Goal: Task Accomplishment & Management: Complete application form

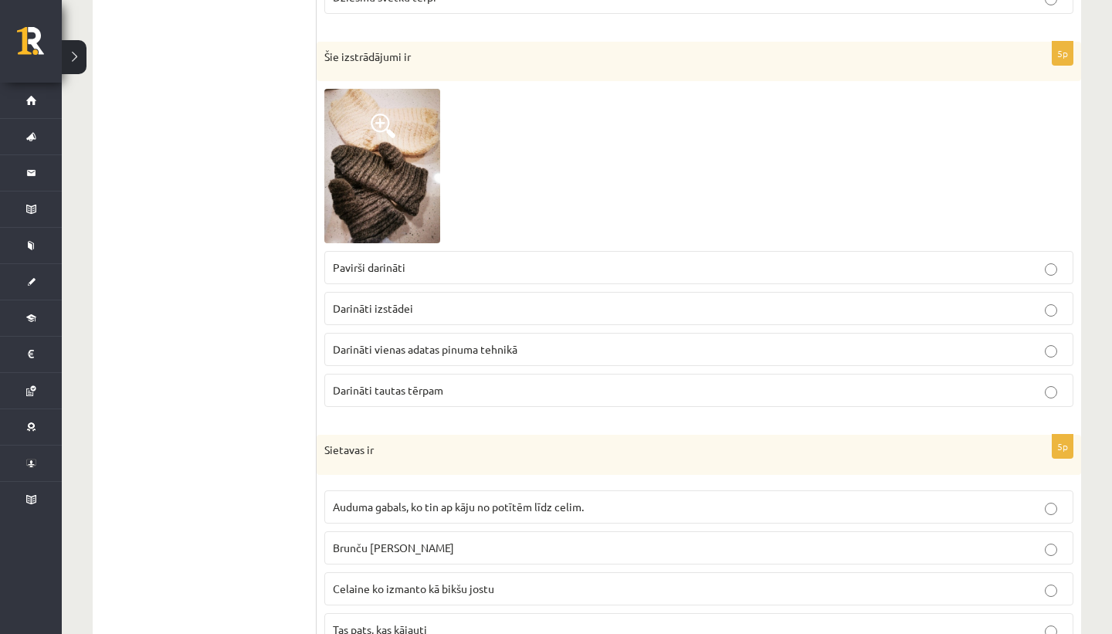
scroll to position [865, 0]
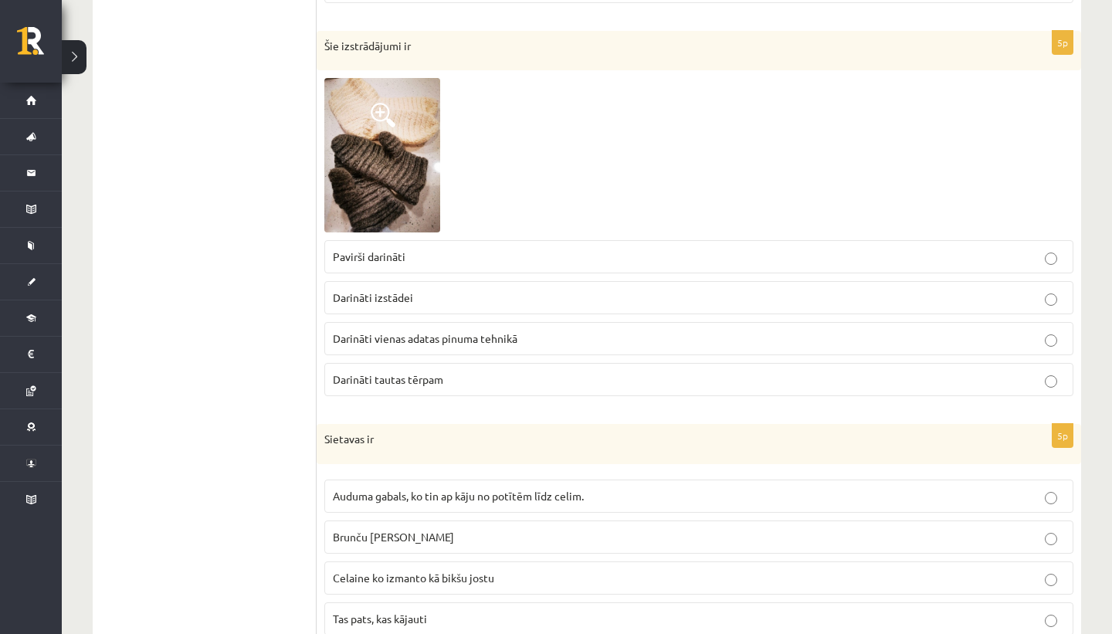
click at [521, 380] on p "Darināti tautas tērpam" at bounding box center [699, 379] width 732 height 16
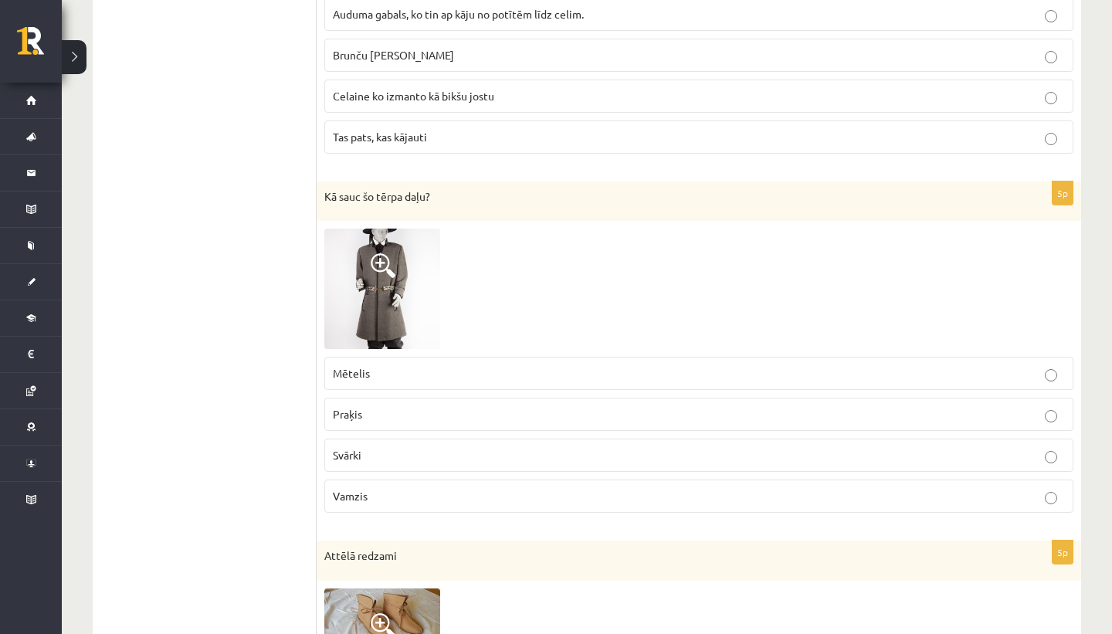
scroll to position [1355, 0]
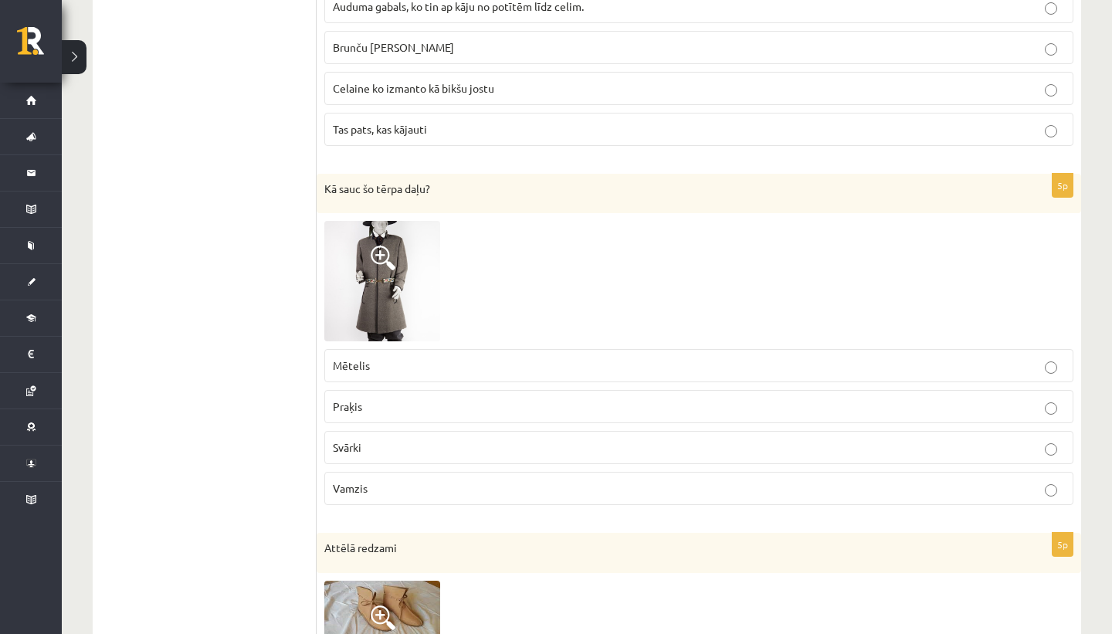
click at [458, 361] on p "Mētelis" at bounding box center [699, 366] width 732 height 16
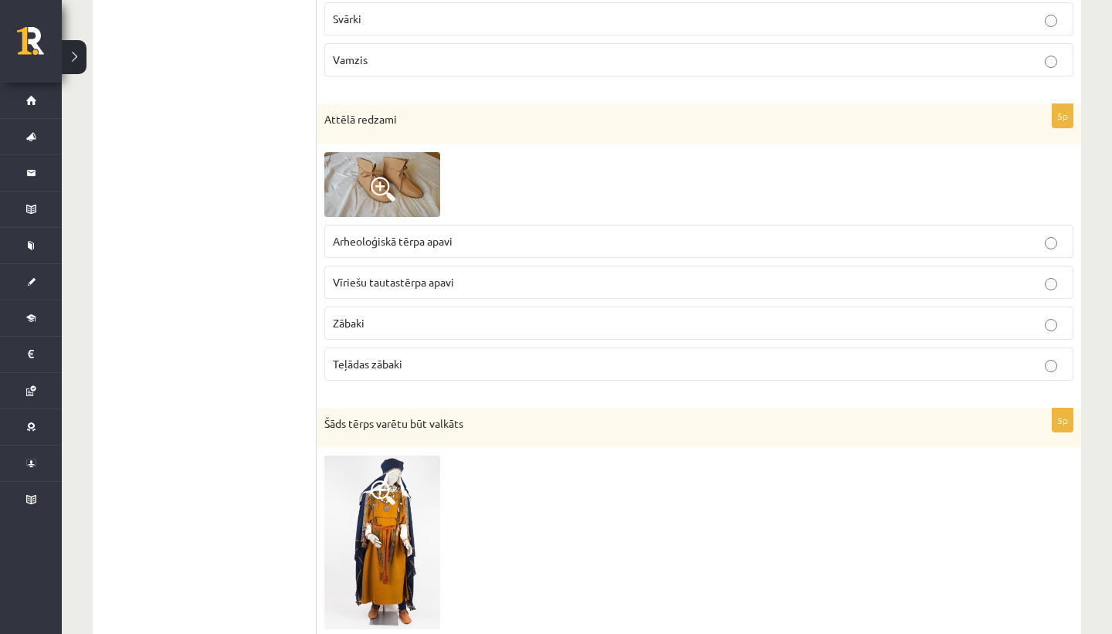
scroll to position [1796, 0]
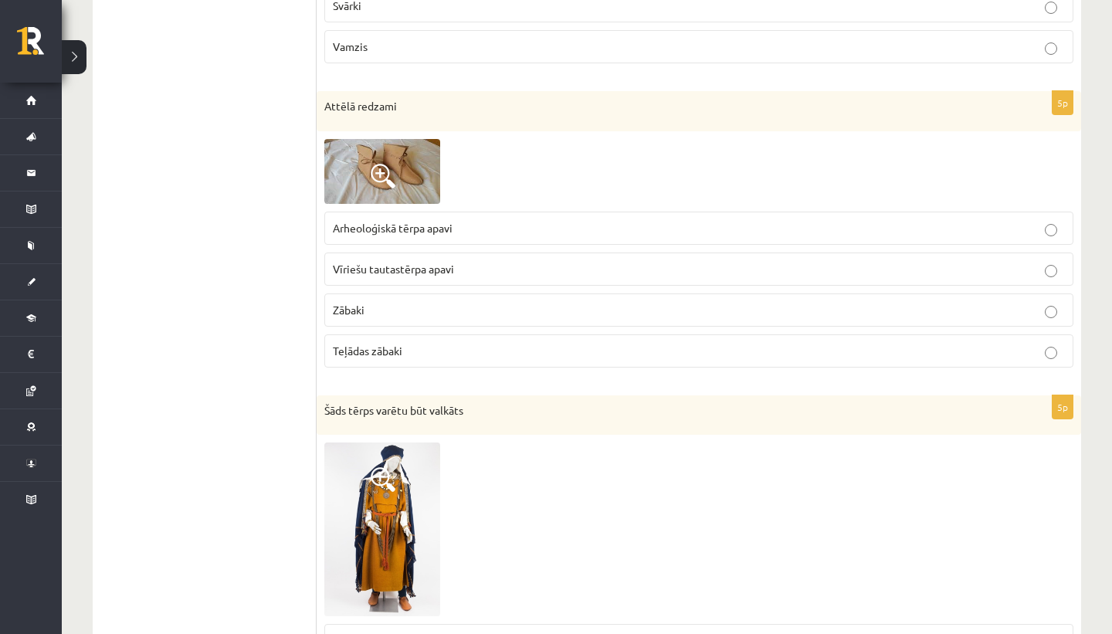
click at [439, 227] on span "Arheoloģiskā tērpa apavi" at bounding box center [393, 228] width 120 height 14
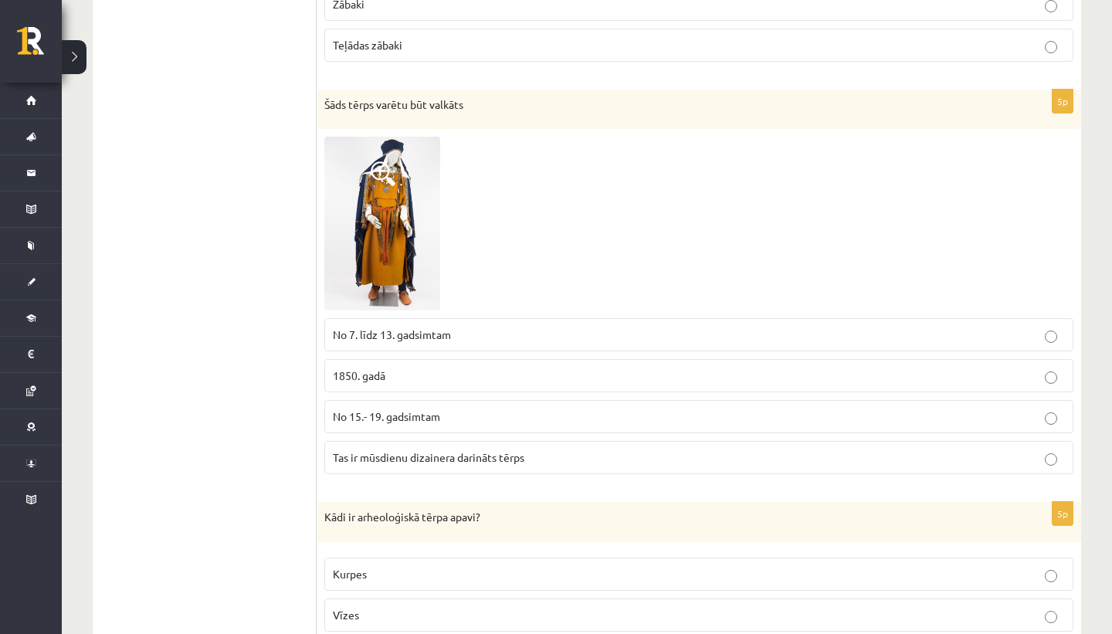
scroll to position [2116, 0]
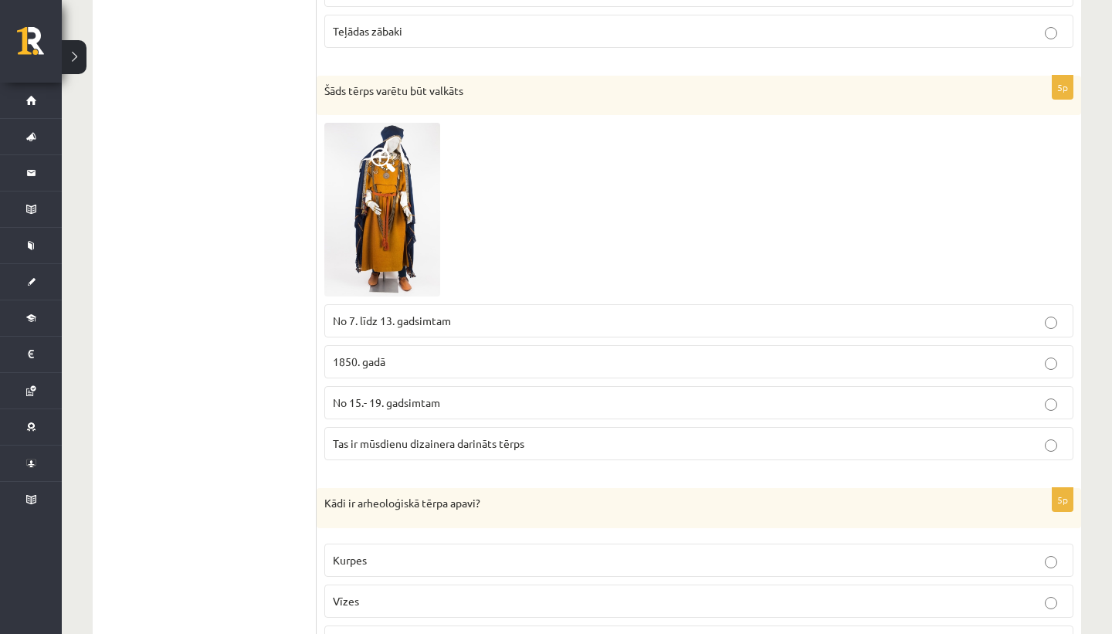
click at [539, 316] on p "No 7. līdz 13. gadsimtam" at bounding box center [699, 321] width 732 height 16
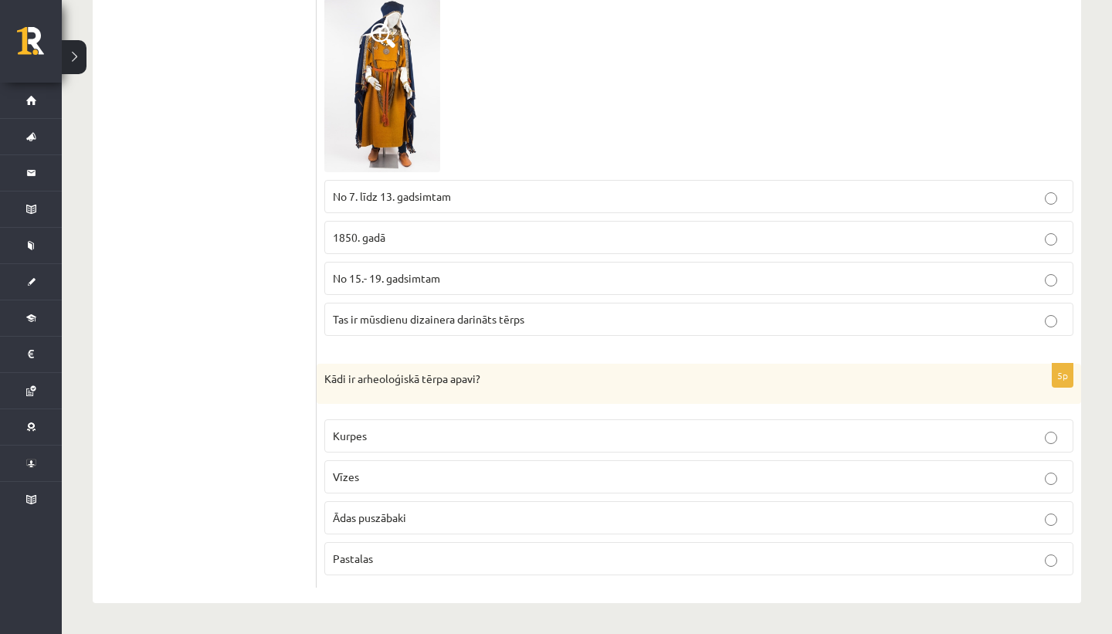
click at [450, 512] on p "Ādas puszābaki" at bounding box center [699, 518] width 732 height 16
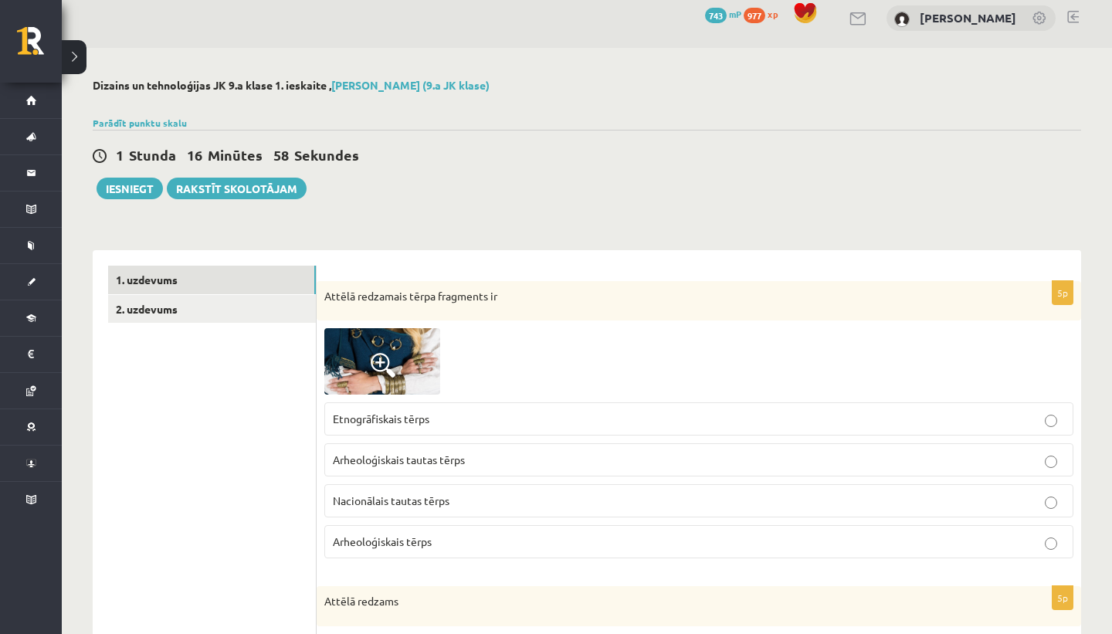
scroll to position [0, 0]
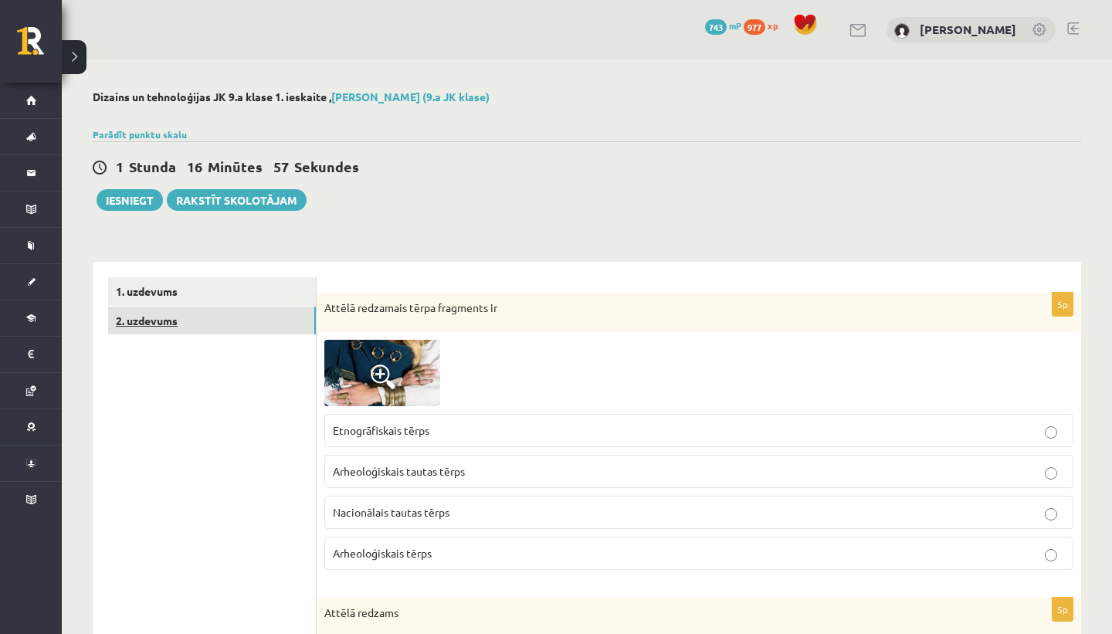
click at [246, 309] on link "2. uzdevums" at bounding box center [212, 321] width 208 height 29
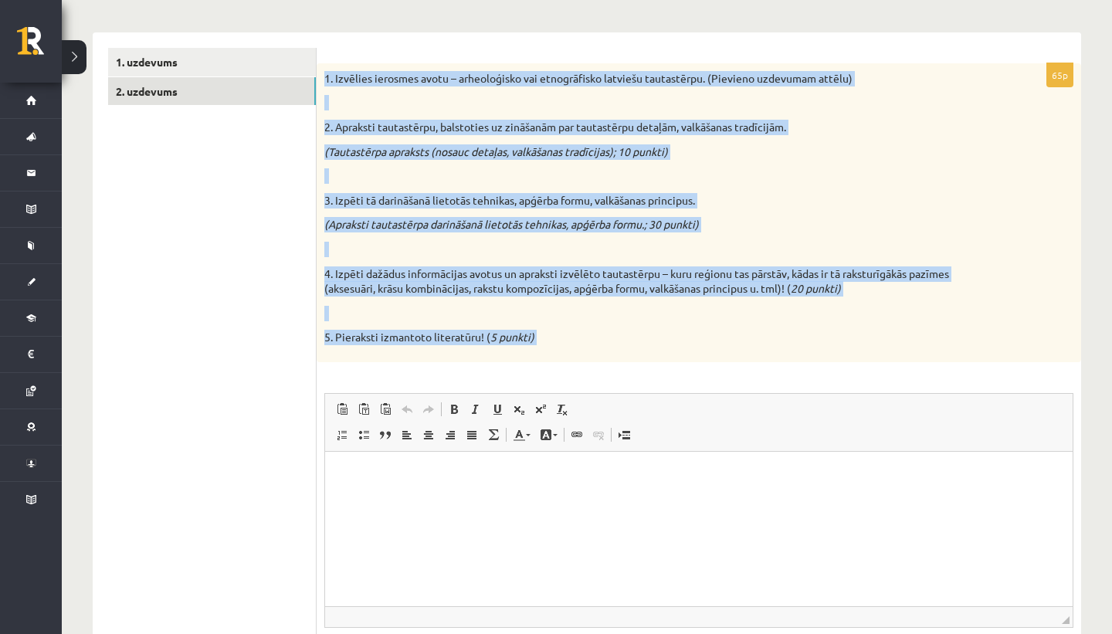
drag, startPoint x: 325, startPoint y: 78, endPoint x: 537, endPoint y: 377, distance: 366.2
click at [537, 377] on div "65p 1. Izvēlies ierosmes avotu – arheoloģisko vai etnogrāfisko latviešu tautast…" at bounding box center [699, 388] width 765 height 651
copy div "1. Izvēlies ierosmes avotu – arheoloģisko vai etnogrāfisko latviešu tautastērpu…"
click at [512, 373] on div "65p 1. Izvēlies ierosmes avotu – arheoloģisko vai etnogrāfisko latviešu tautast…" at bounding box center [699, 388] width 765 height 651
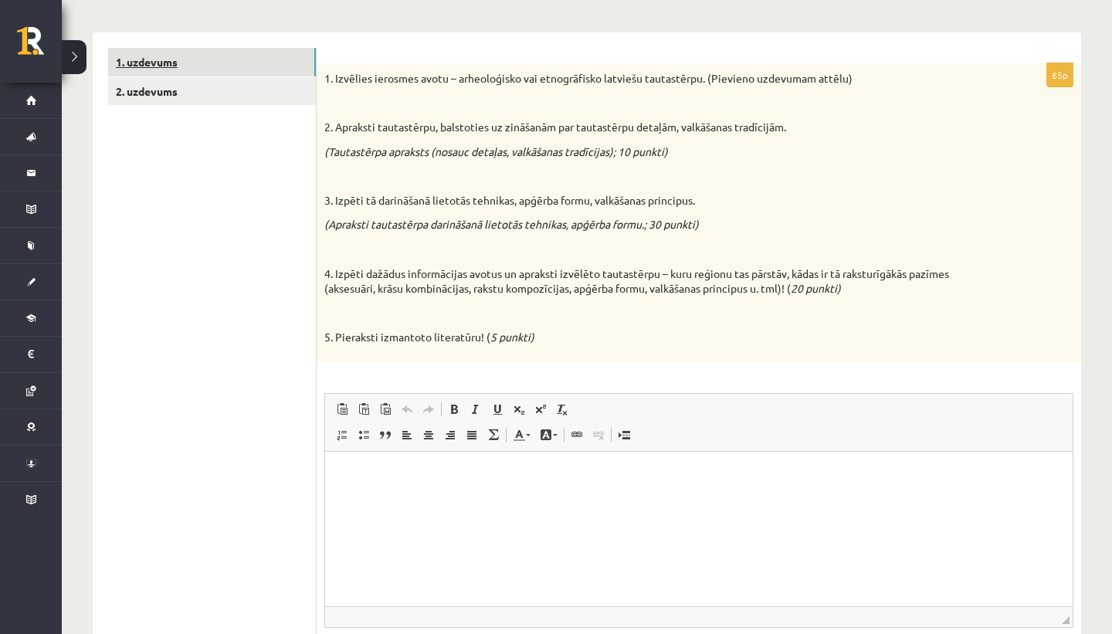
click at [288, 57] on link "1. uzdevums" at bounding box center [212, 62] width 208 height 29
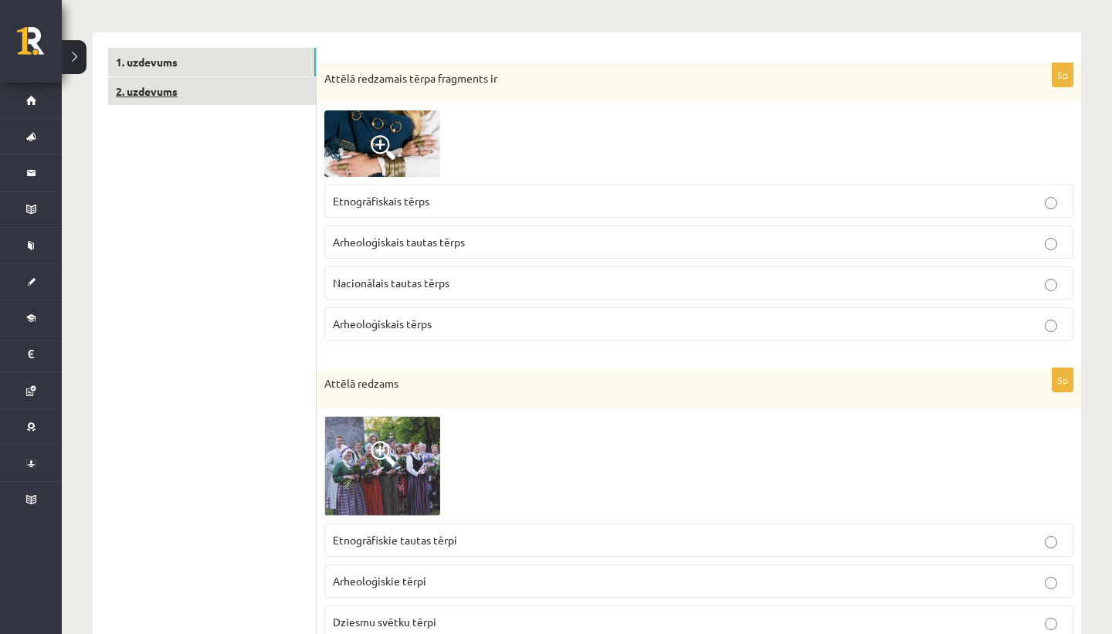
click at [281, 94] on link "2. uzdevums" at bounding box center [212, 91] width 208 height 29
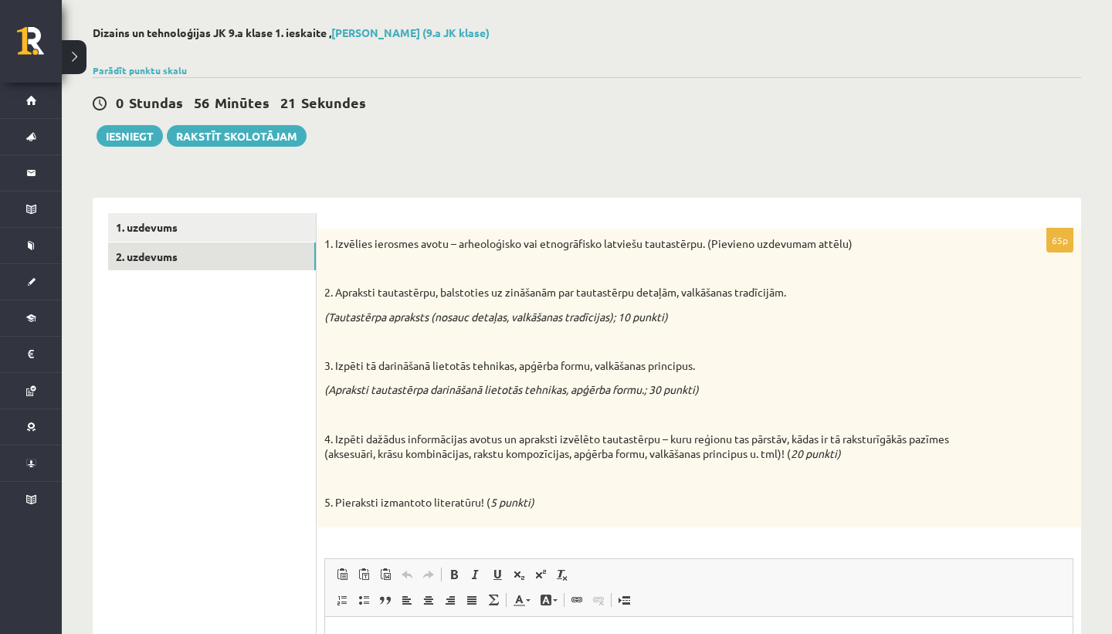
scroll to position [36, 0]
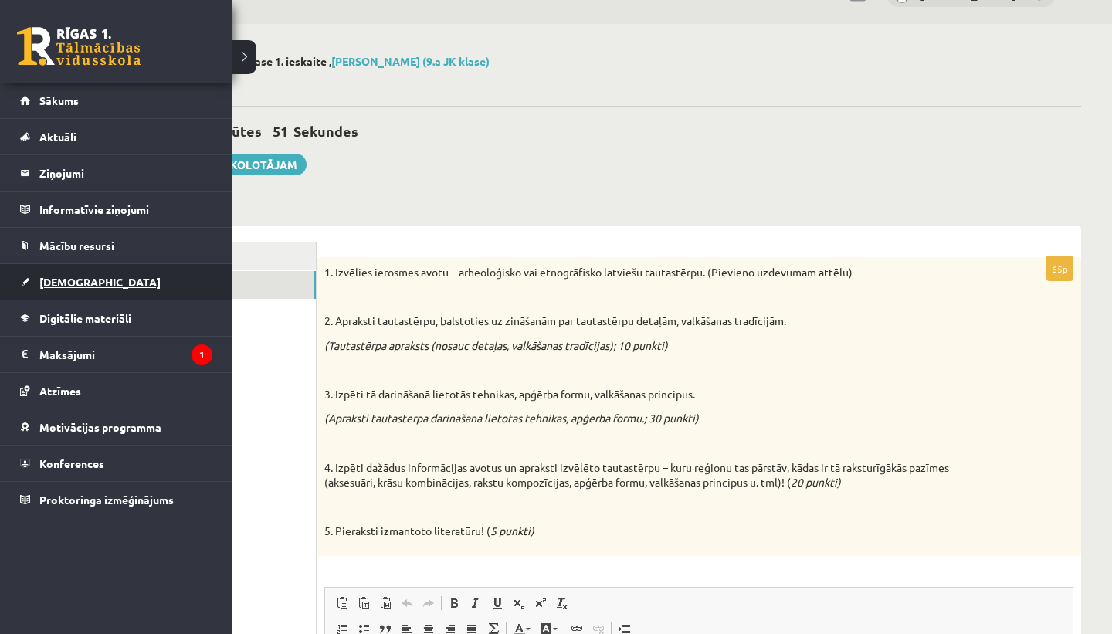
click at [81, 285] on span "[DEMOGRAPHIC_DATA]" at bounding box center [99, 282] width 121 height 14
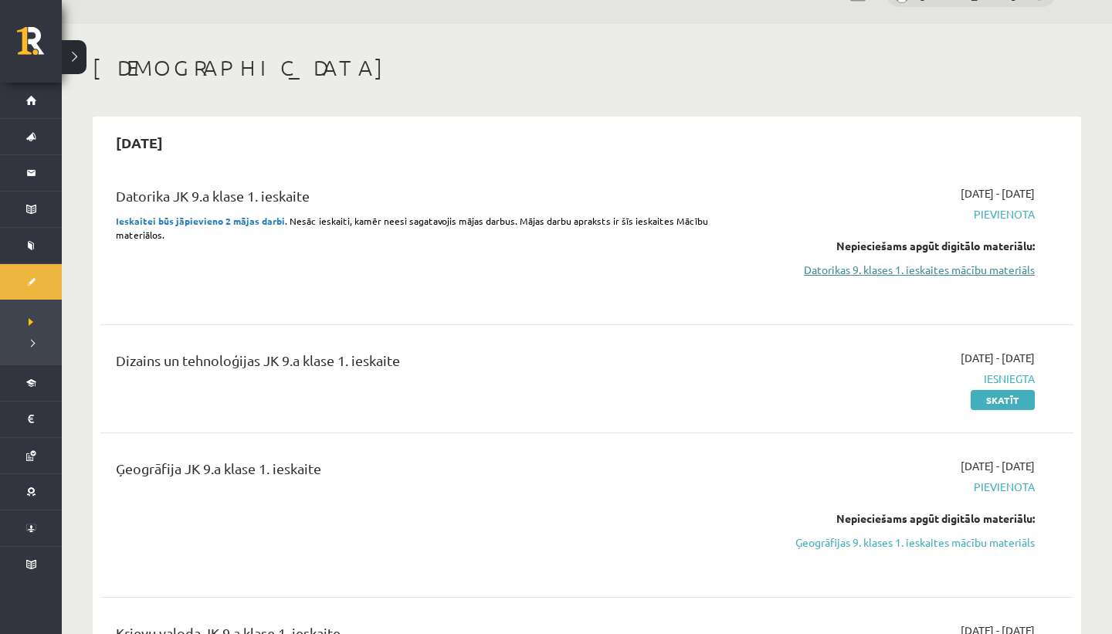
click at [898, 271] on link "Datorikas 9. klases 1. ieskaites mācību materiāls" at bounding box center [889, 270] width 291 height 16
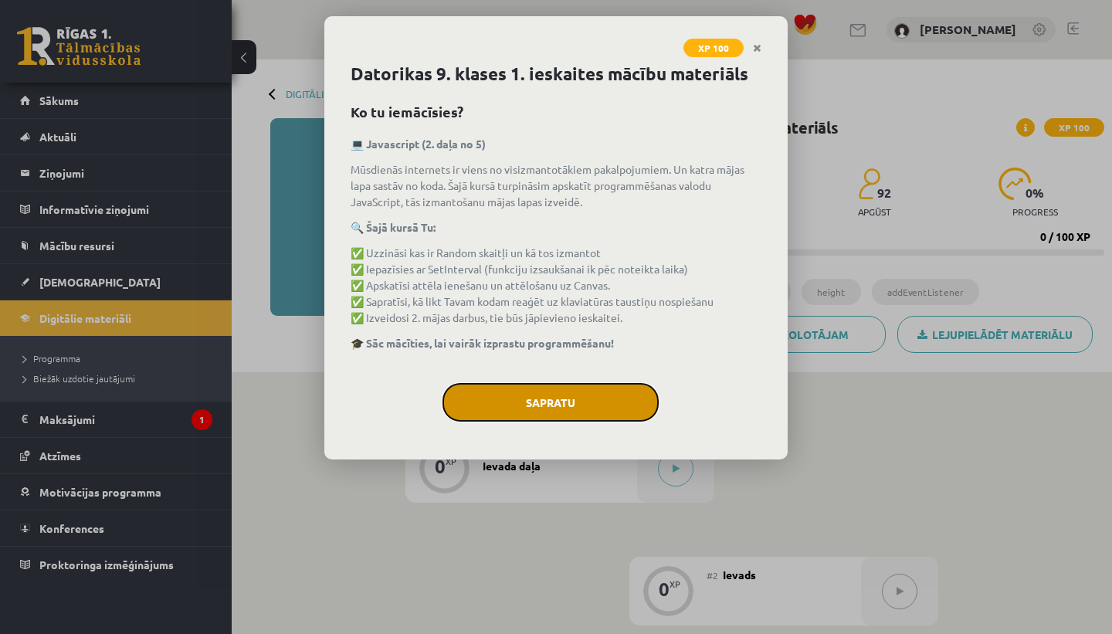
click at [565, 396] on button "Sapratu" at bounding box center [551, 402] width 216 height 39
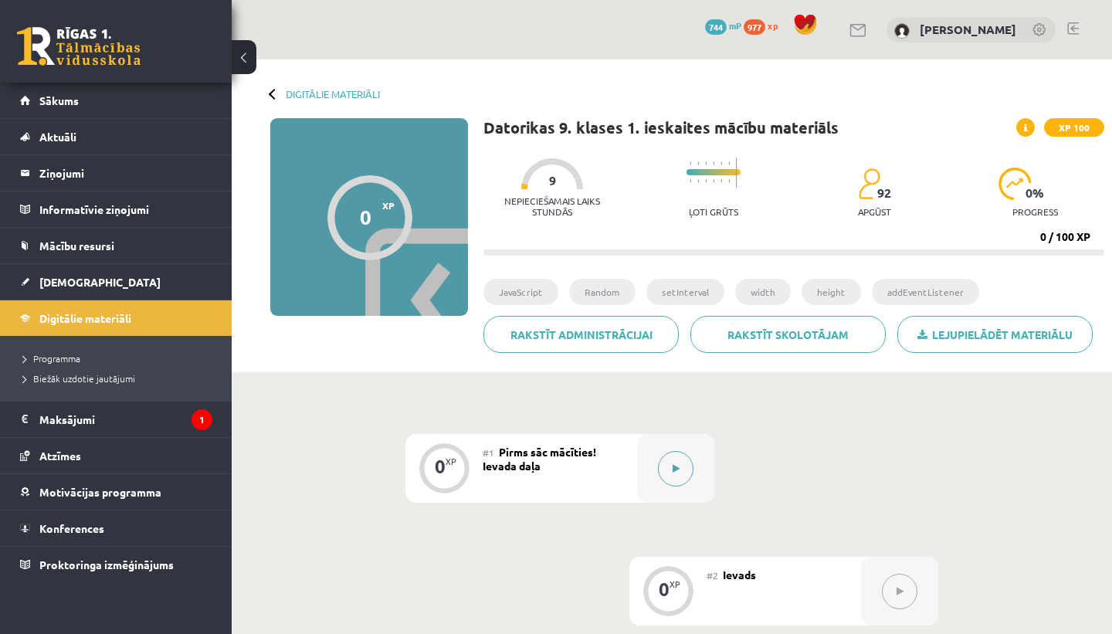
click at [661, 459] on button at bounding box center [676, 469] width 36 height 36
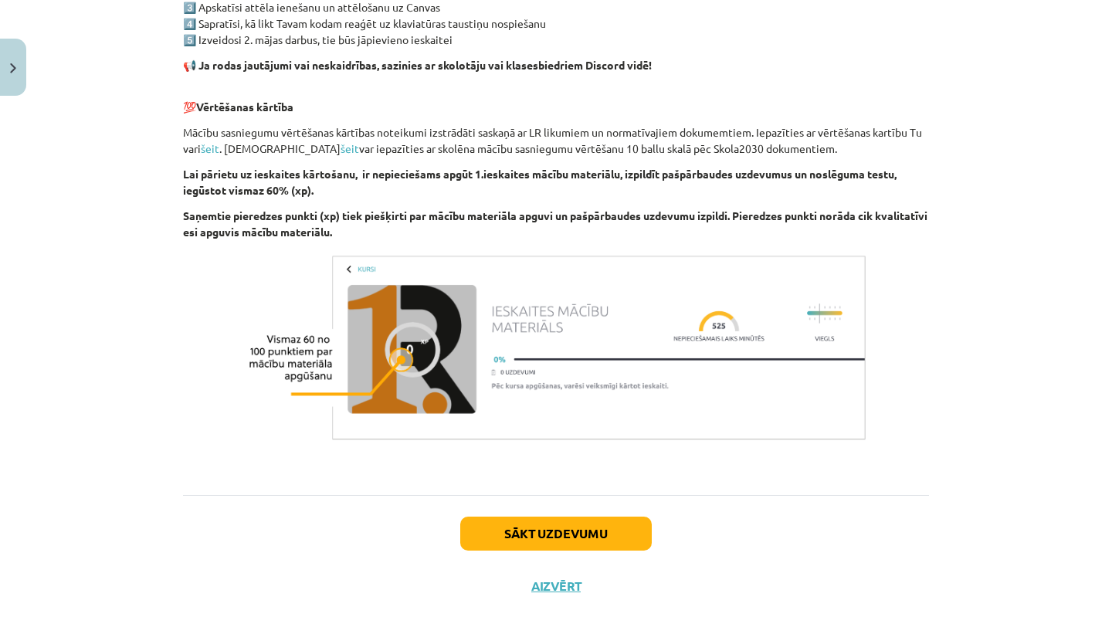
scroll to position [914, 0]
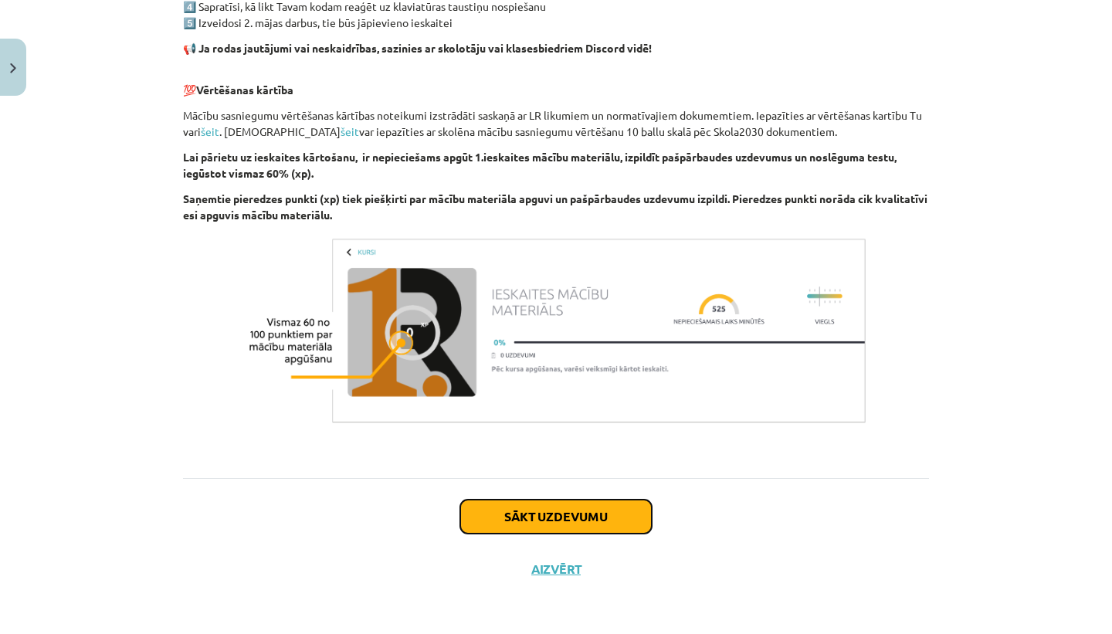
click at [583, 531] on button "Sākt uzdevumu" at bounding box center [556, 517] width 192 height 34
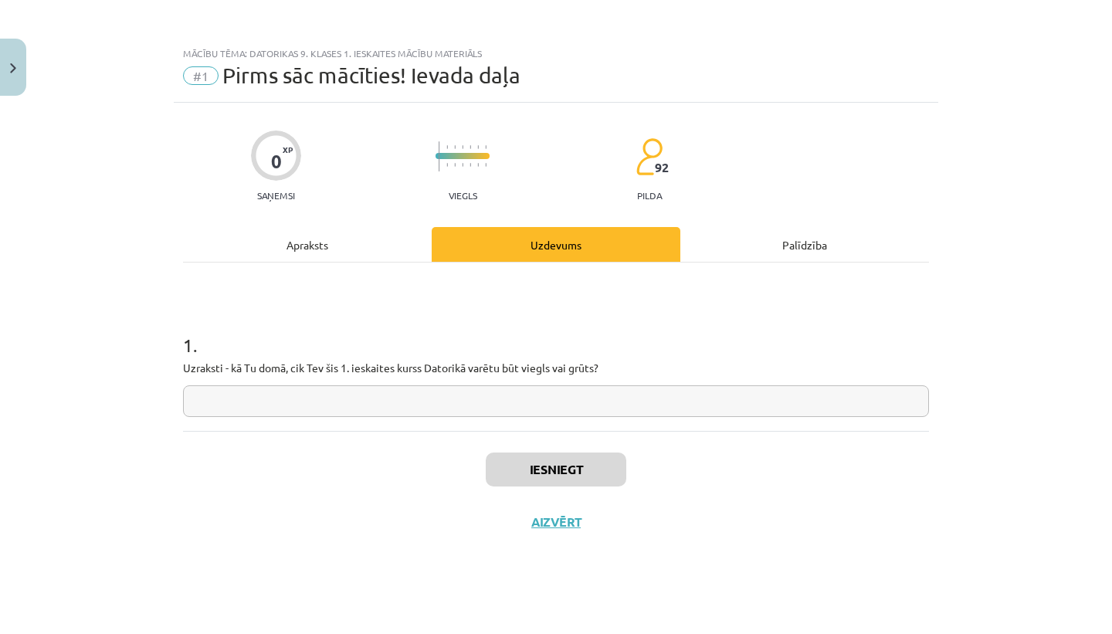
scroll to position [0, 0]
click at [586, 410] on input "text" at bounding box center [556, 401] width 746 height 32
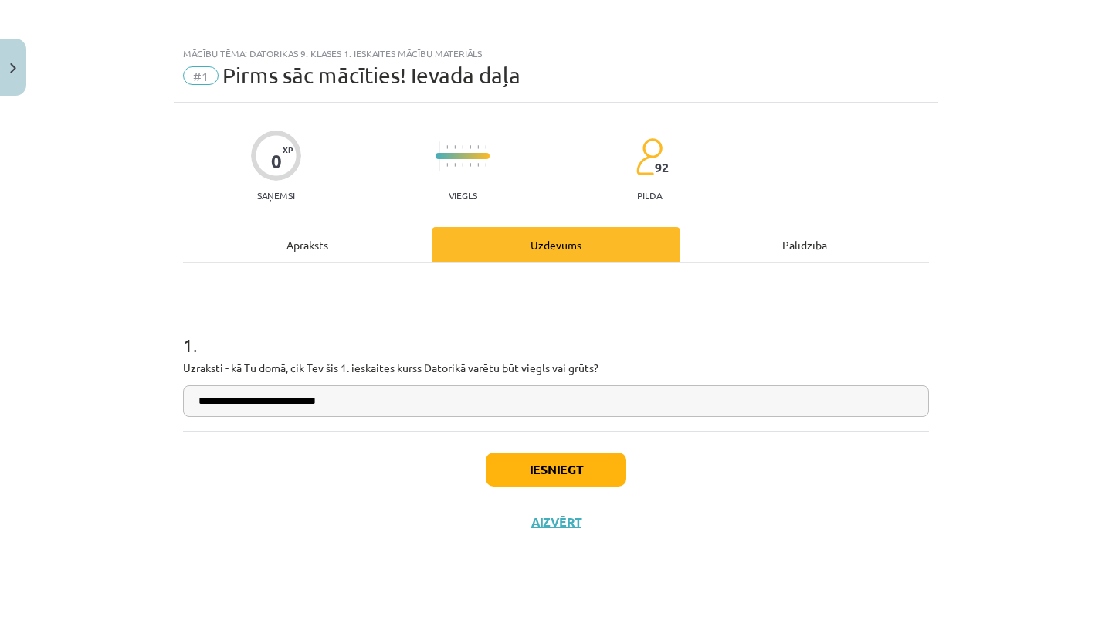
type input "**********"
click at [588, 470] on button "Iesniegt" at bounding box center [556, 470] width 141 height 34
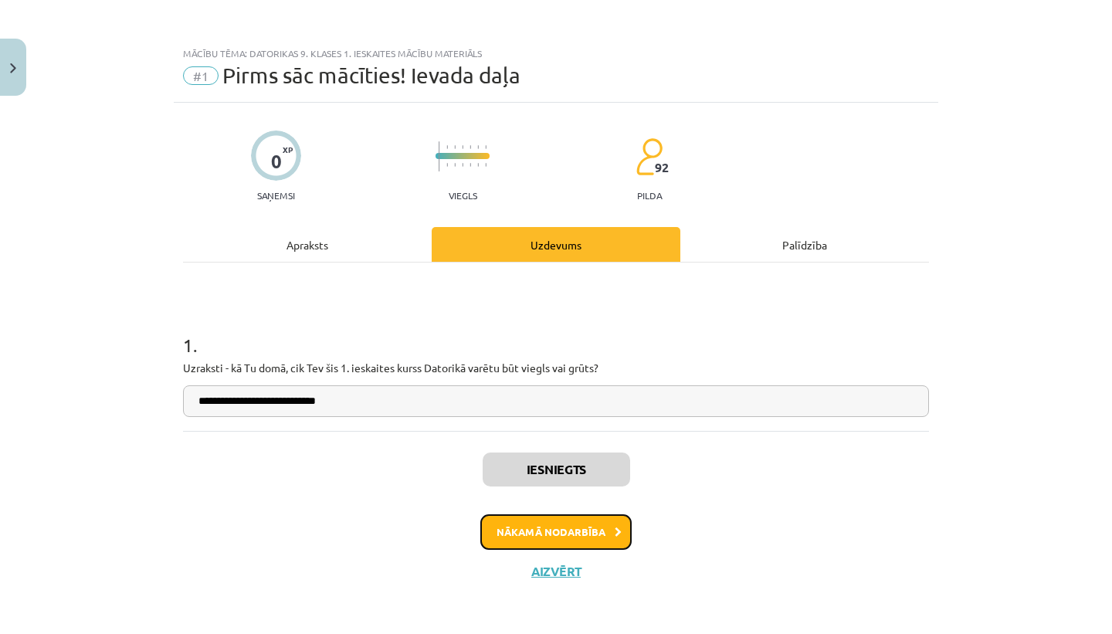
click at [606, 546] on button "Nākamā nodarbība" at bounding box center [555, 532] width 151 height 36
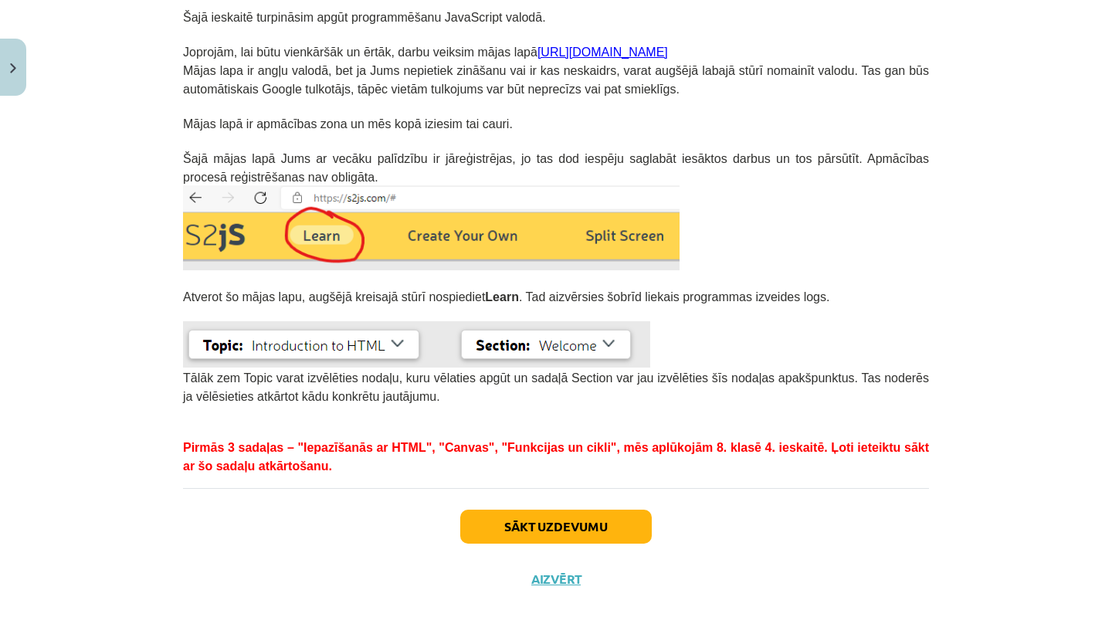
scroll to position [321, 0]
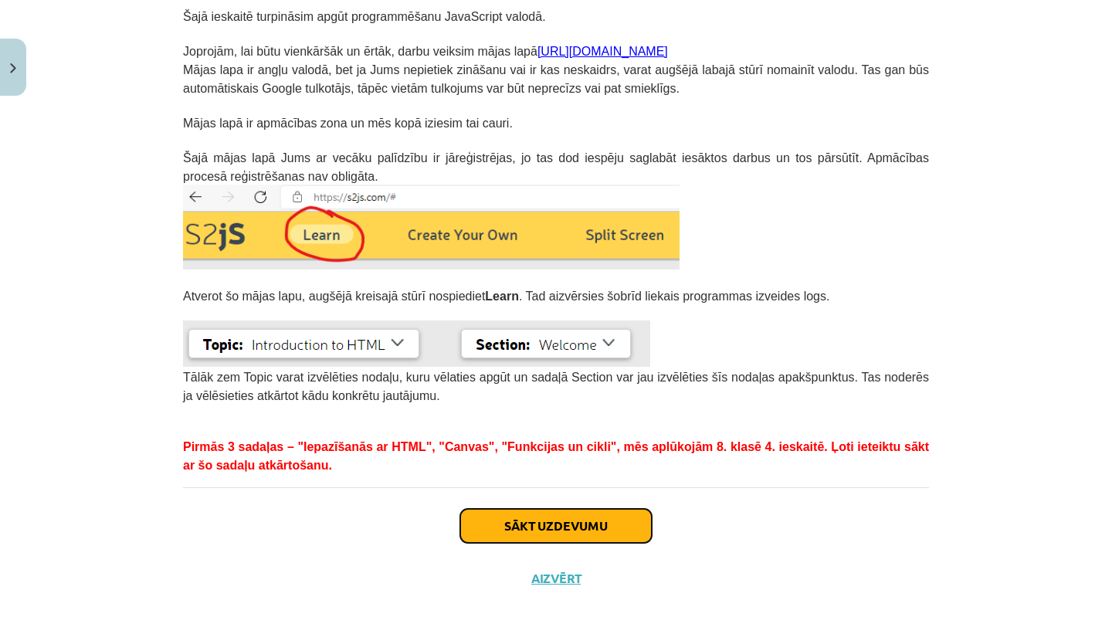
click at [500, 520] on button "Sākt uzdevumu" at bounding box center [556, 526] width 192 height 34
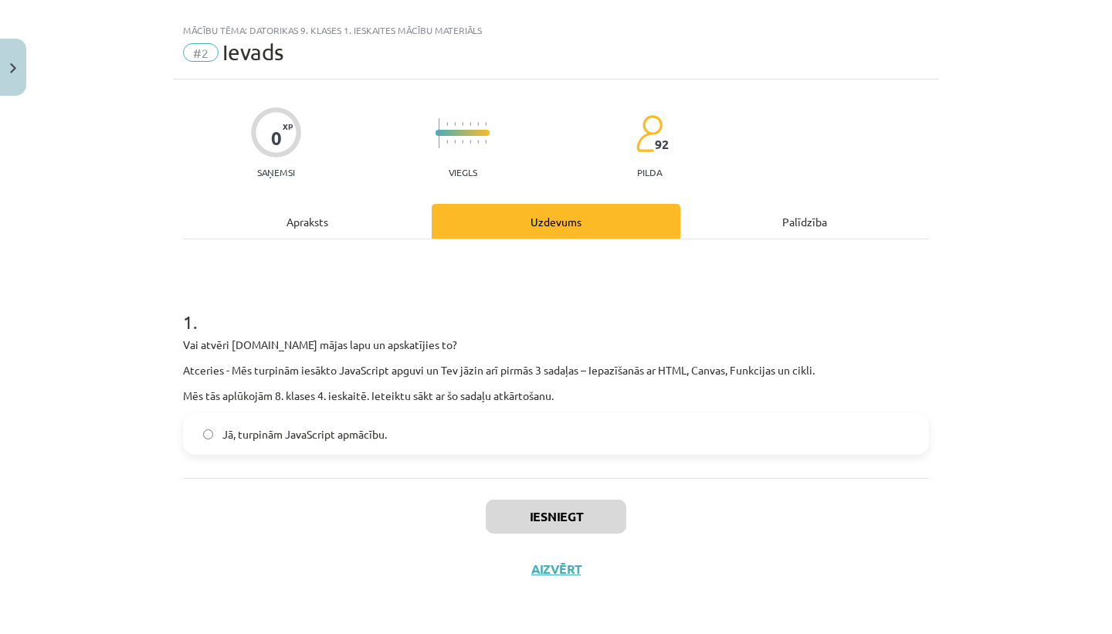
click at [400, 433] on label "Jā, turpinām JavaScript apmācību." at bounding box center [556, 434] width 743 height 39
click at [527, 505] on button "Iesniegt" at bounding box center [556, 517] width 141 height 34
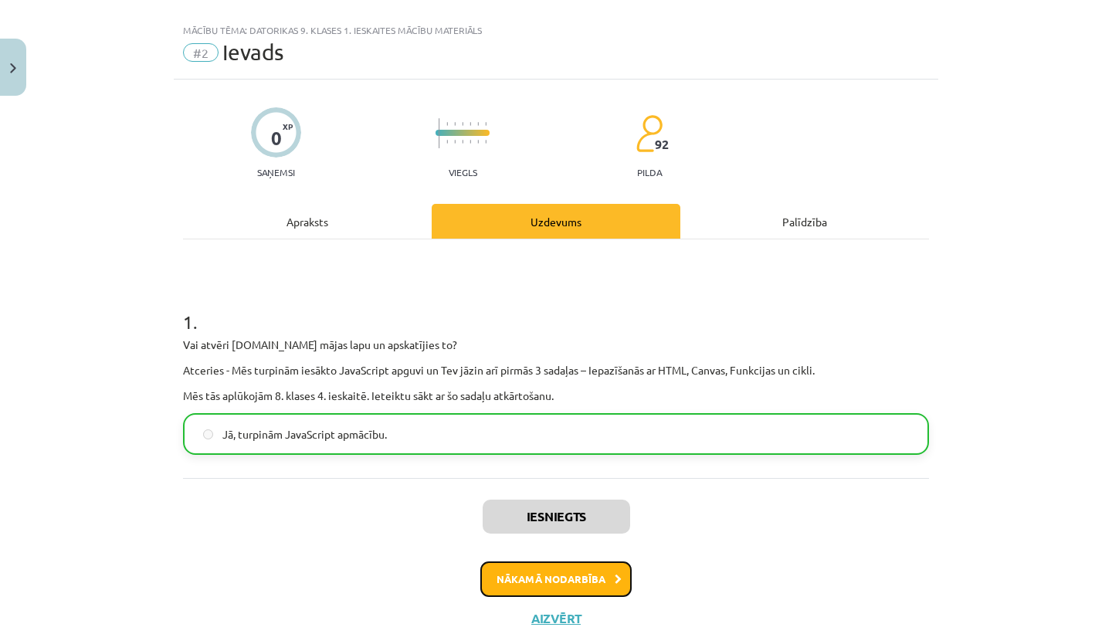
click at [606, 582] on button "Nākamā nodarbība" at bounding box center [555, 579] width 151 height 36
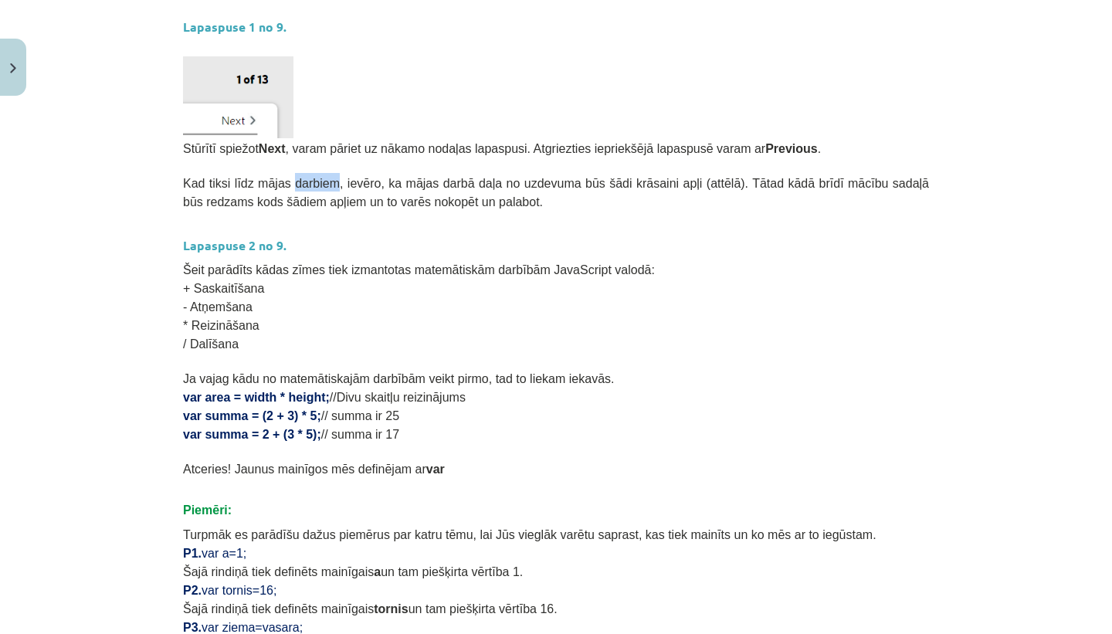
scroll to position [568, 0]
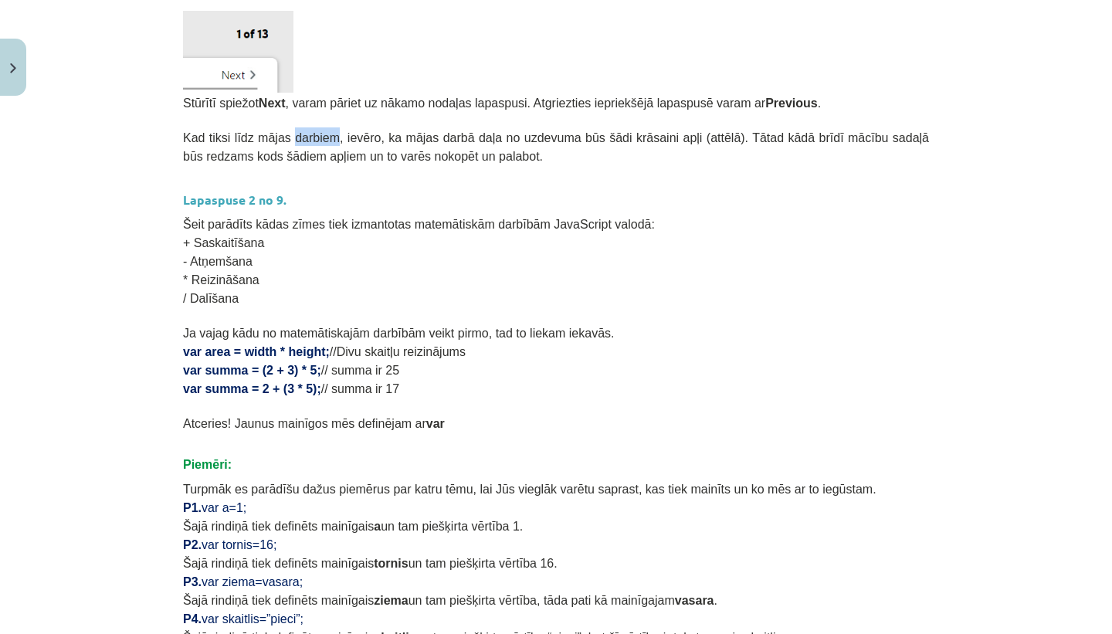
click at [678, 297] on p "/ Dalīšana" at bounding box center [556, 297] width 746 height 19
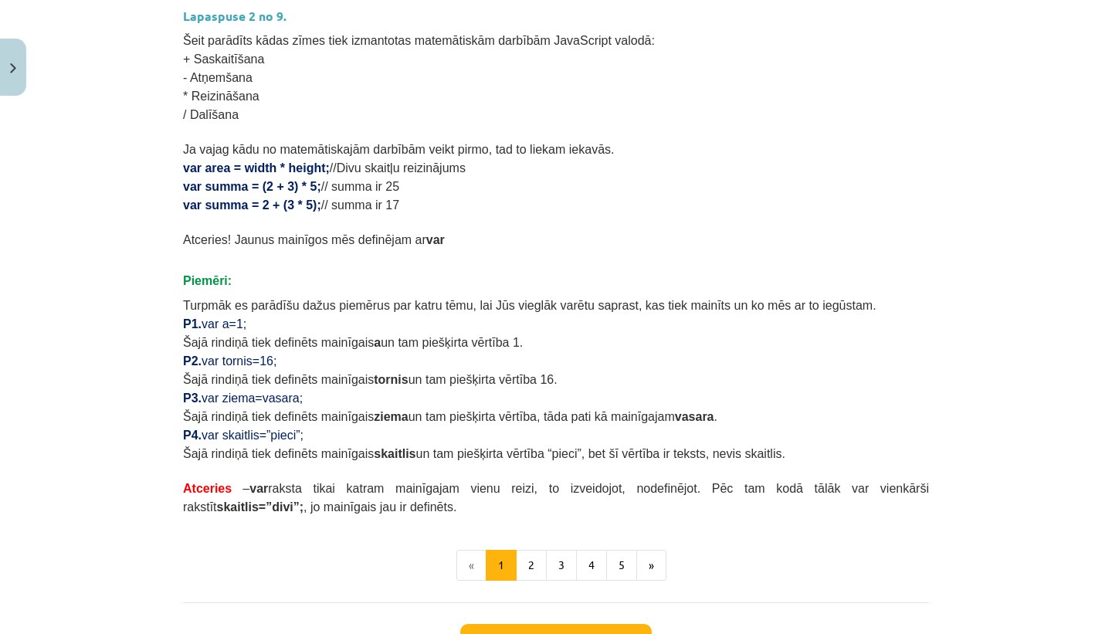
scroll to position [875, 0]
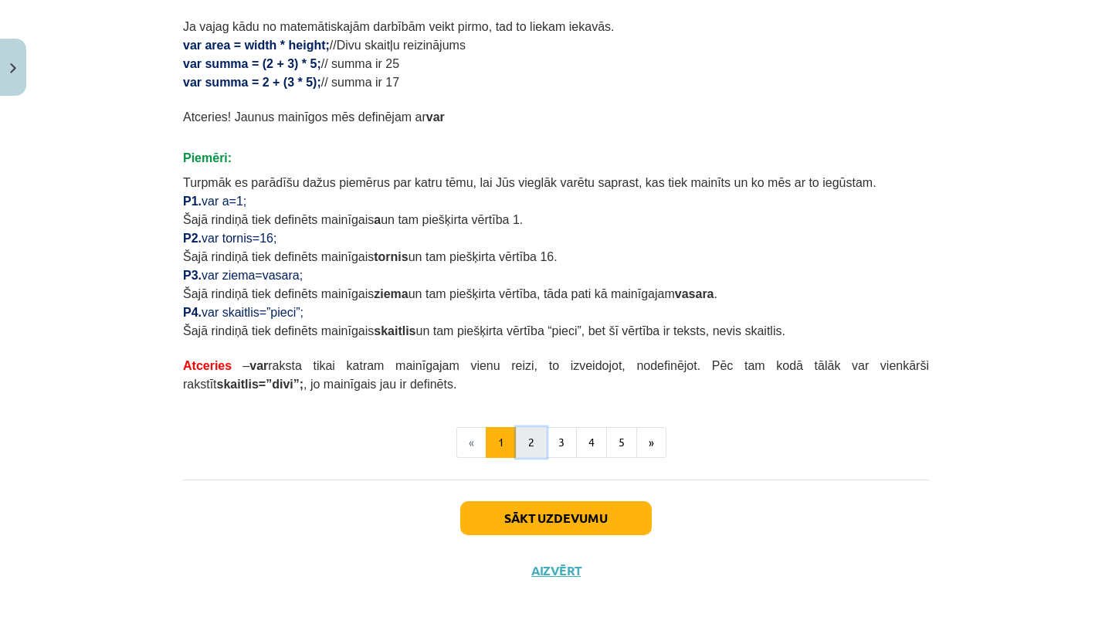
click at [529, 444] on button "2" at bounding box center [531, 442] width 31 height 31
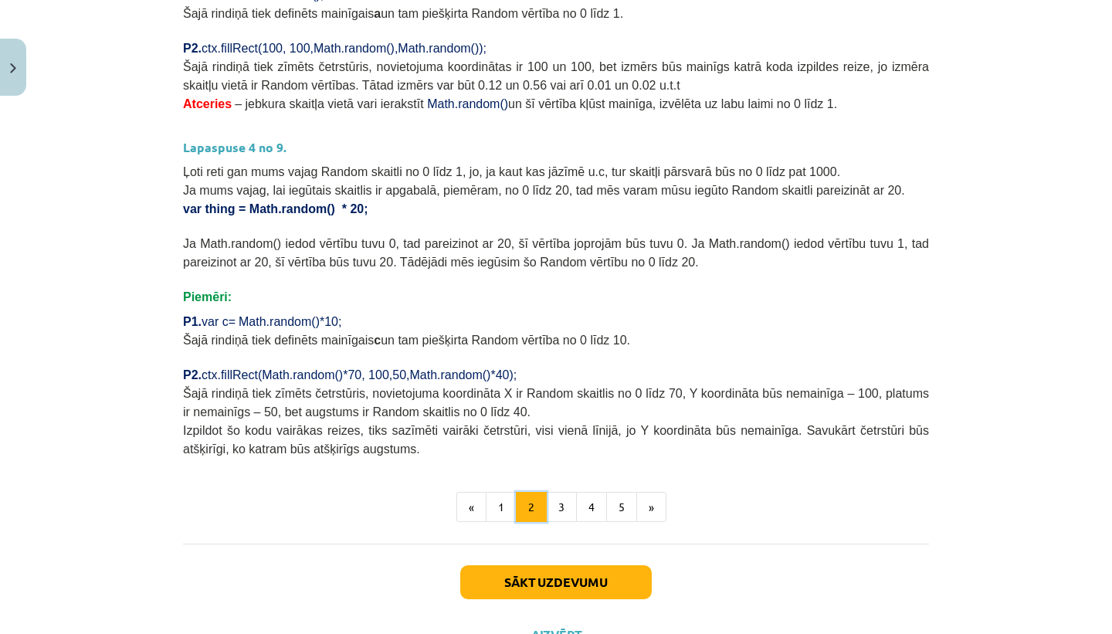
scroll to position [497, 0]
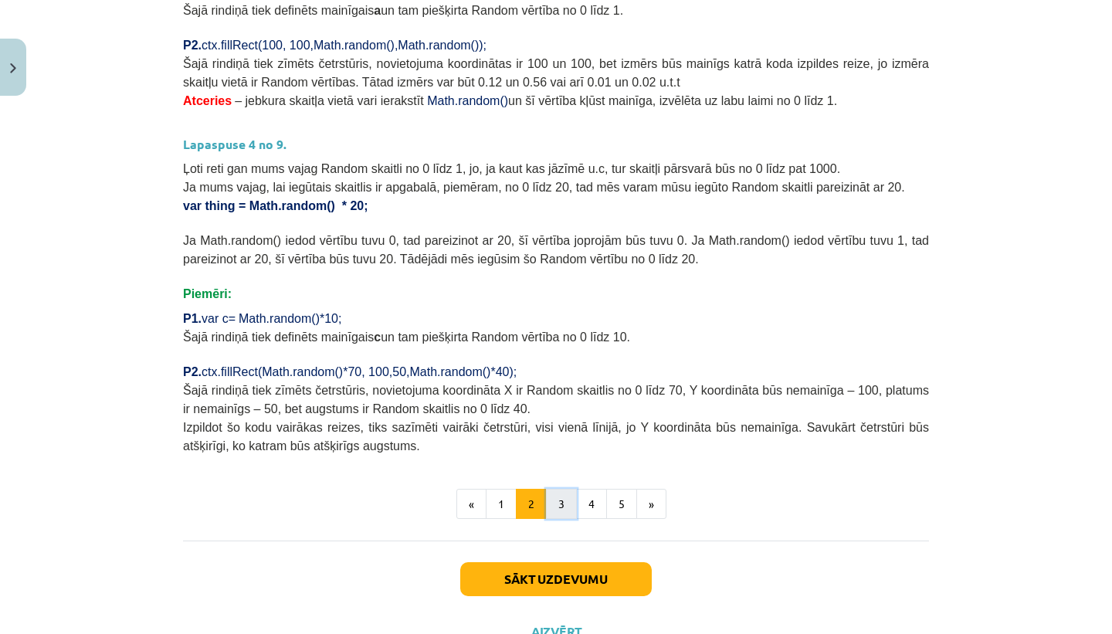
click at [558, 499] on button "3" at bounding box center [561, 504] width 31 height 31
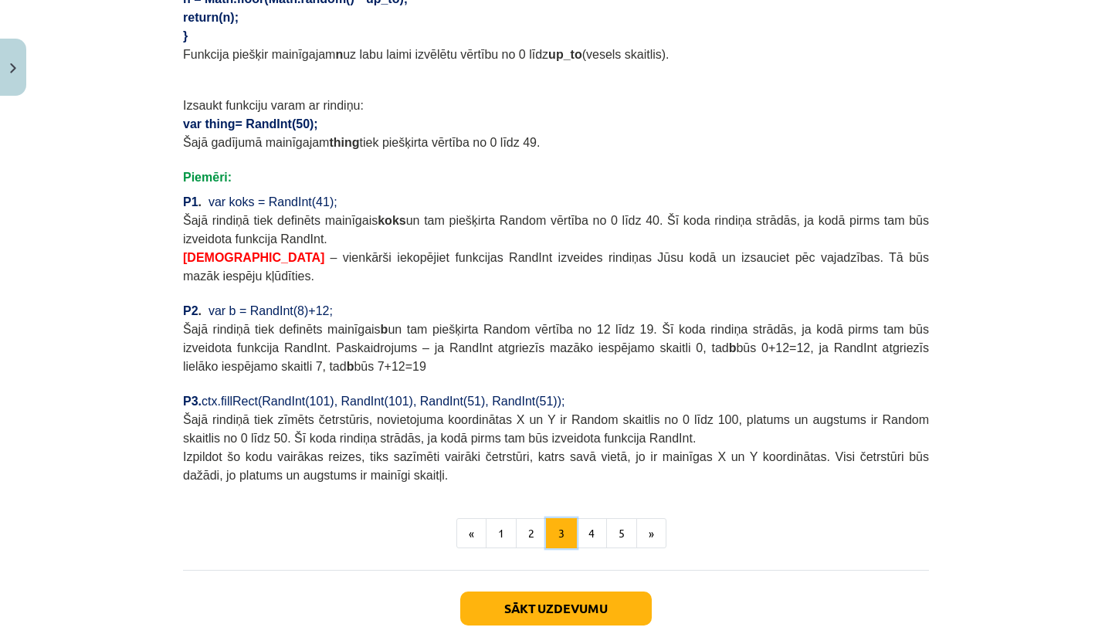
scroll to position [1257, 0]
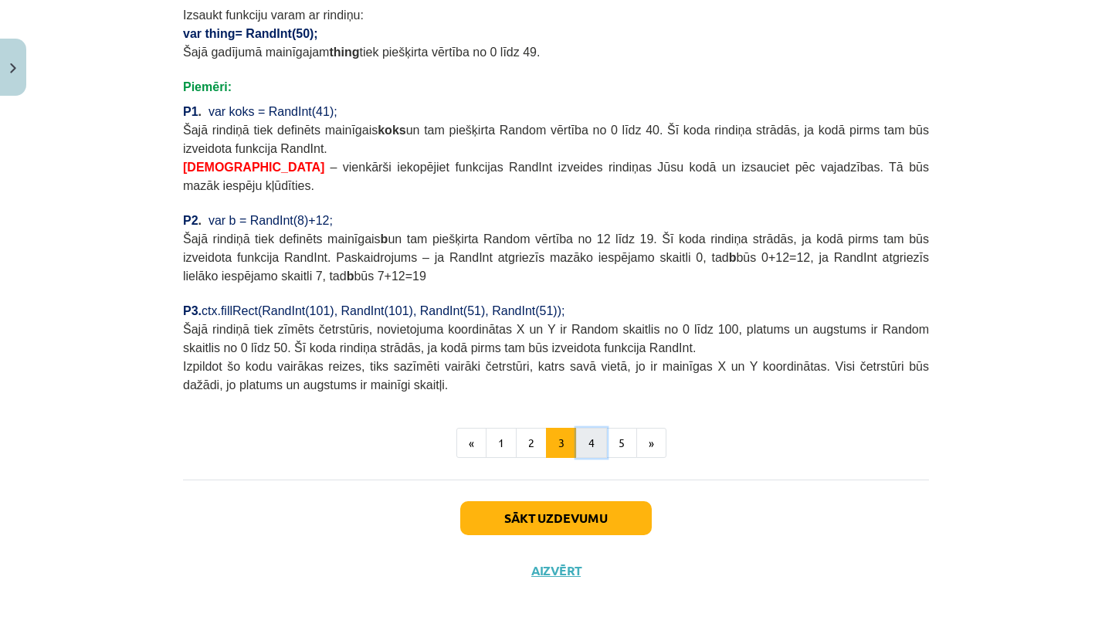
click at [589, 441] on button "4" at bounding box center [591, 443] width 31 height 31
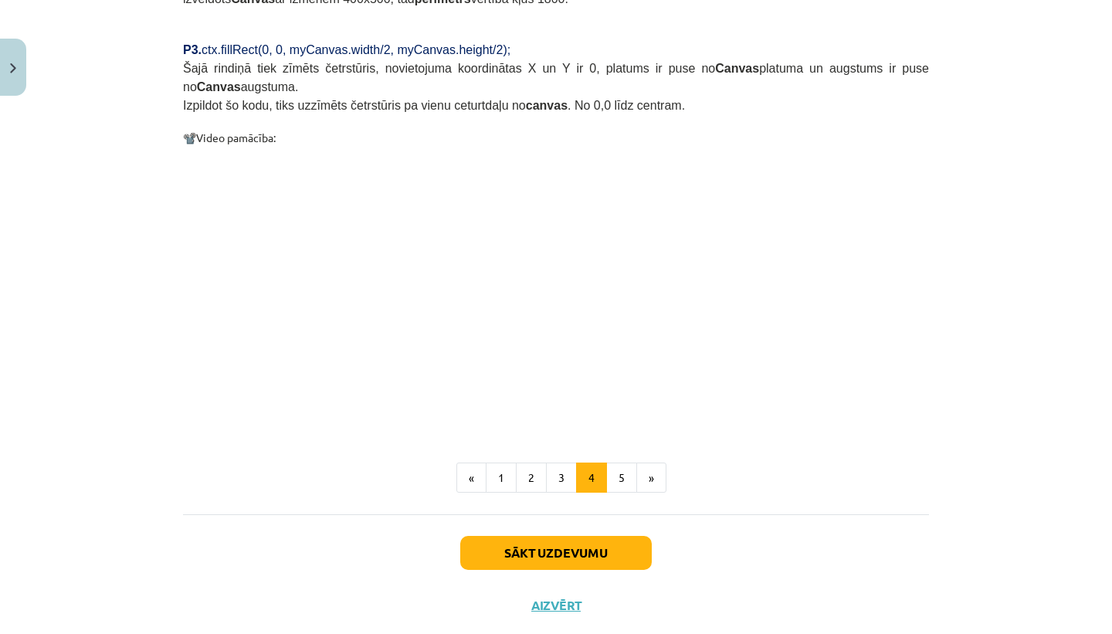
scroll to position [1479, 0]
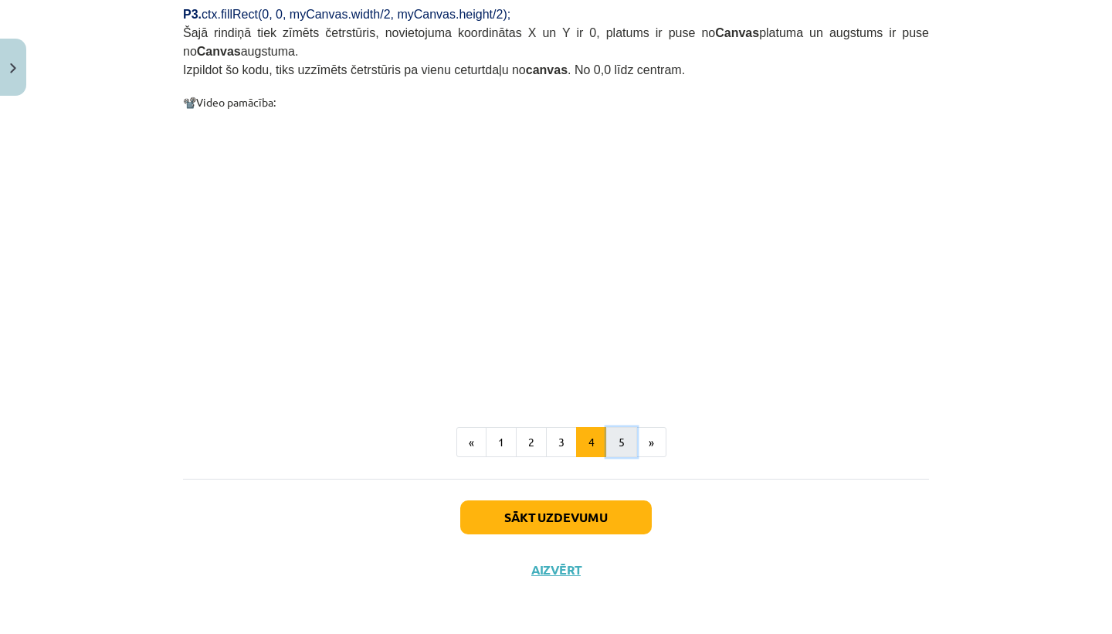
click at [619, 436] on button "5" at bounding box center [621, 442] width 31 height 31
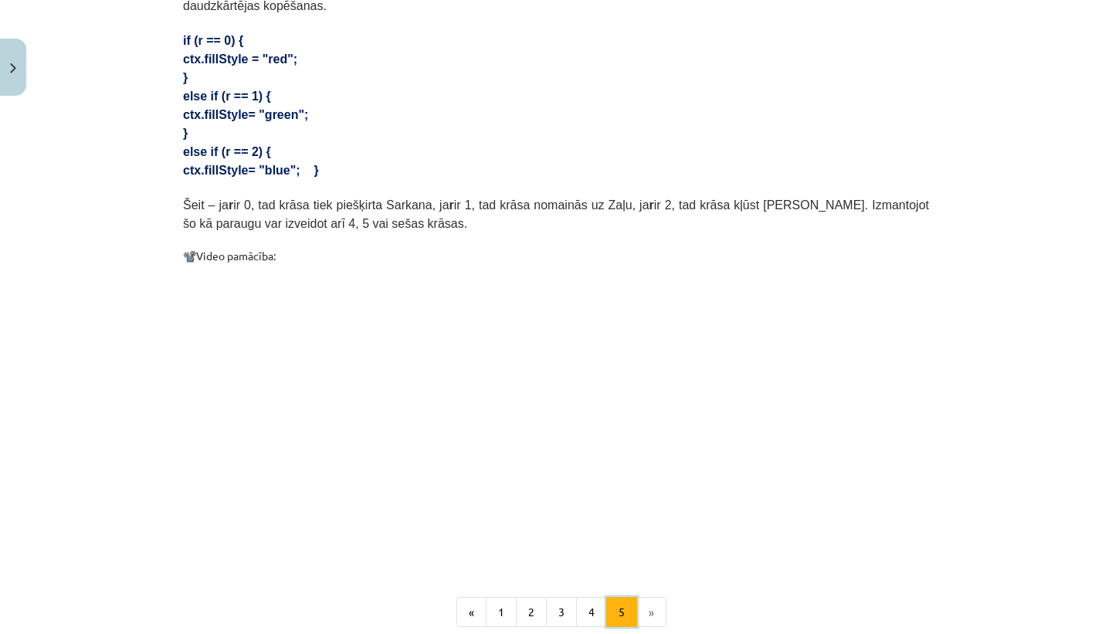
scroll to position [858, 0]
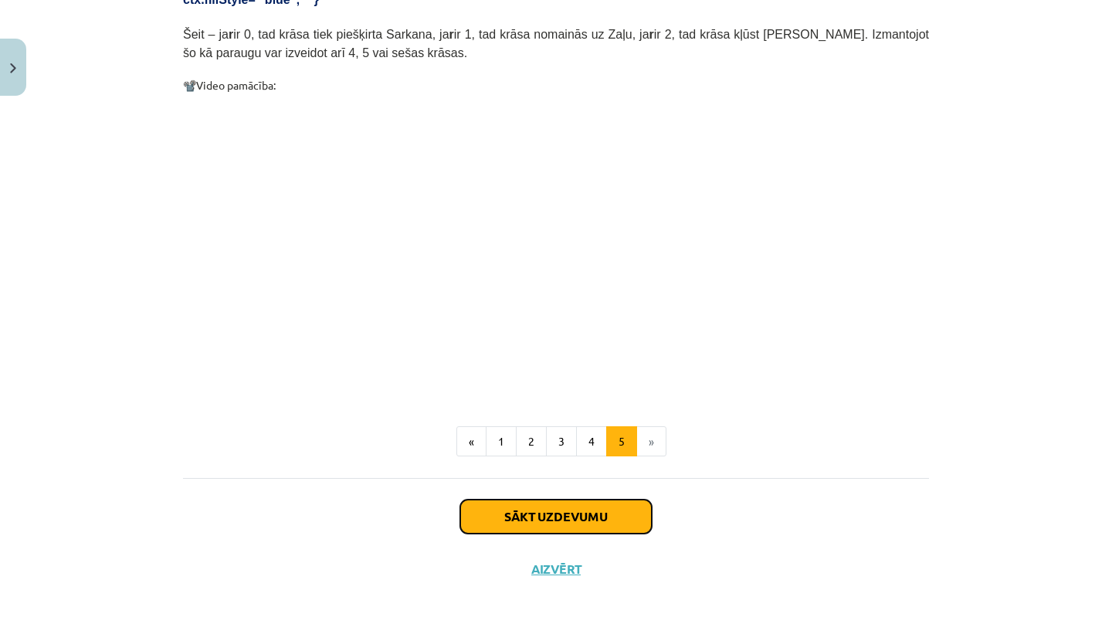
click at [575, 528] on button "Sākt uzdevumu" at bounding box center [556, 517] width 192 height 34
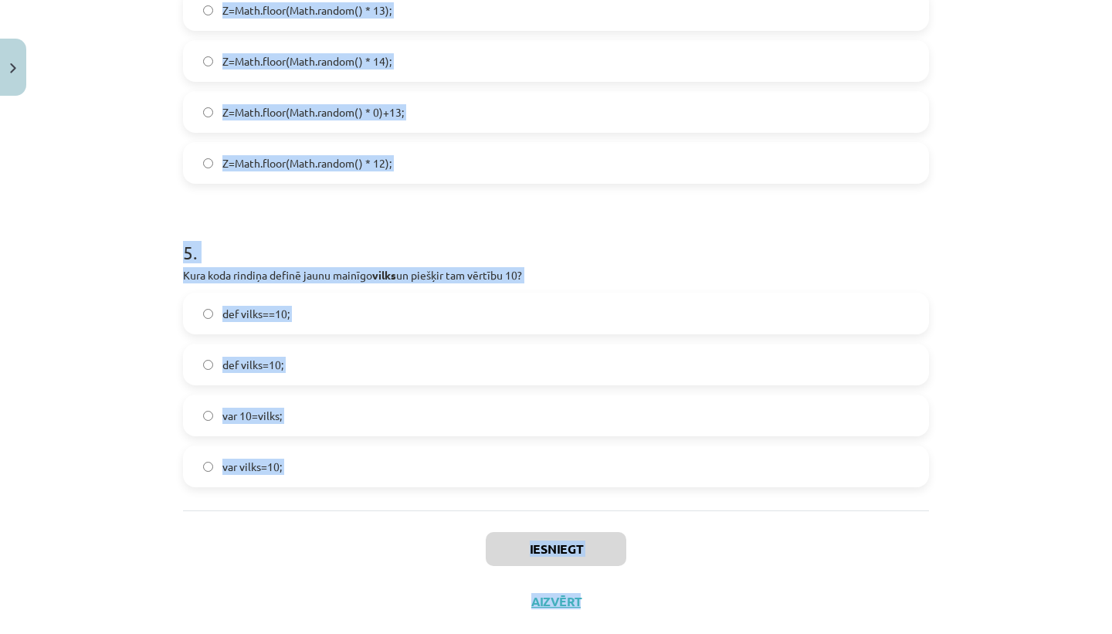
scroll to position [1562, 0]
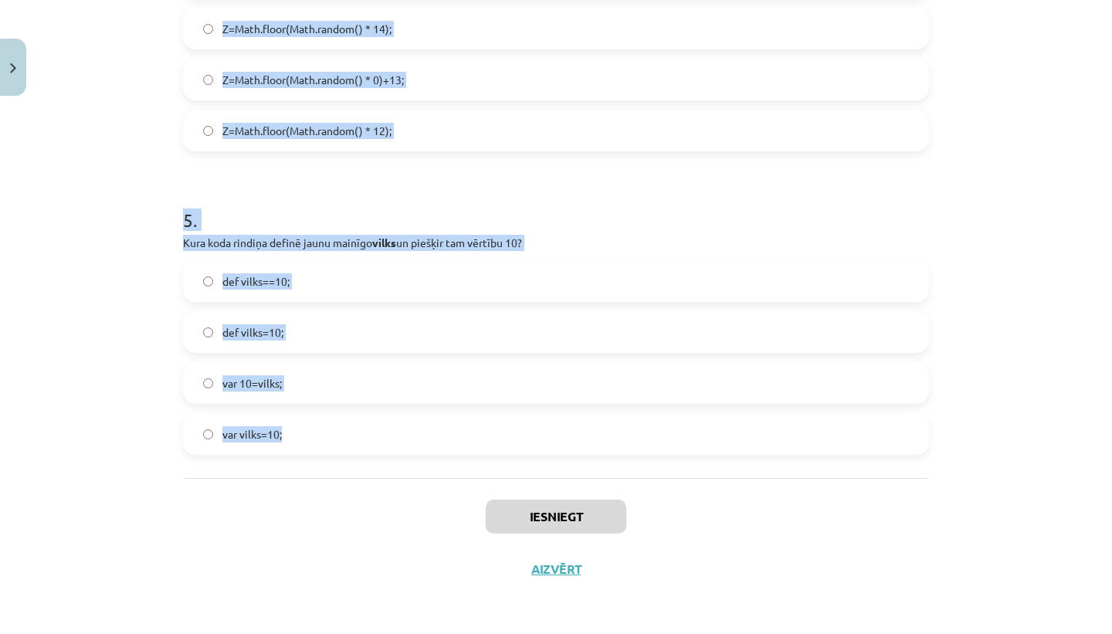
drag, startPoint x: 184, startPoint y: 222, endPoint x: 296, endPoint y: 427, distance: 234.0
copy form "Kāda būs mainīgā C vērtība pēc koda izpildes? var C= Math.random(); Starp 0 un …"
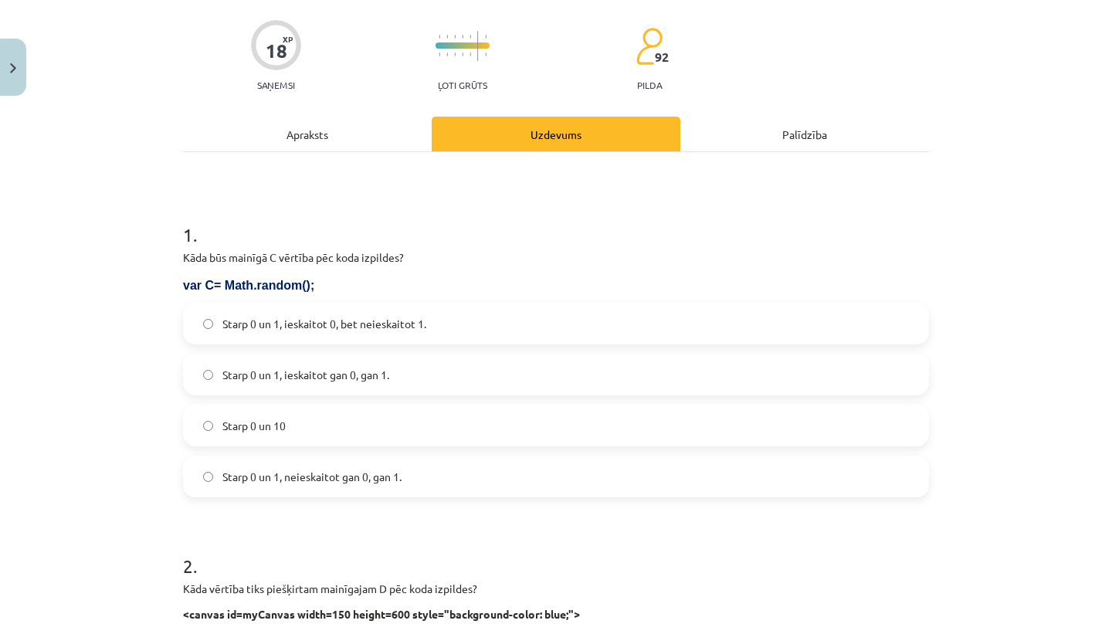
scroll to position [131, 0]
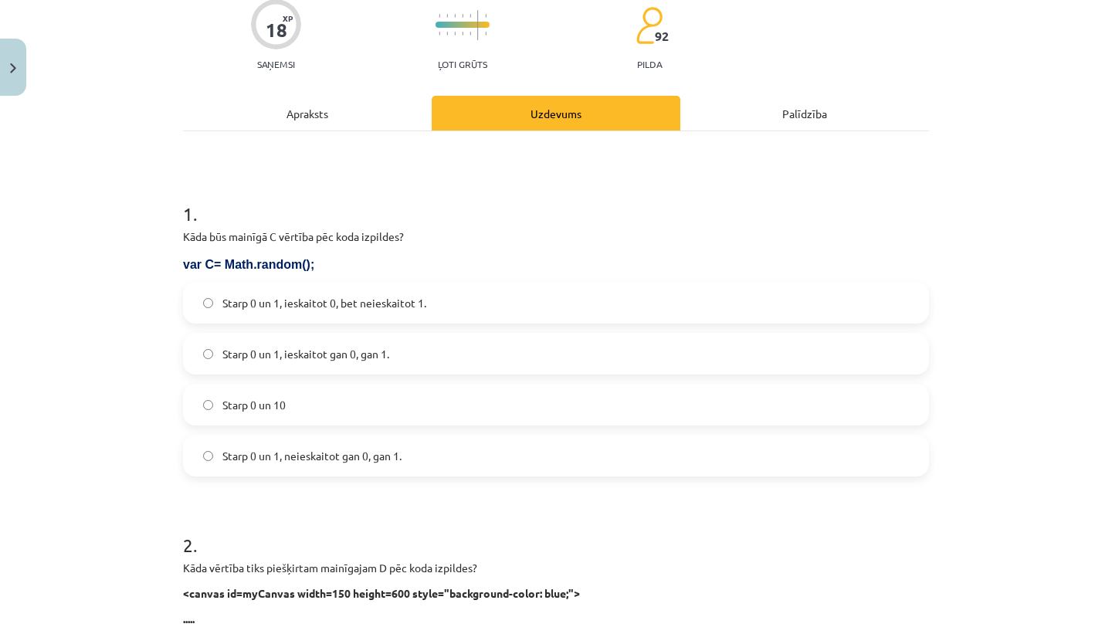
click at [394, 307] on span "Starp 0 un 1, ieskaitot 0, bet neieskaitot 1." at bounding box center [324, 303] width 204 height 16
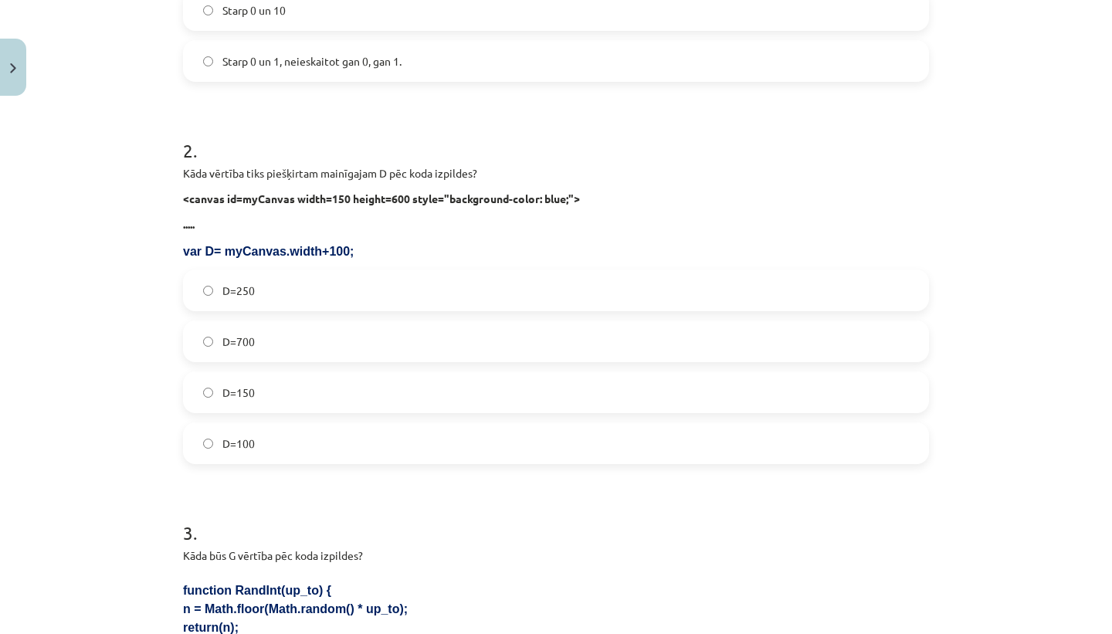
scroll to position [553, 0]
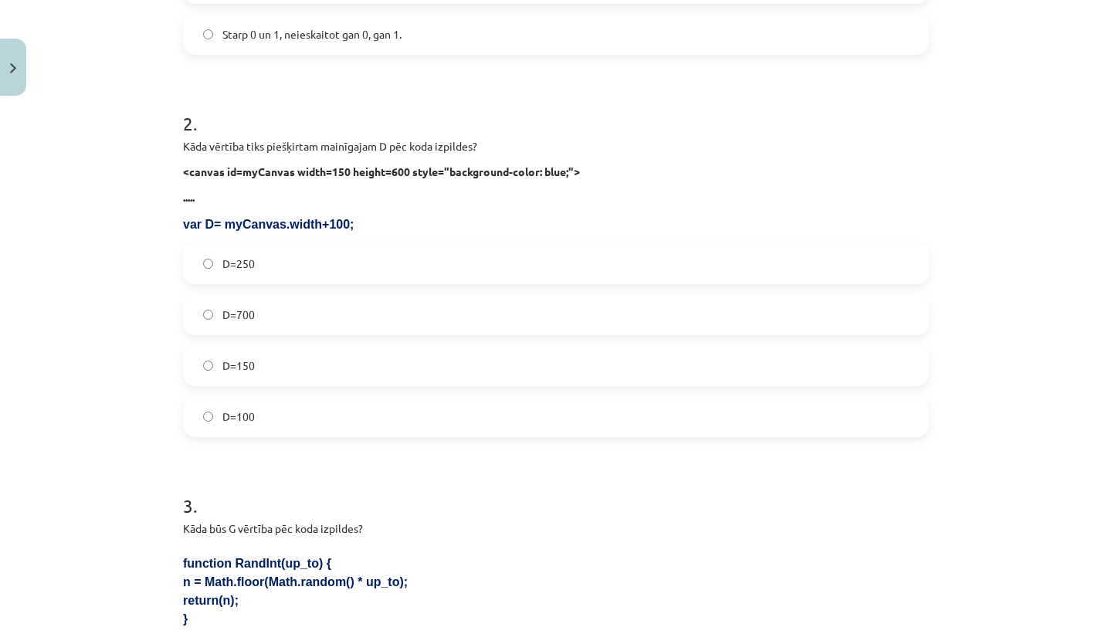
click at [300, 276] on label "D=250" at bounding box center [556, 263] width 743 height 39
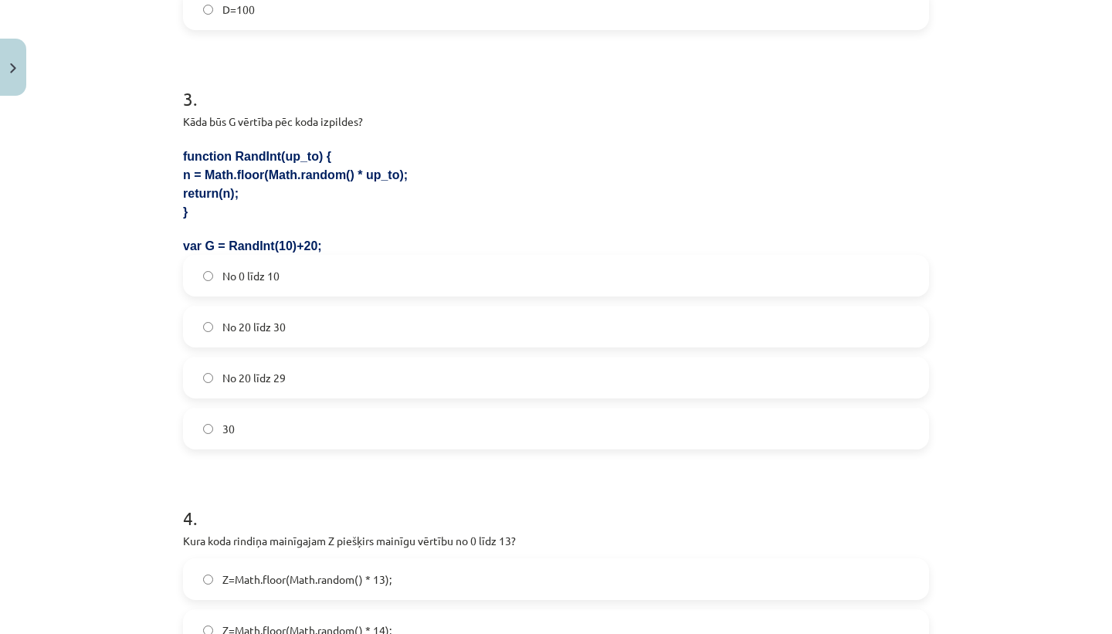
scroll to position [967, 0]
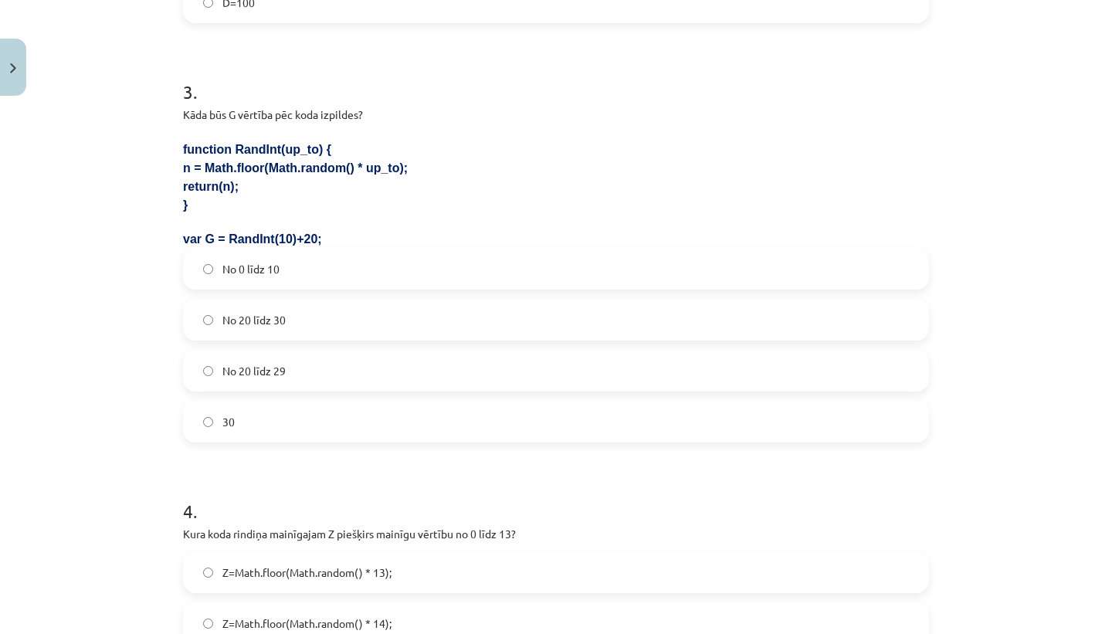
click at [296, 373] on label "No 20 līdz 29" at bounding box center [556, 370] width 743 height 39
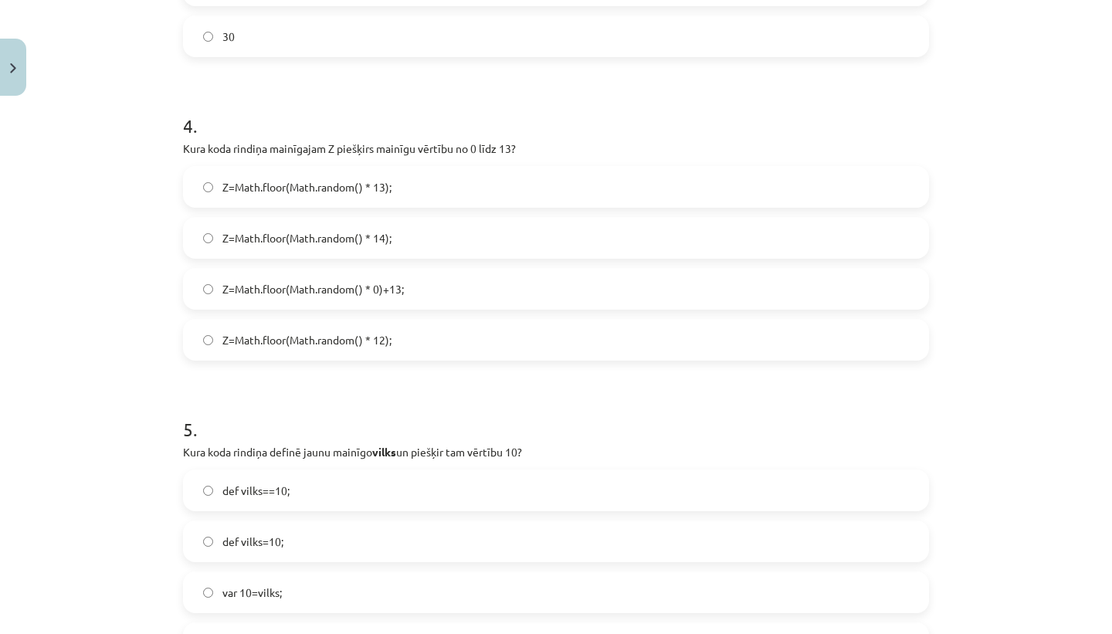
scroll to position [1352, 0]
click at [364, 236] on span "Z=Math.floor(Math.random() * 14);" at bounding box center [306, 239] width 169 height 16
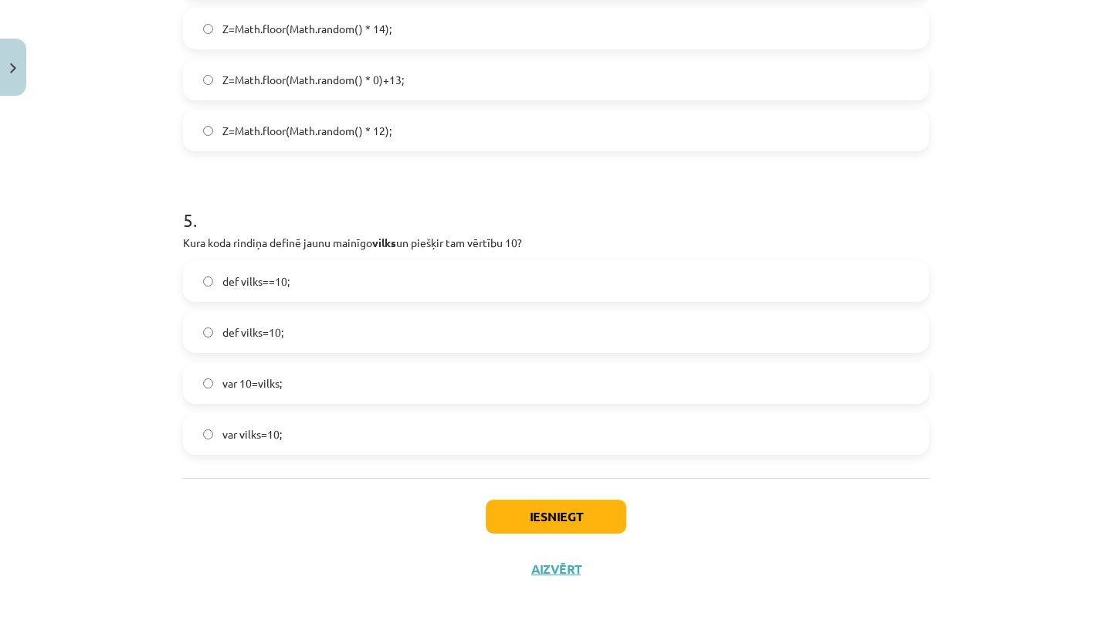
click at [342, 428] on label "var vilks=10;" at bounding box center [556, 434] width 743 height 39
click at [580, 521] on button "Iesniegt" at bounding box center [556, 517] width 141 height 34
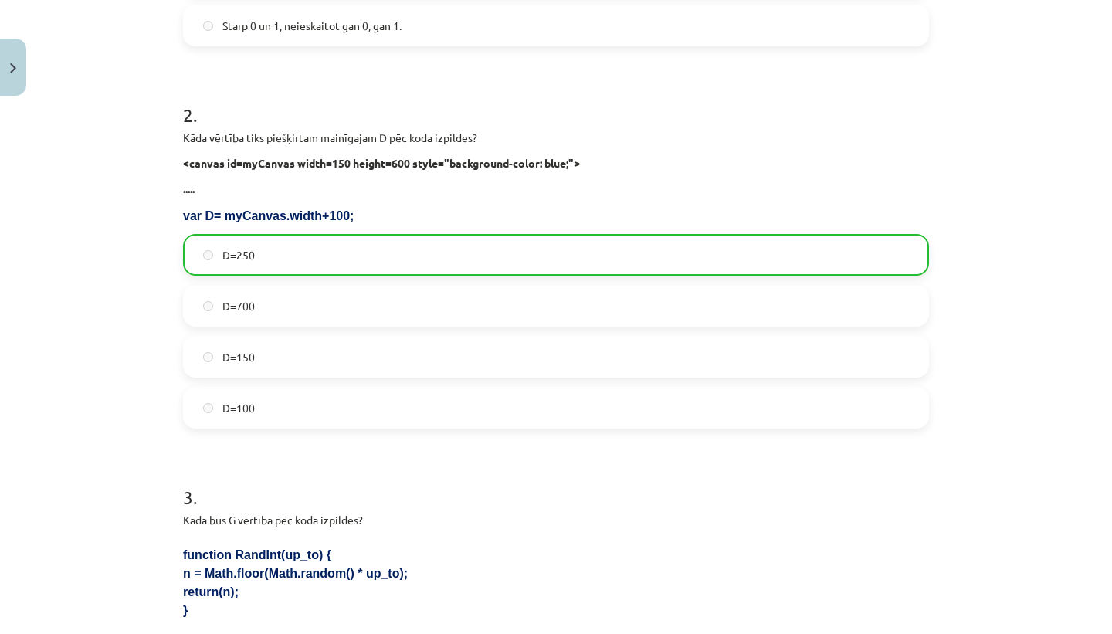
scroll to position [1611, 0]
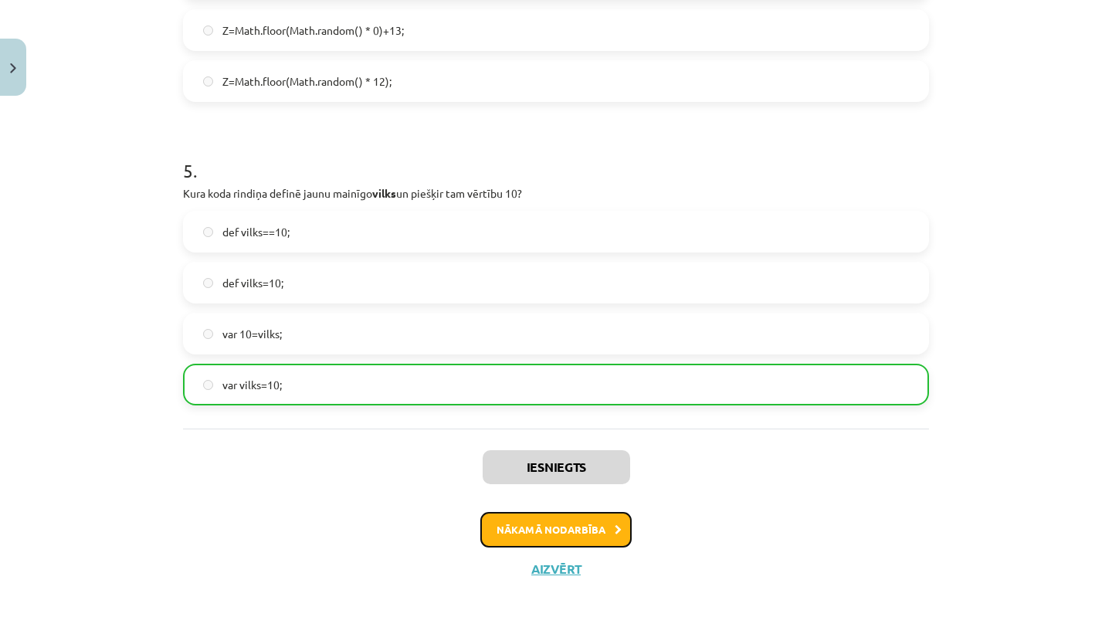
click at [575, 534] on button "Nākamā nodarbība" at bounding box center [555, 530] width 151 height 36
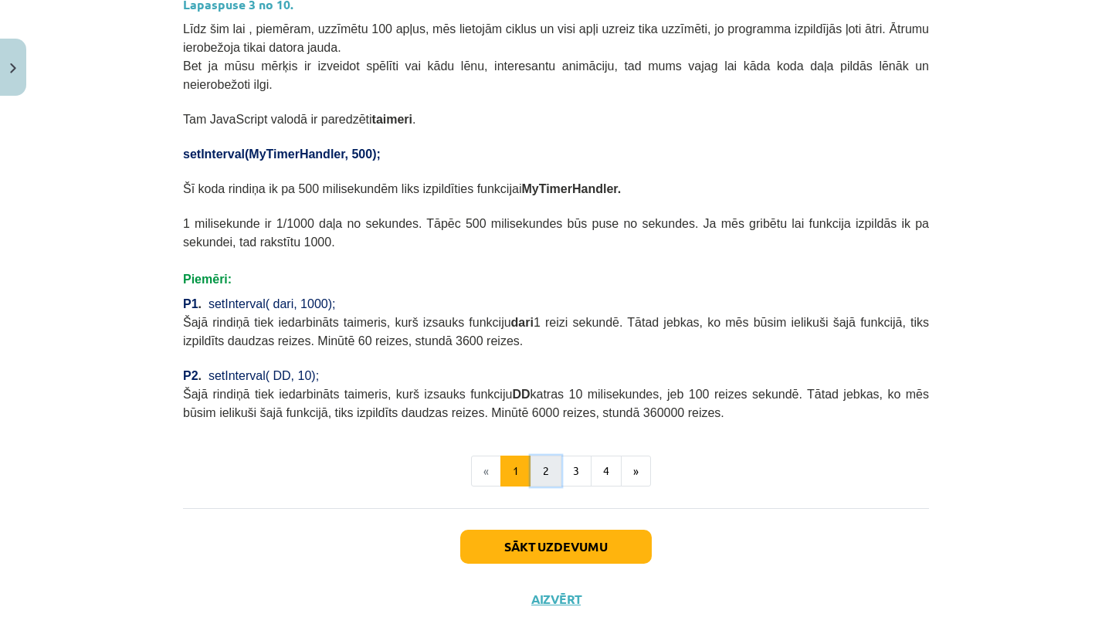
click at [551, 479] on button "2" at bounding box center [546, 471] width 31 height 31
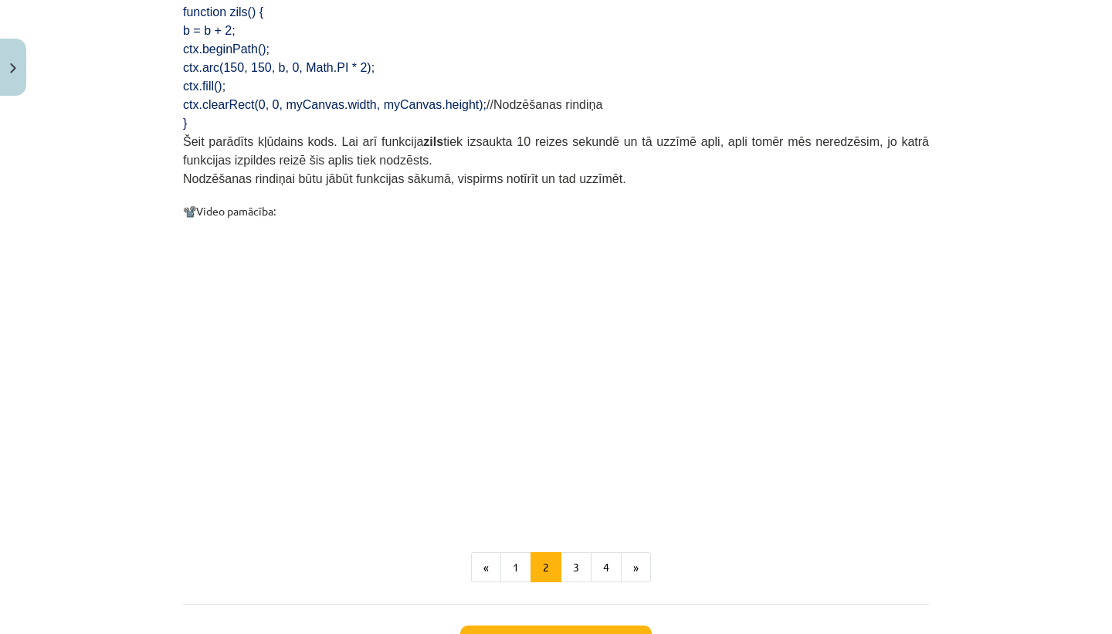
scroll to position [1440, 0]
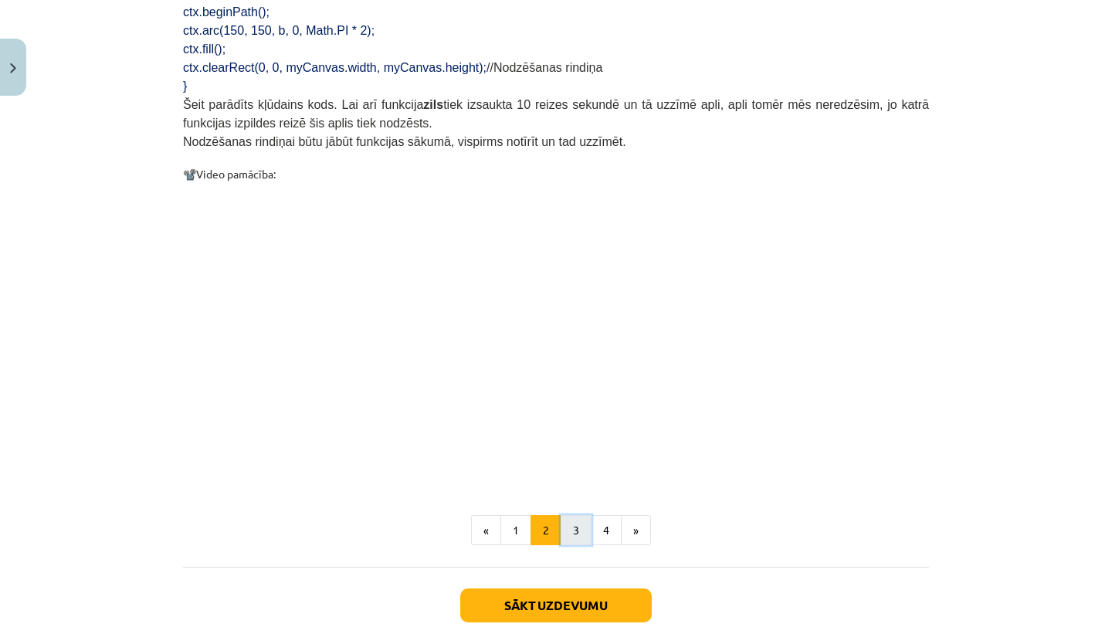
click at [583, 531] on button "3" at bounding box center [576, 530] width 31 height 31
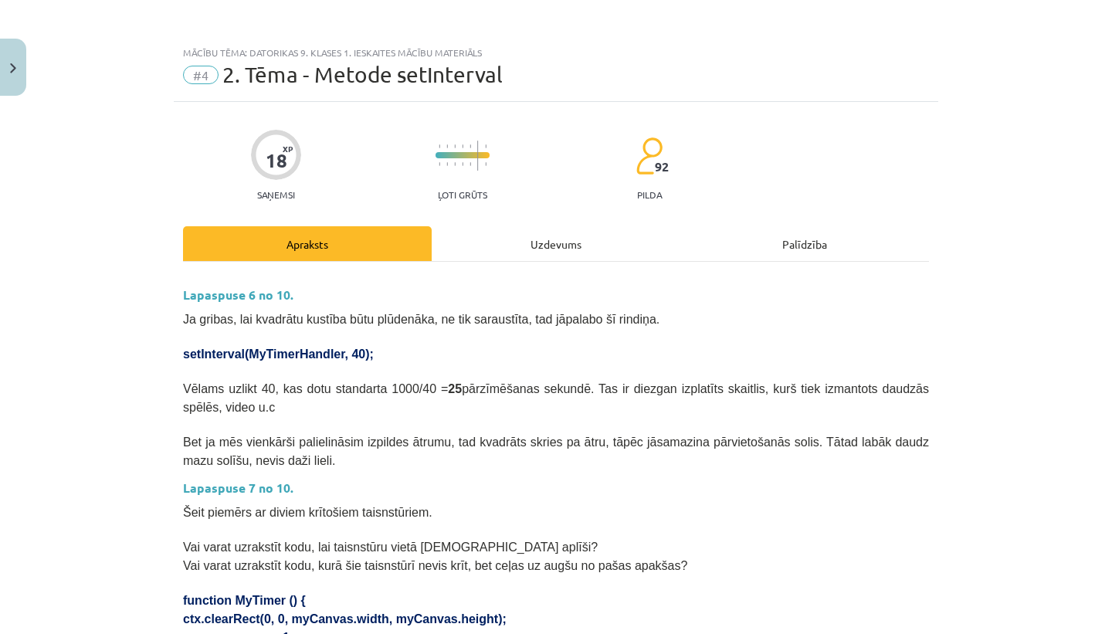
scroll to position [0, 0]
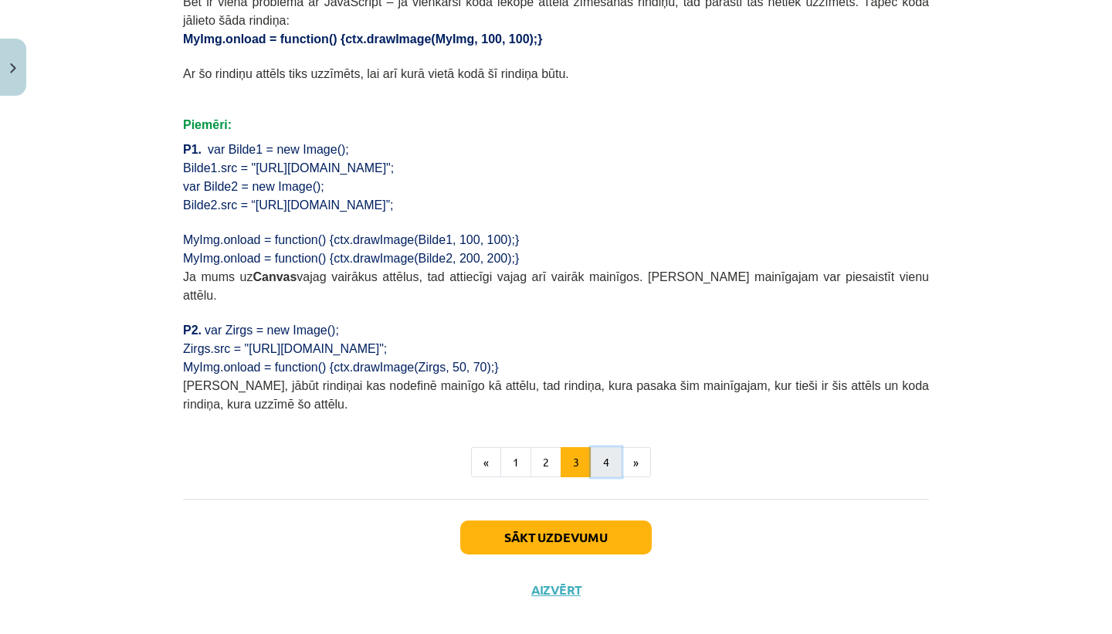
click at [609, 447] on button "4" at bounding box center [606, 462] width 31 height 31
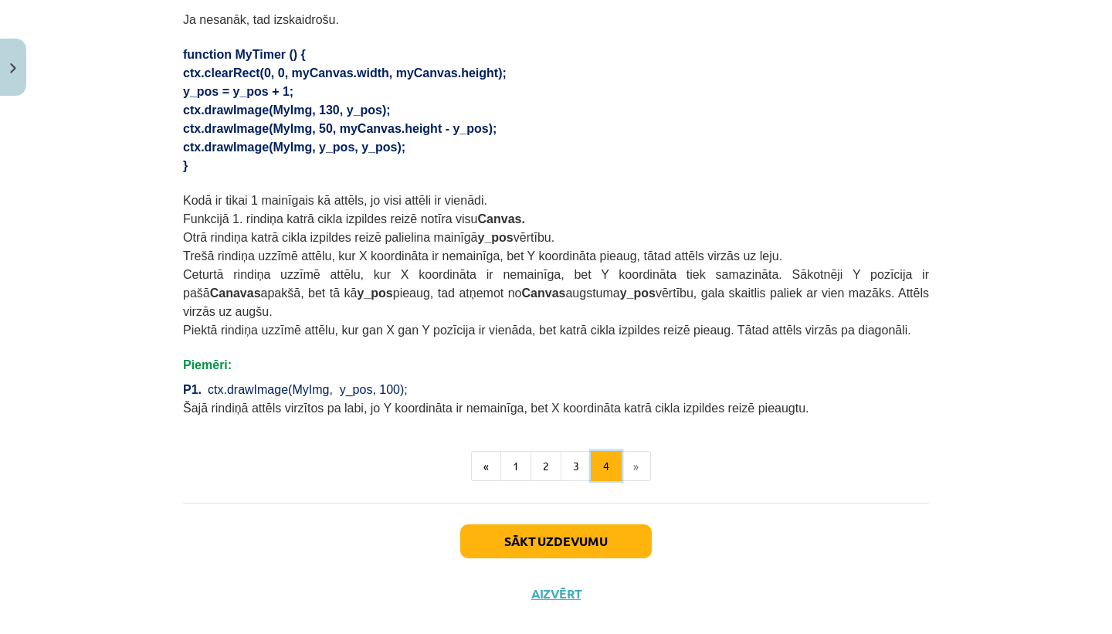
scroll to position [992, 0]
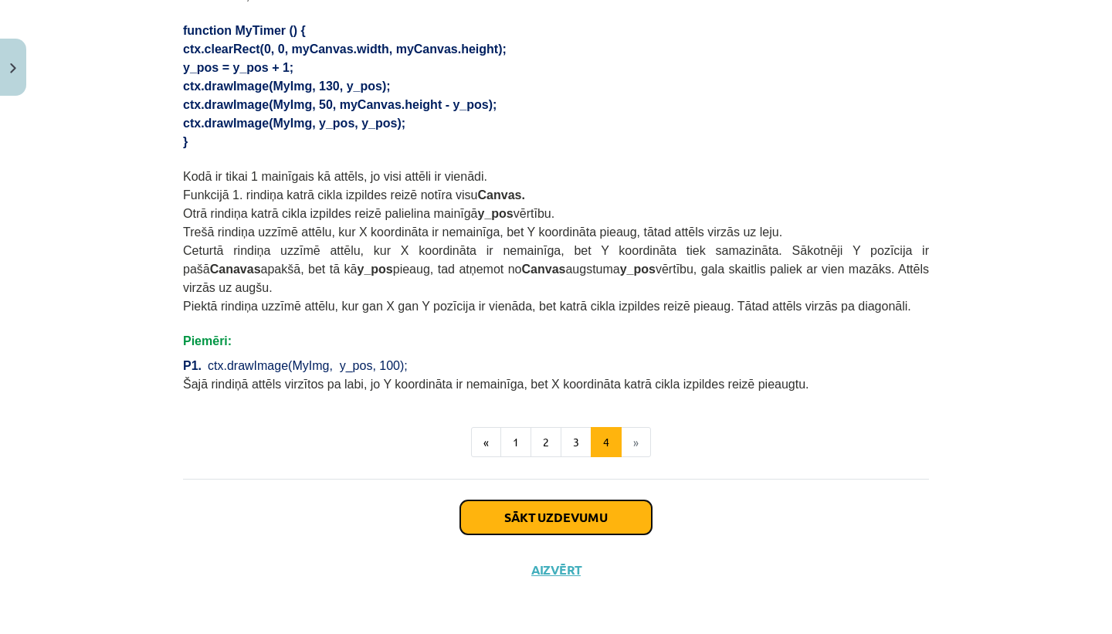
click at [585, 527] on button "Sākt uzdevumu" at bounding box center [556, 517] width 192 height 34
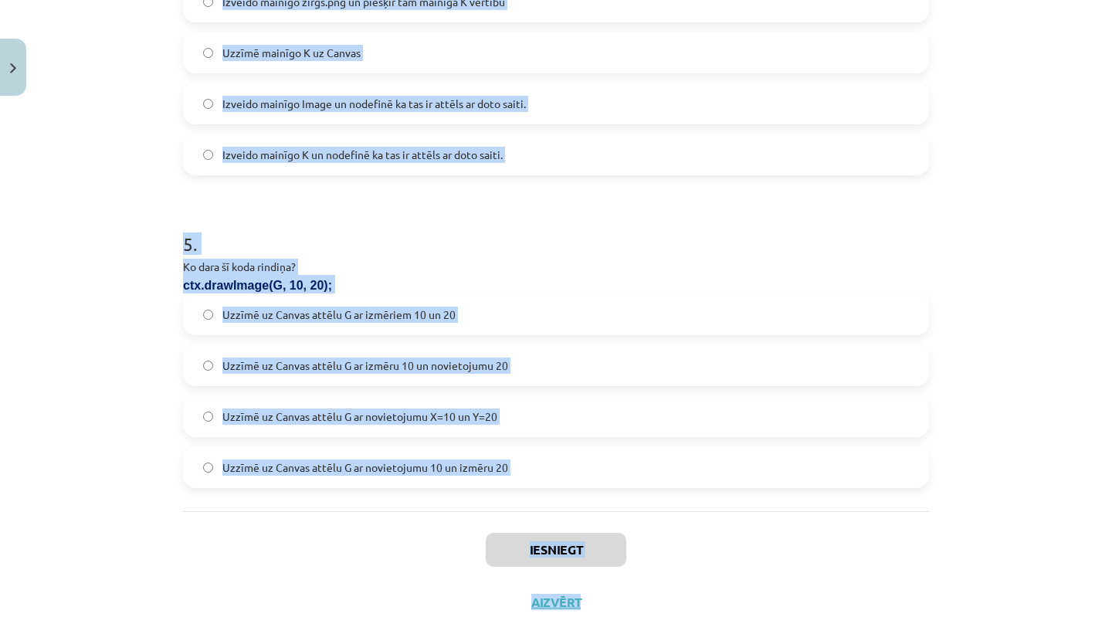
scroll to position [1420, 0]
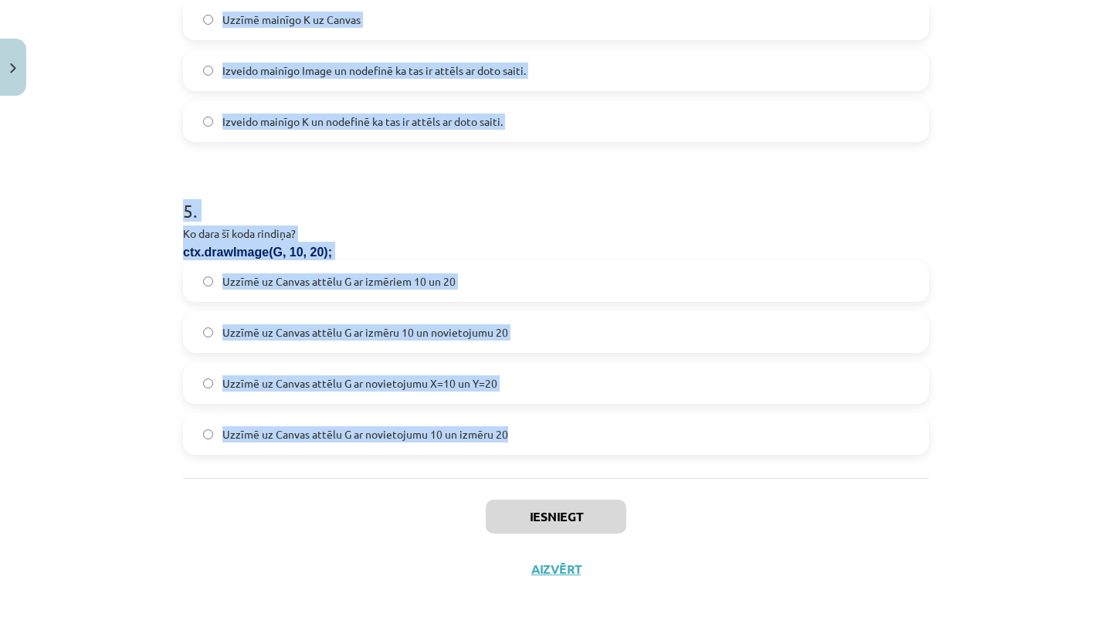
drag, startPoint x: 184, startPoint y: 329, endPoint x: 359, endPoint y: 456, distance: 216.7
copy form "Kura koda rindiņa izsauks funkciju HH reizi sekundē? setInterval(HH, 100); setI…"
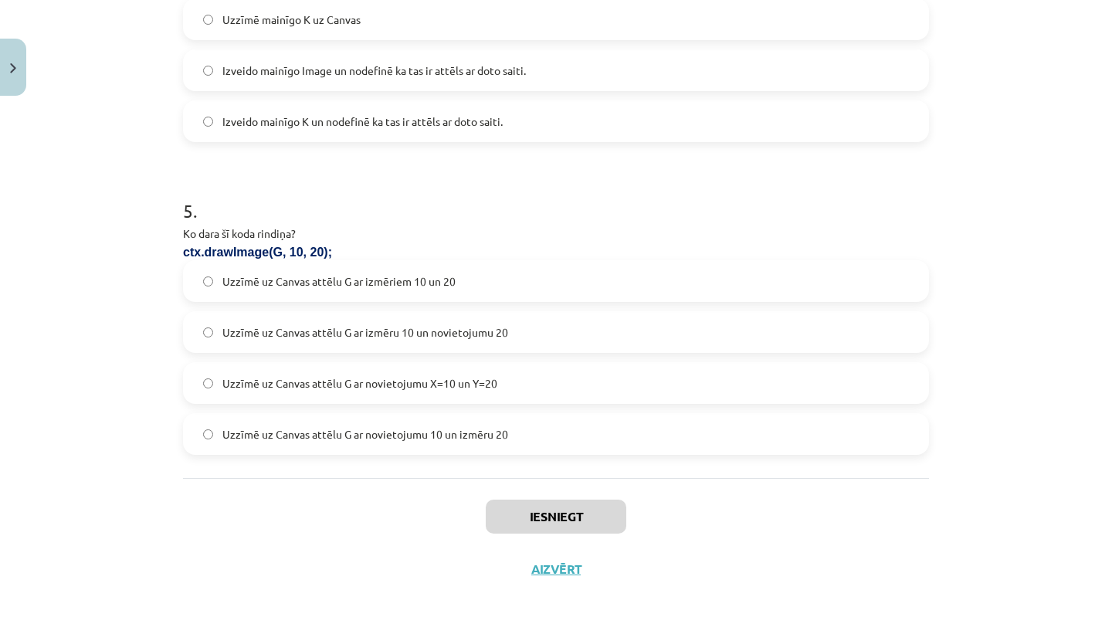
click at [414, 497] on div "Iesniegt Aizvērt" at bounding box center [556, 532] width 746 height 108
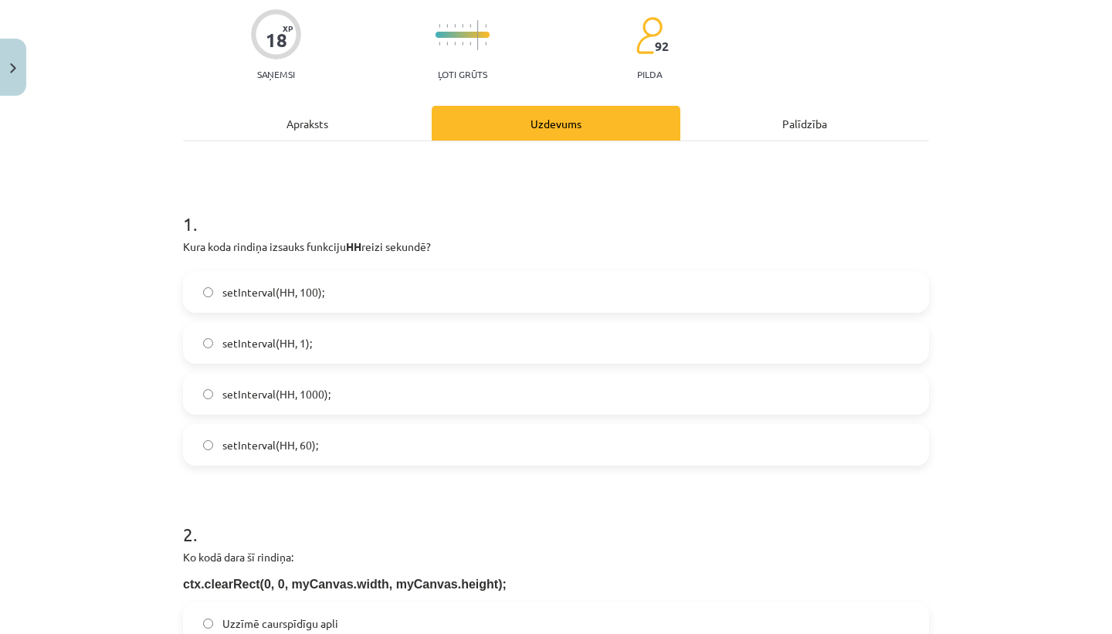
scroll to position [137, 0]
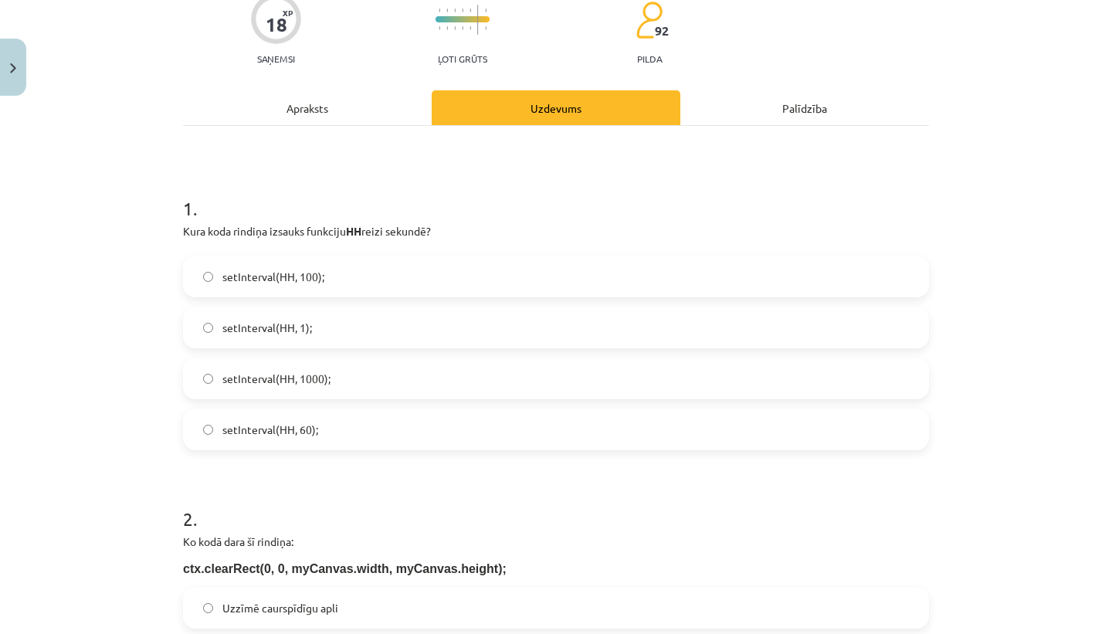
click at [336, 361] on label "setInterval(HH, 1000);" at bounding box center [556, 378] width 743 height 39
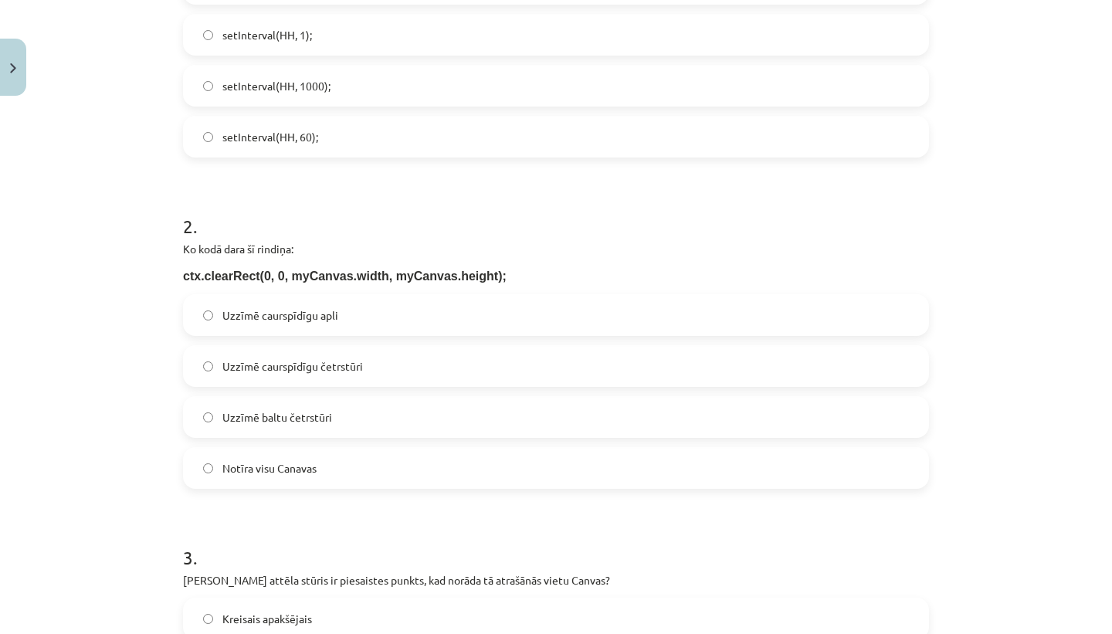
scroll to position [497, 0]
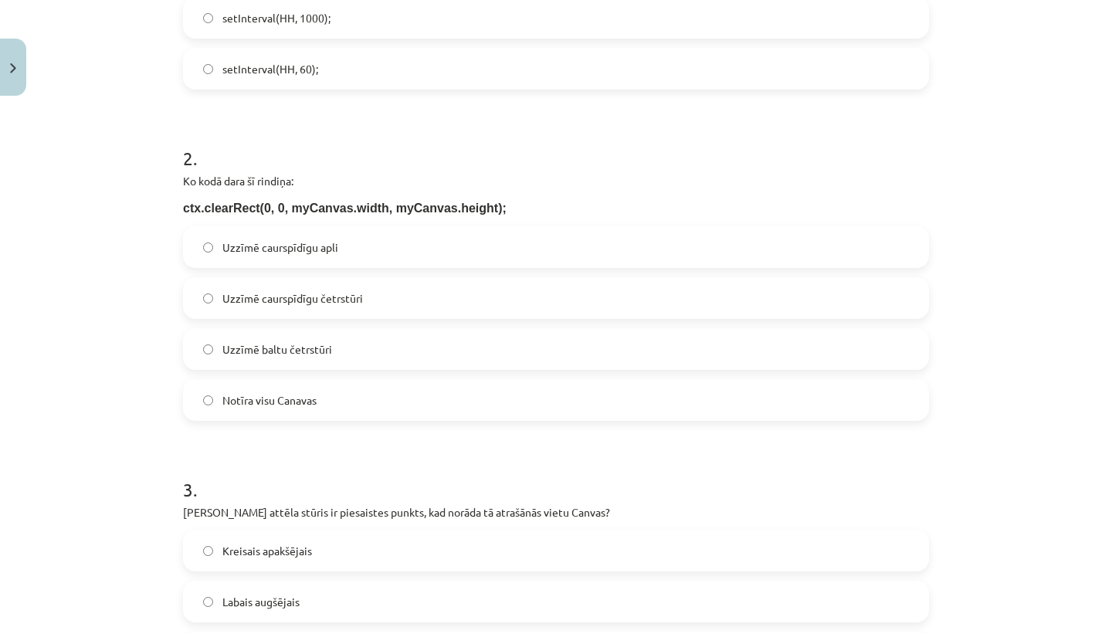
click at [344, 392] on label "Notīra visu Canavas" at bounding box center [556, 400] width 743 height 39
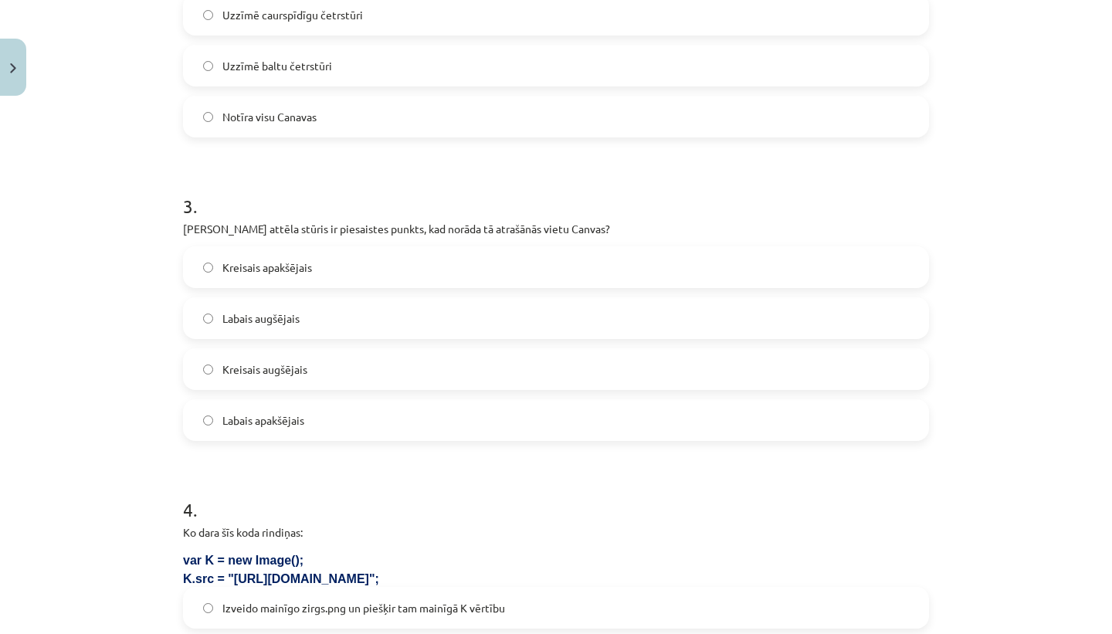
scroll to position [784, 0]
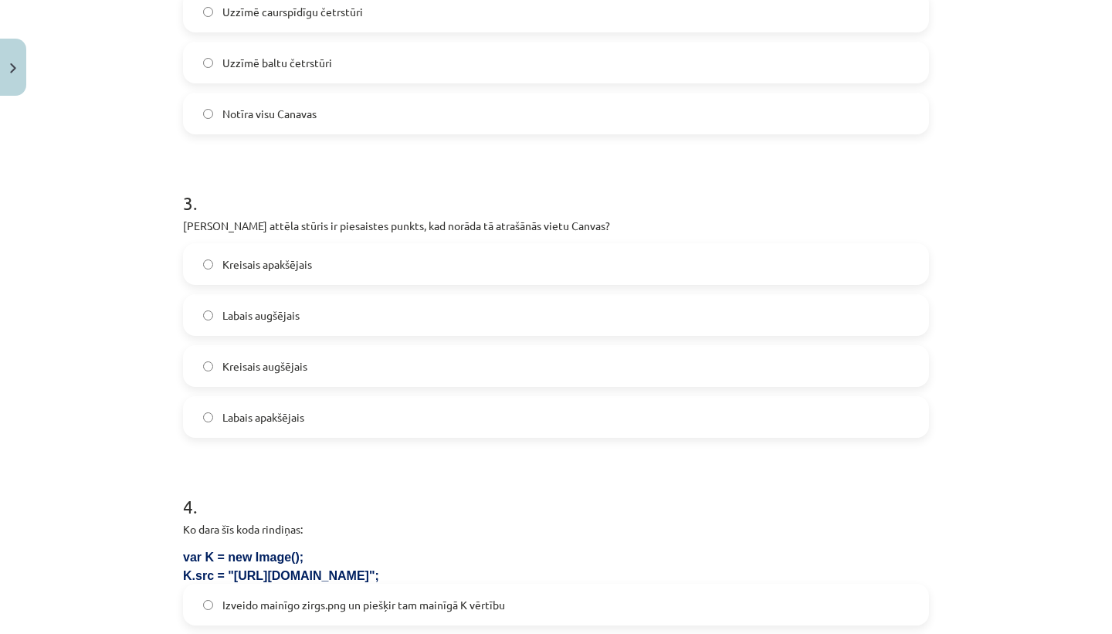
click at [337, 370] on label "Kreisais augšējais" at bounding box center [556, 366] width 743 height 39
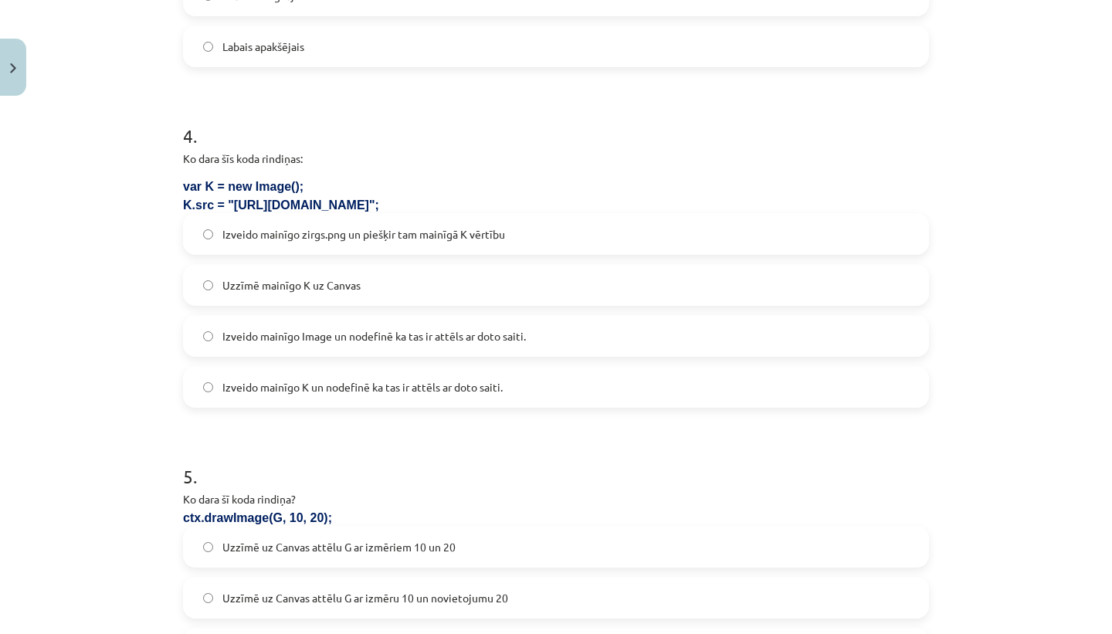
scroll to position [1155, 0]
click at [354, 385] on span "Izveido mainīgo K un nodefinē ka tas ir attēls ar doto saiti." at bounding box center [362, 386] width 280 height 16
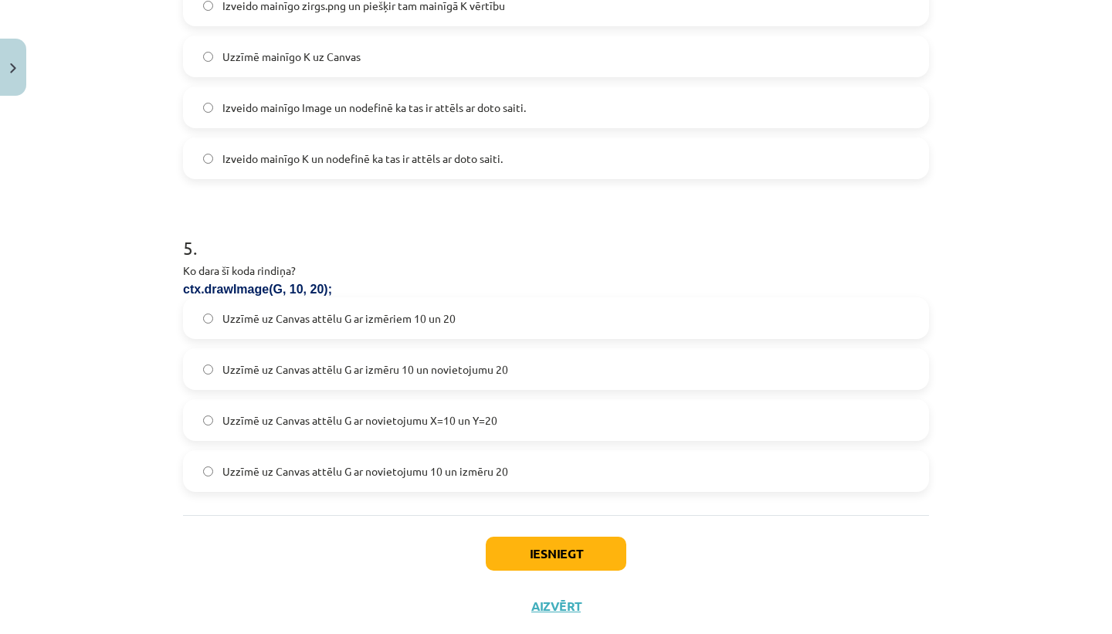
scroll to position [1420, 0]
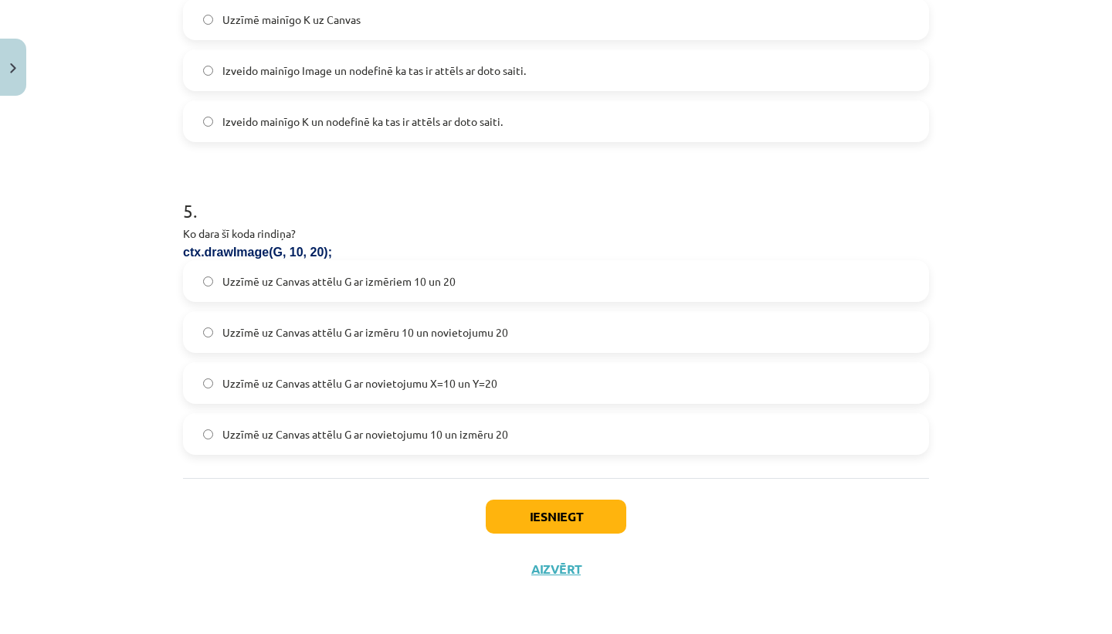
click at [438, 390] on span "Uzzīmē uz Canvas attēlu G ar novietojumu X=10 un Y=20" at bounding box center [359, 383] width 275 height 16
click at [543, 508] on button "Iesniegt" at bounding box center [556, 517] width 141 height 34
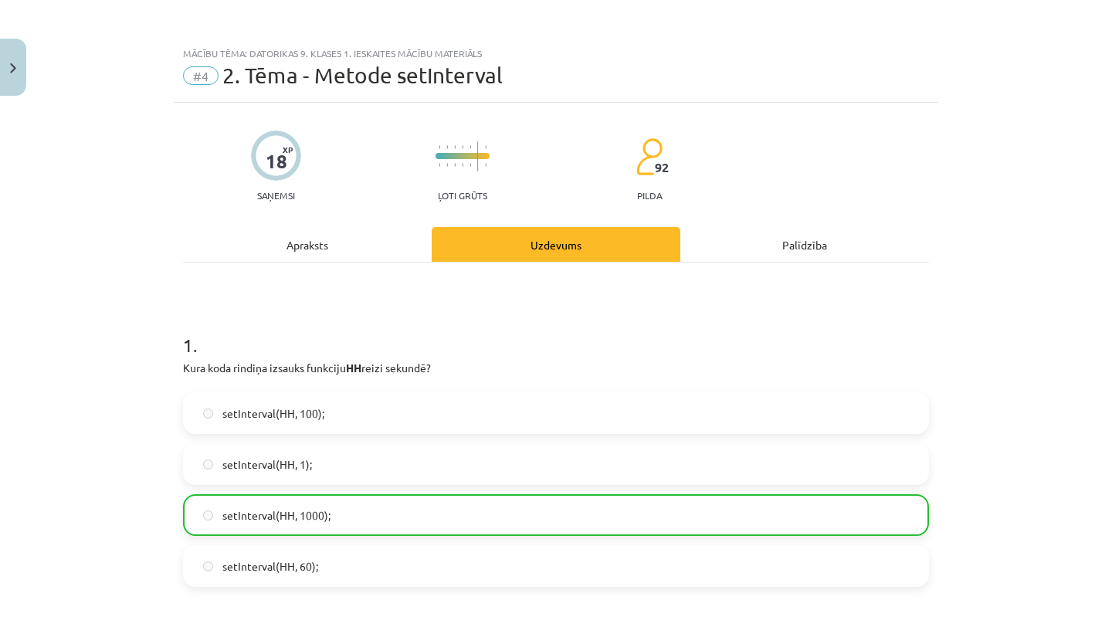
scroll to position [1470, 0]
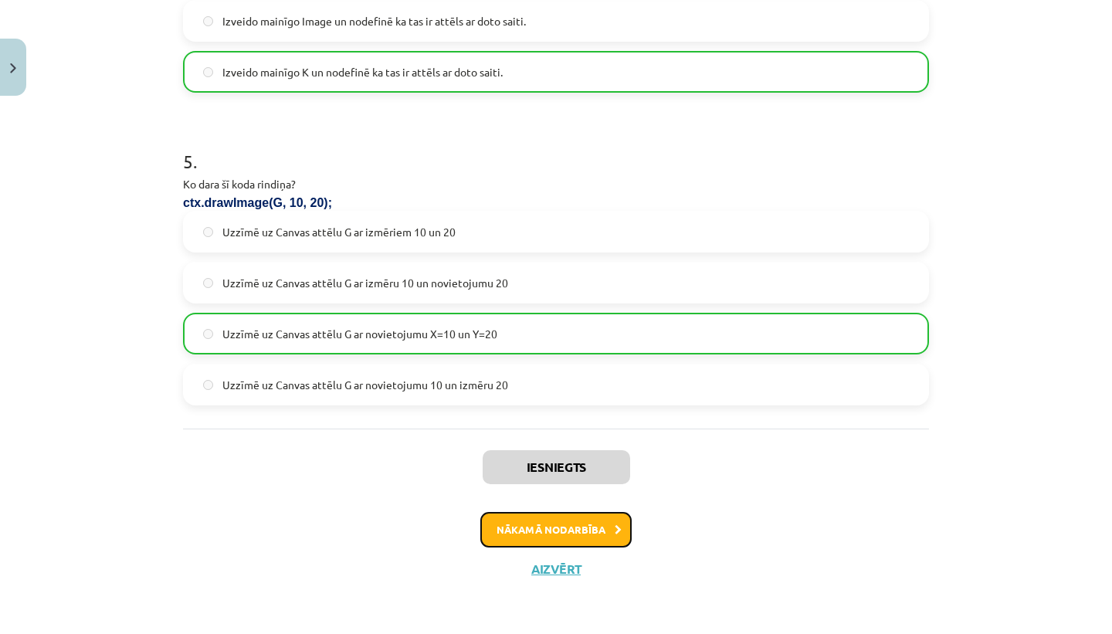
click at [581, 524] on button "Nākamā nodarbība" at bounding box center [555, 530] width 151 height 36
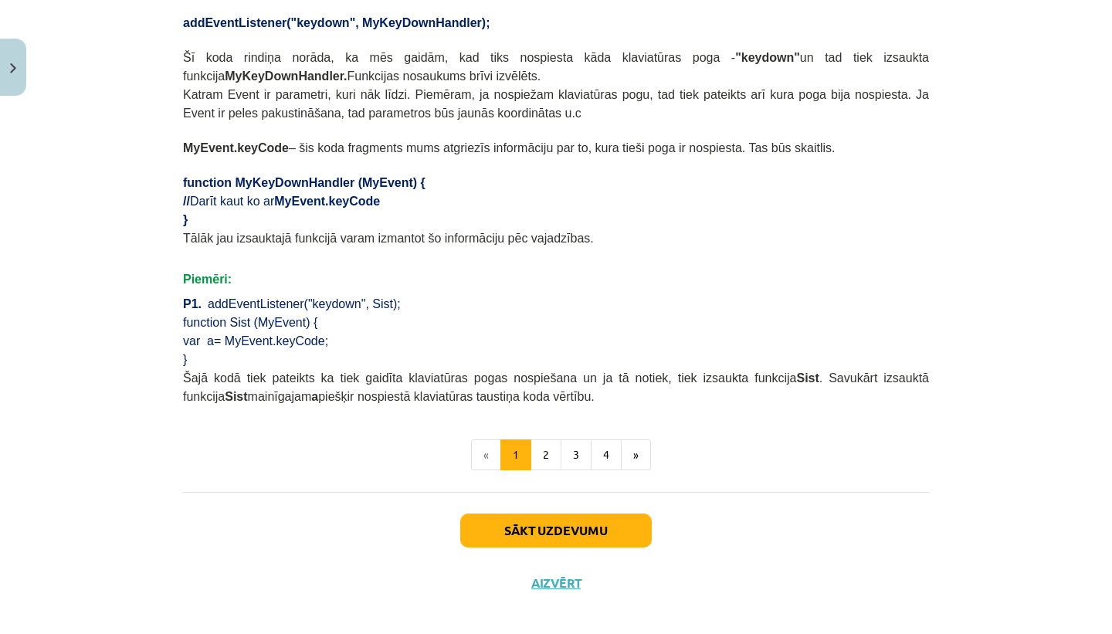
scroll to position [873, 0]
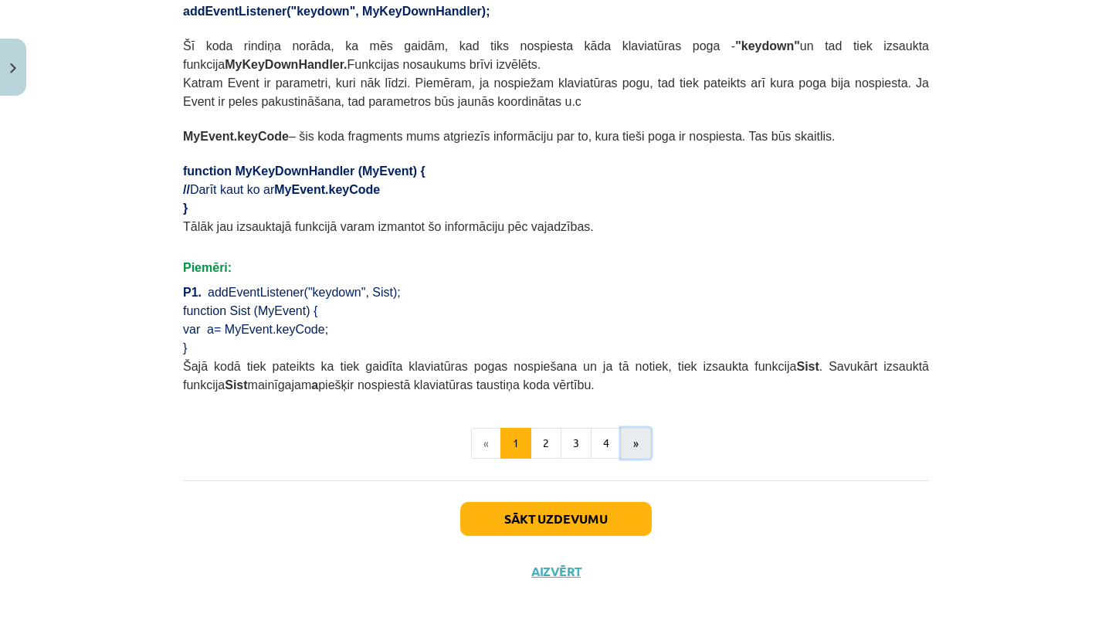
click at [639, 446] on button "»" at bounding box center [636, 443] width 30 height 31
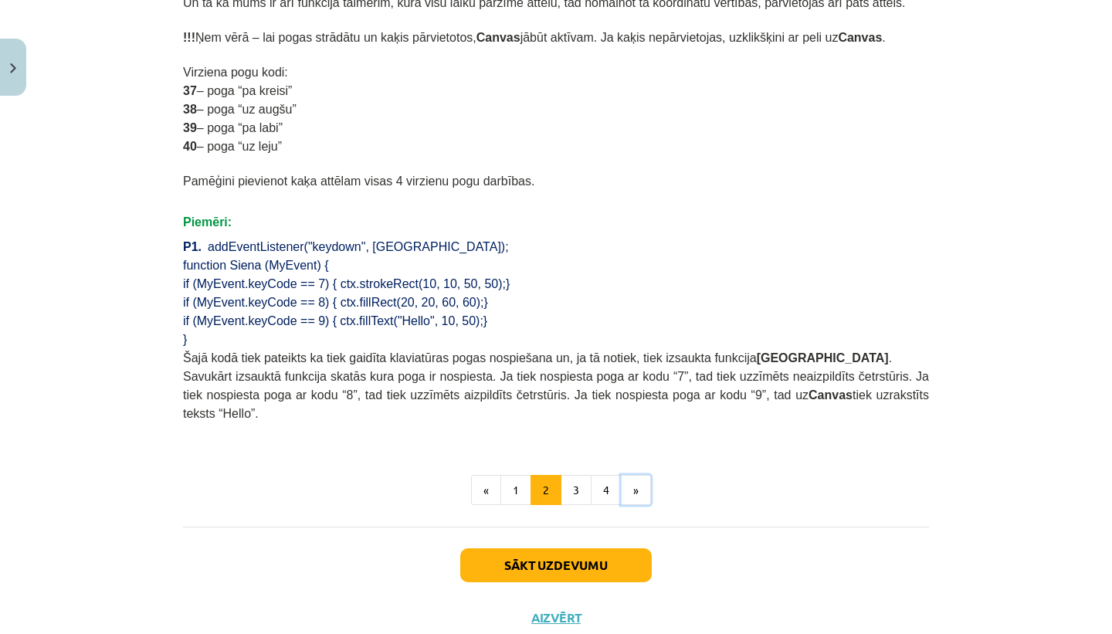
scroll to position [969, 0]
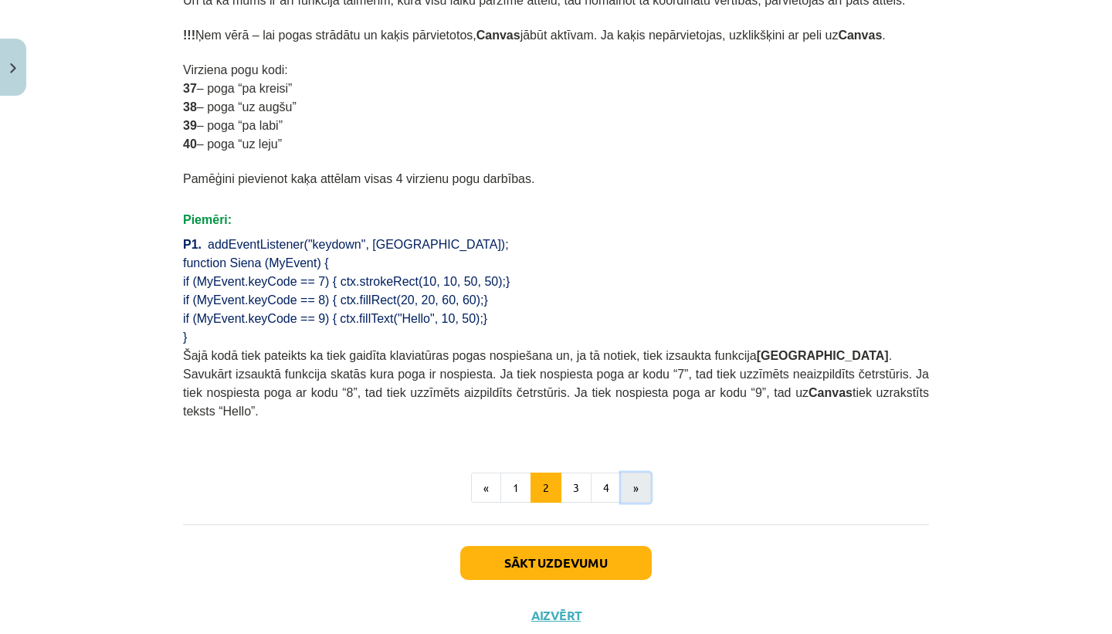
click at [633, 488] on button "»" at bounding box center [636, 488] width 30 height 31
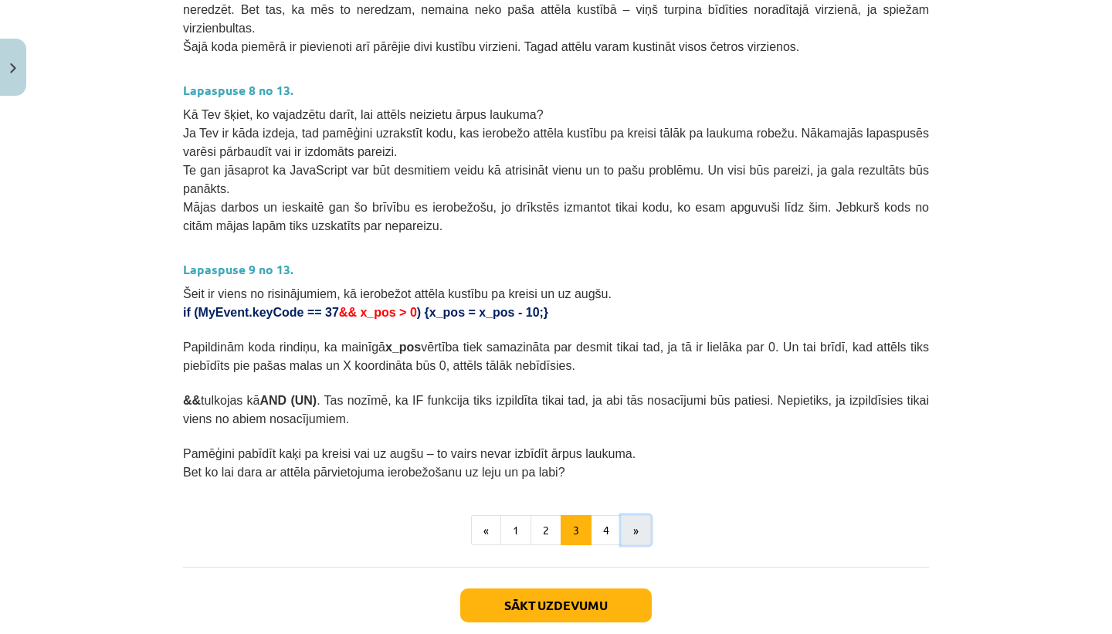
scroll to position [824, 0]
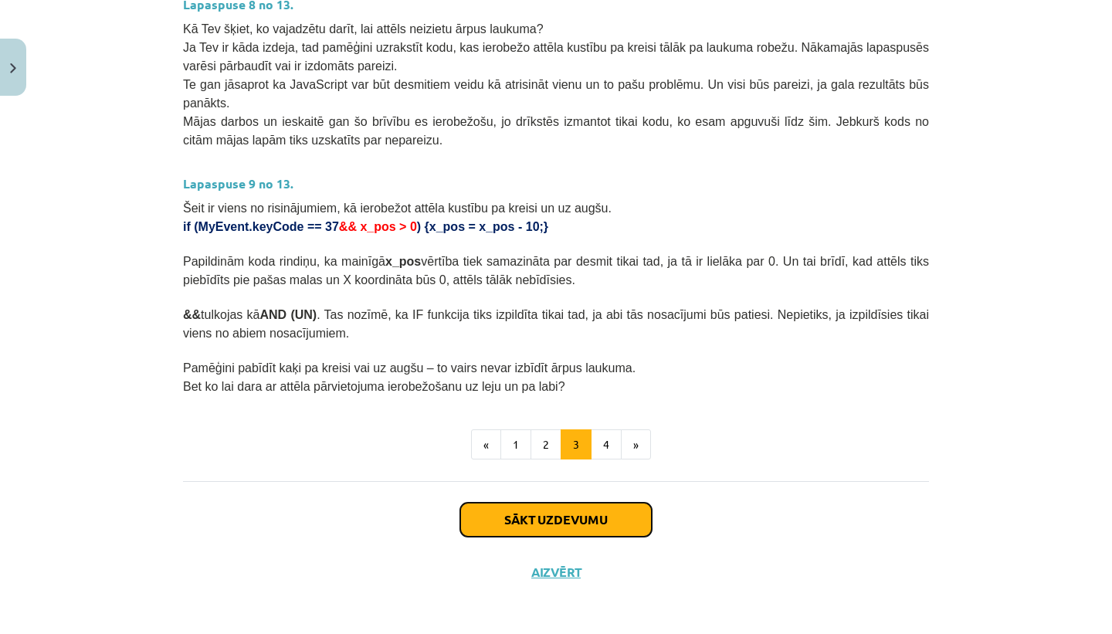
click at [596, 510] on button "Sākt uzdevumu" at bounding box center [556, 520] width 192 height 34
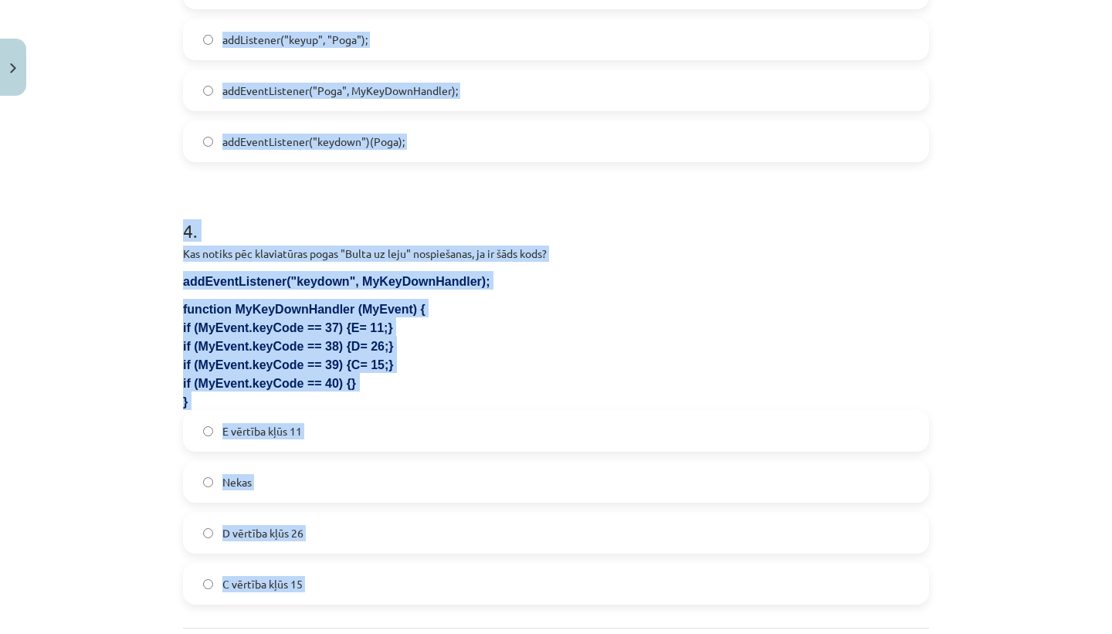
scroll to position [1205, 0]
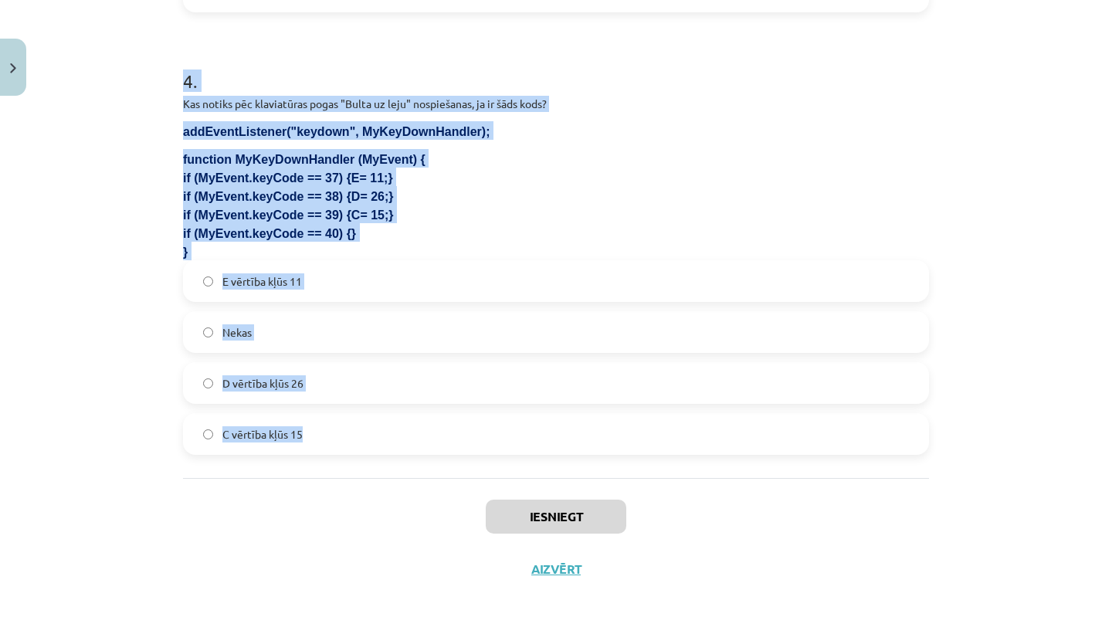
drag, startPoint x: 184, startPoint y: 329, endPoint x: 302, endPoint y: 431, distance: 156.1
copy form "Kurš taustiņa kods atbilst taustiņam "Atstarpes taustiņš"? 18 32 8 40 2 . Ko ko…"
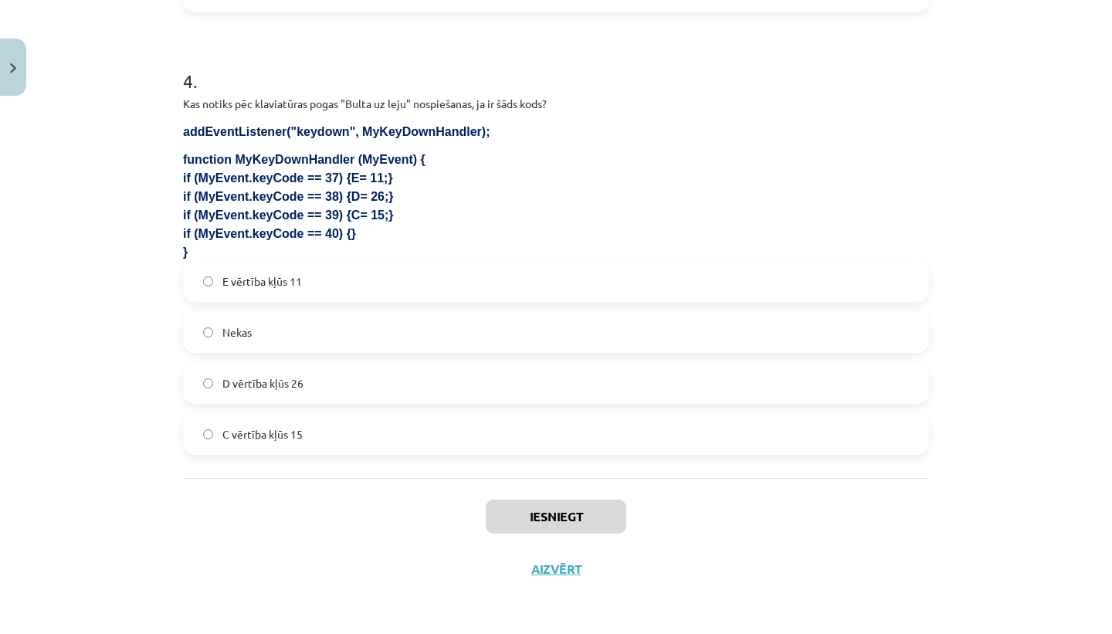
click at [329, 524] on div "Iesniegt Aizvērt" at bounding box center [556, 532] width 746 height 108
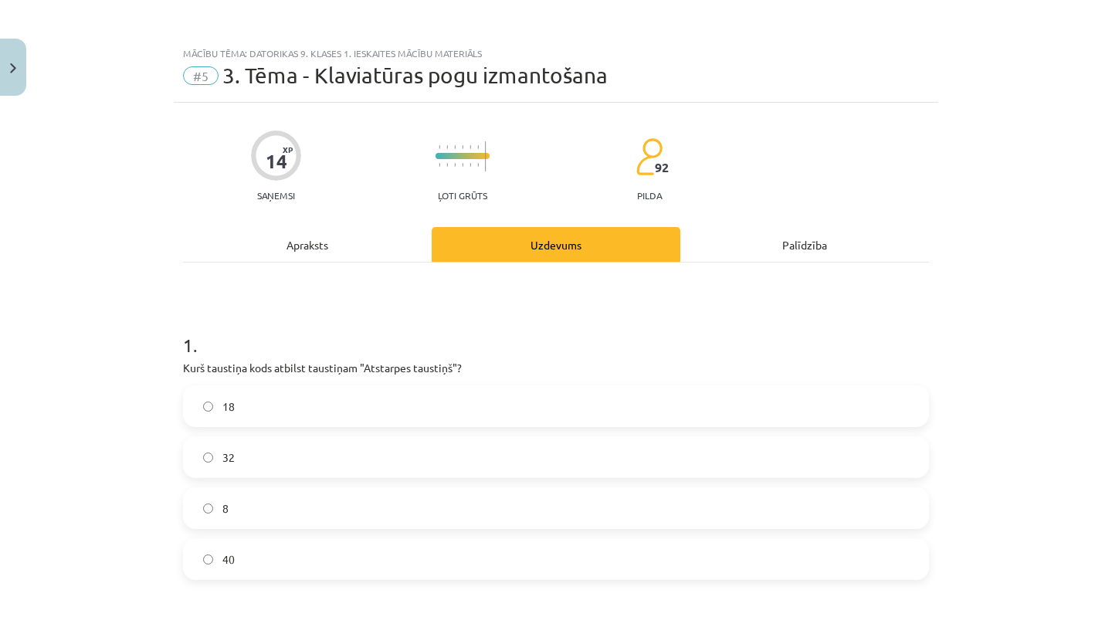
click at [363, 465] on label "32" at bounding box center [556, 457] width 743 height 39
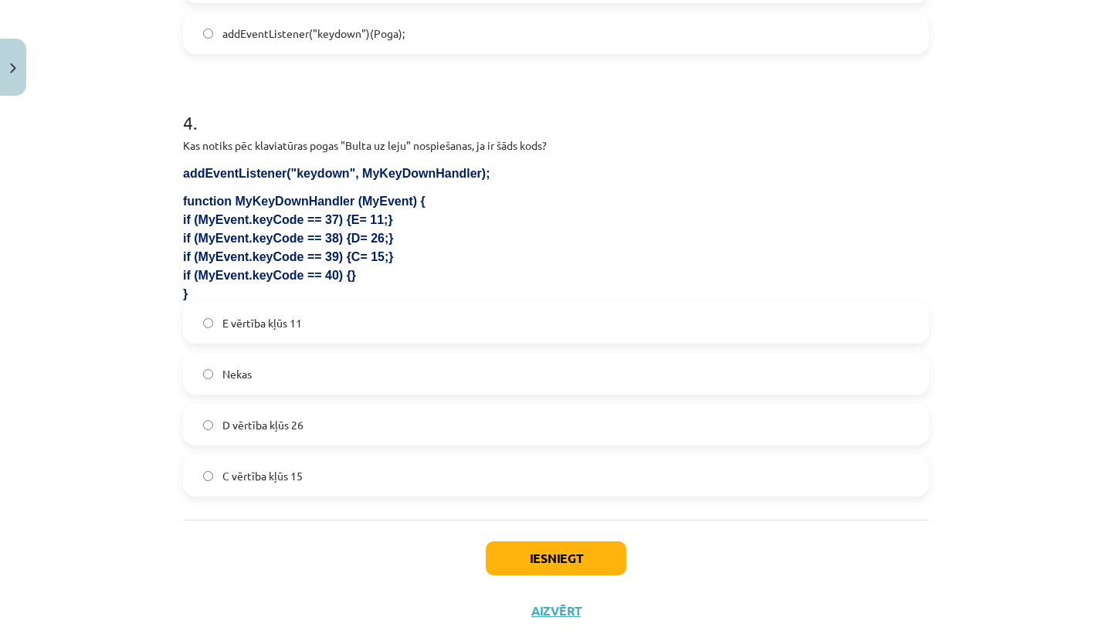
scroll to position [1205, 0]
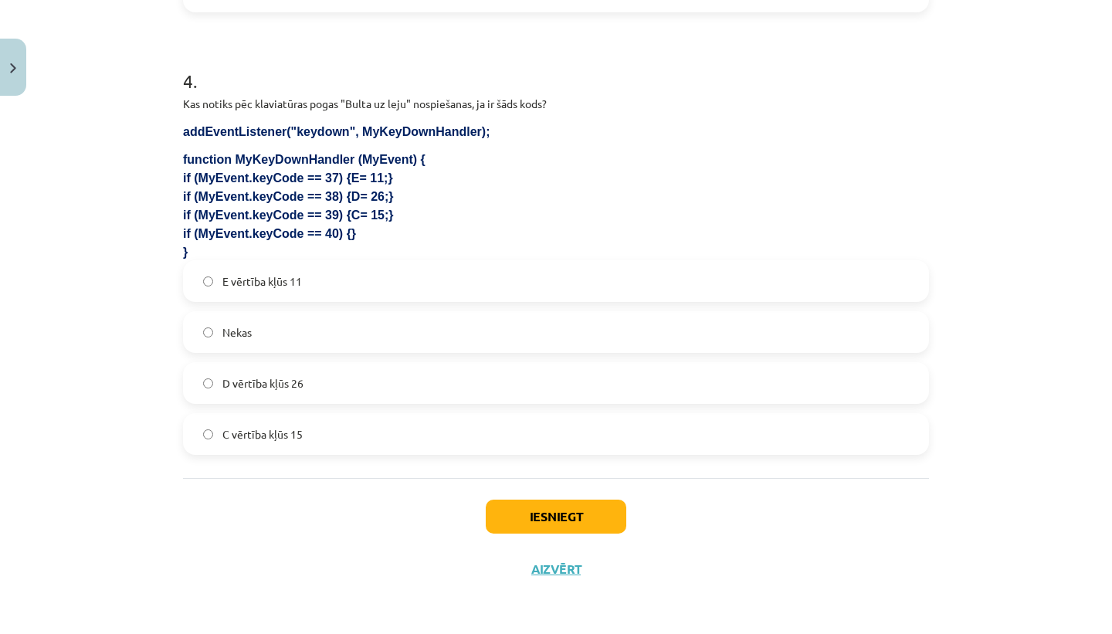
click at [342, 333] on label "Nekas" at bounding box center [556, 332] width 743 height 39
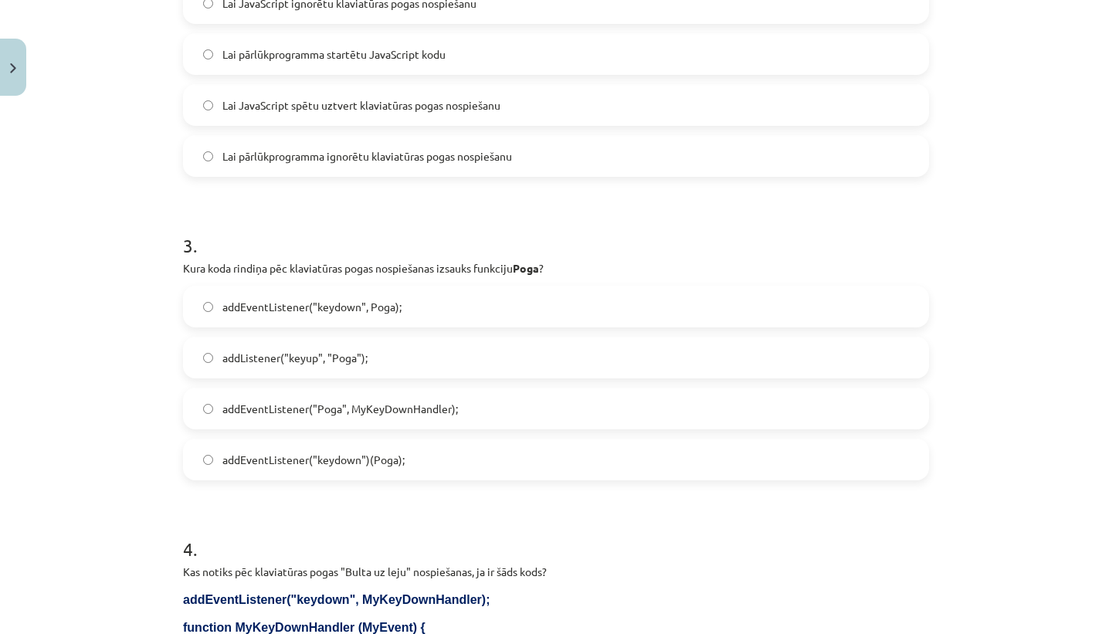
scroll to position [723, 0]
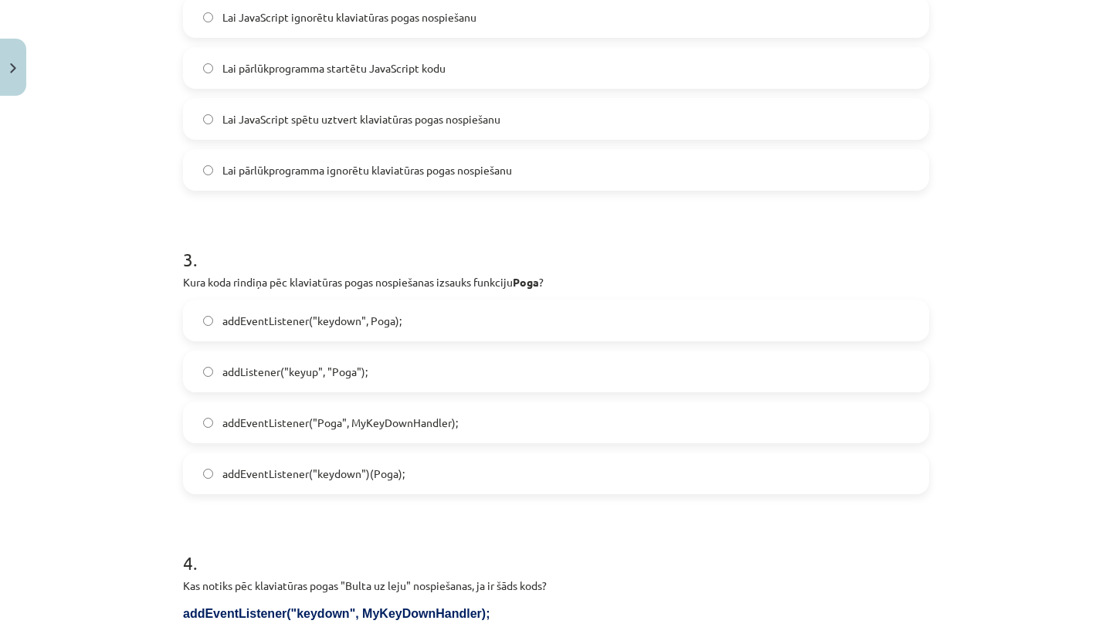
click at [418, 325] on label "addEventListener("keydown", Poga);" at bounding box center [556, 320] width 743 height 39
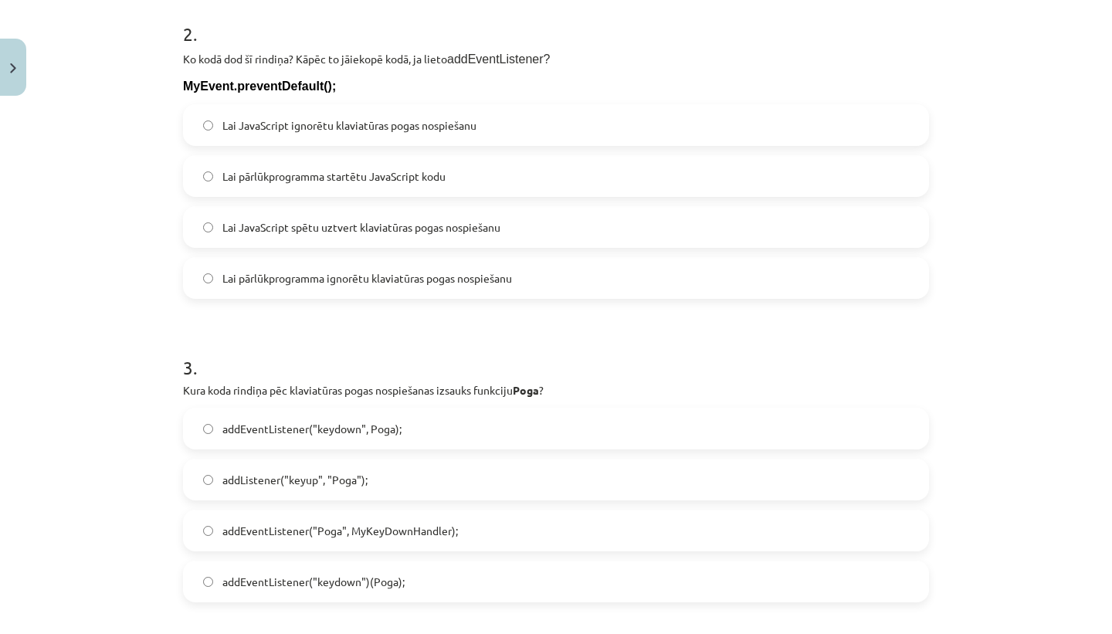
scroll to position [614, 0]
click at [383, 275] on span "Lai pārlūkprogramma ignorētu klaviatūras pogas nospiešanu" at bounding box center [367, 279] width 290 height 16
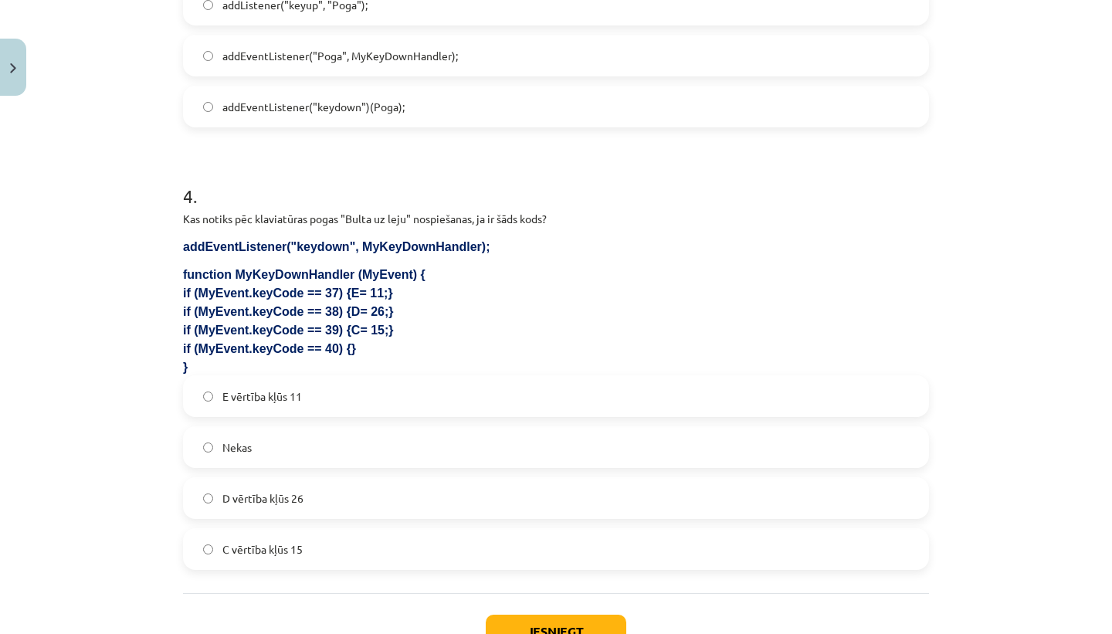
scroll to position [1137, 0]
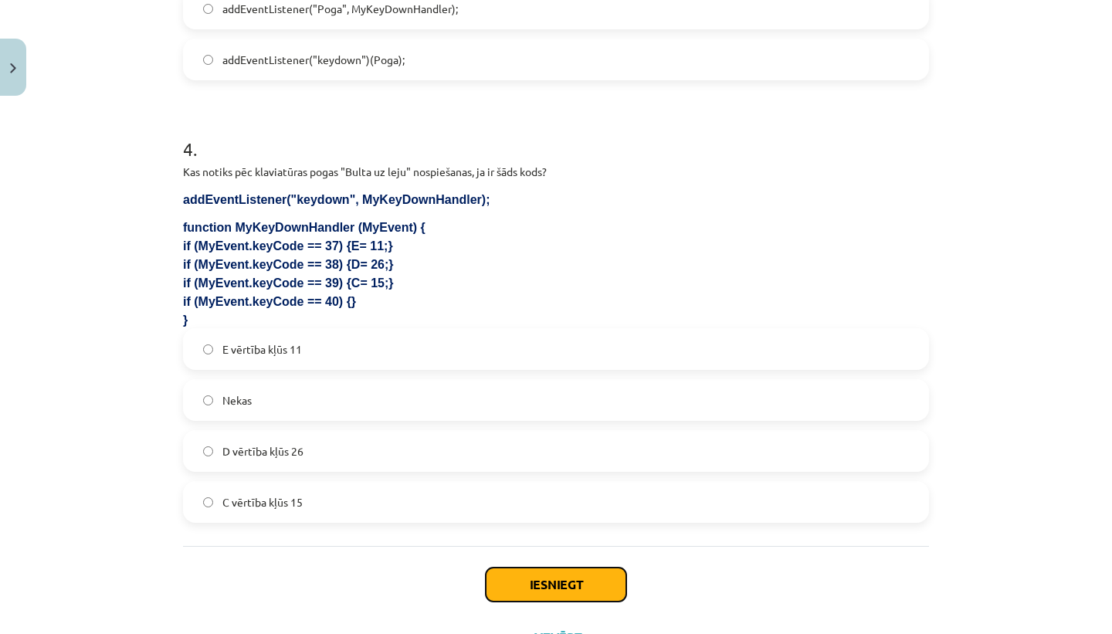
click at [520, 586] on button "Iesniegt" at bounding box center [556, 585] width 141 height 34
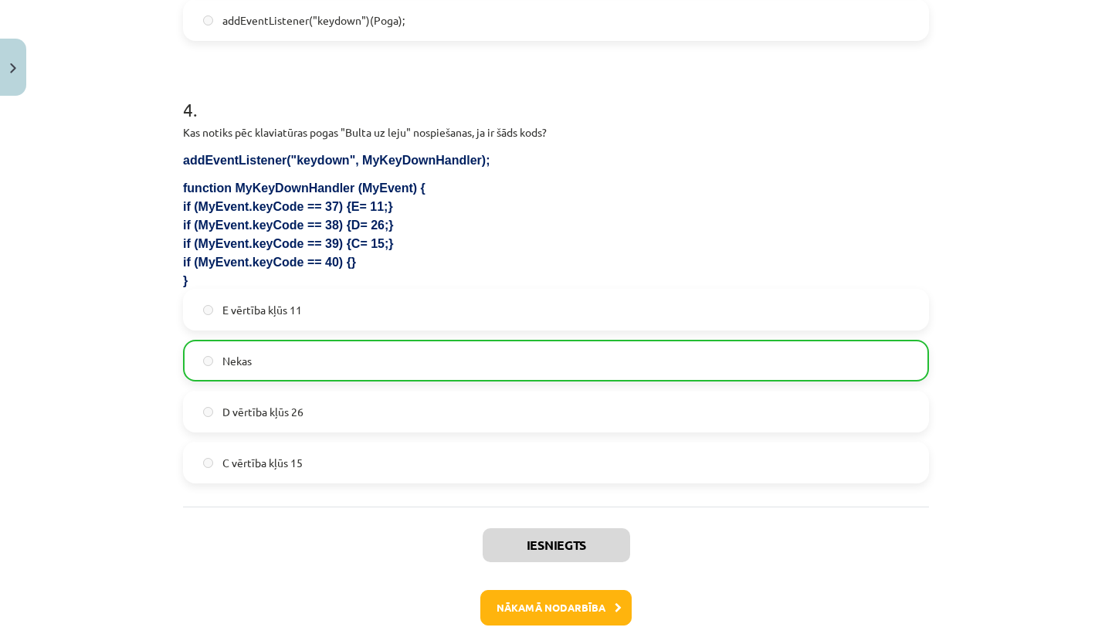
scroll to position [1254, 0]
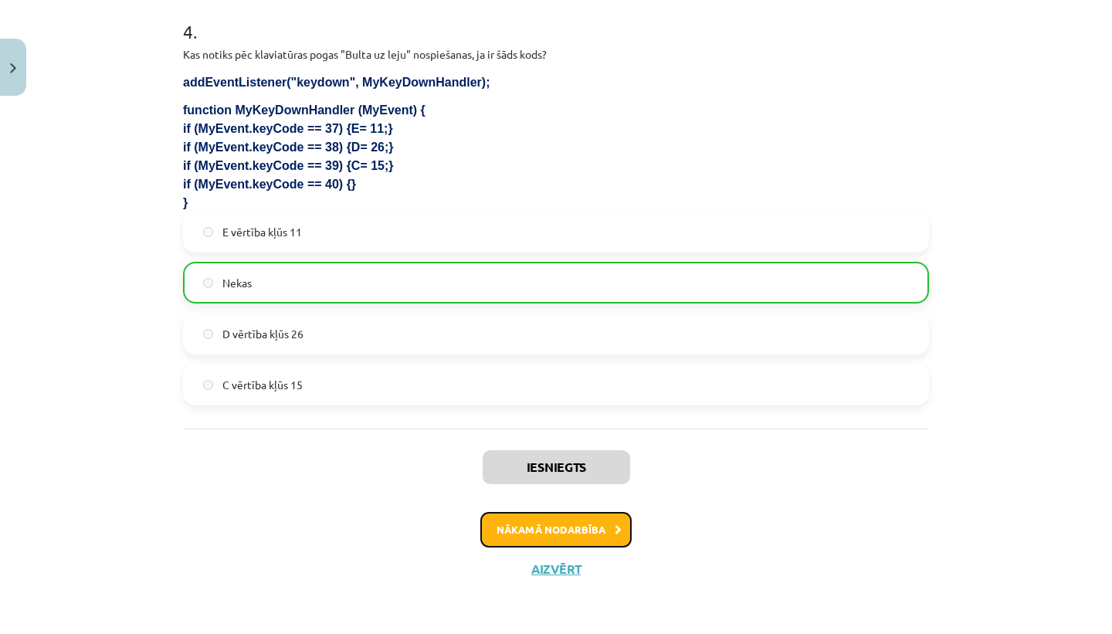
click at [533, 528] on button "Nākamā nodarbība" at bounding box center [555, 530] width 151 height 36
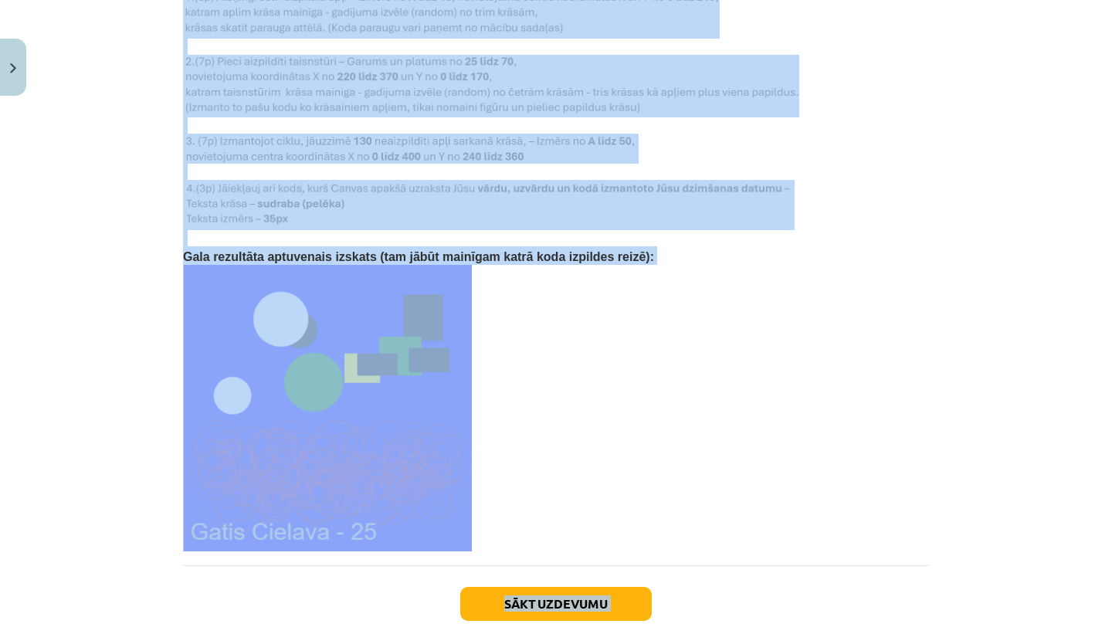
scroll to position [3241, 0]
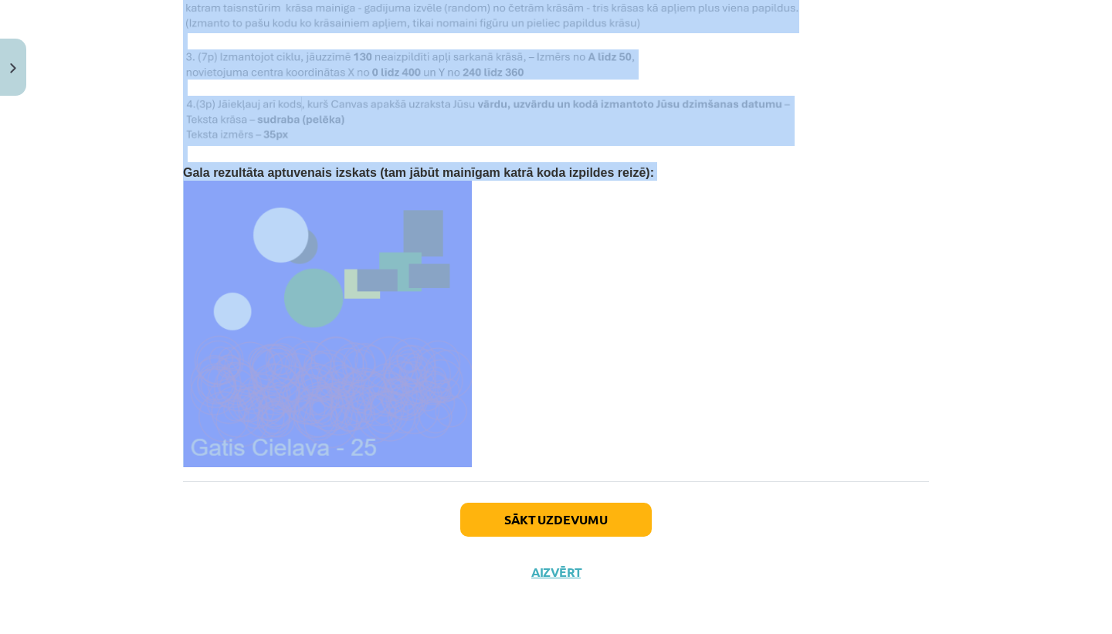
drag, startPoint x: 188, startPoint y: 159, endPoint x: 442, endPoint y: 451, distance: 386.5
copy div "Mājas darbs Šajā mācību materiālā apguvām JavaScript valodā Random skaitļu ģene…"
click at [569, 386] on p at bounding box center [556, 324] width 746 height 287
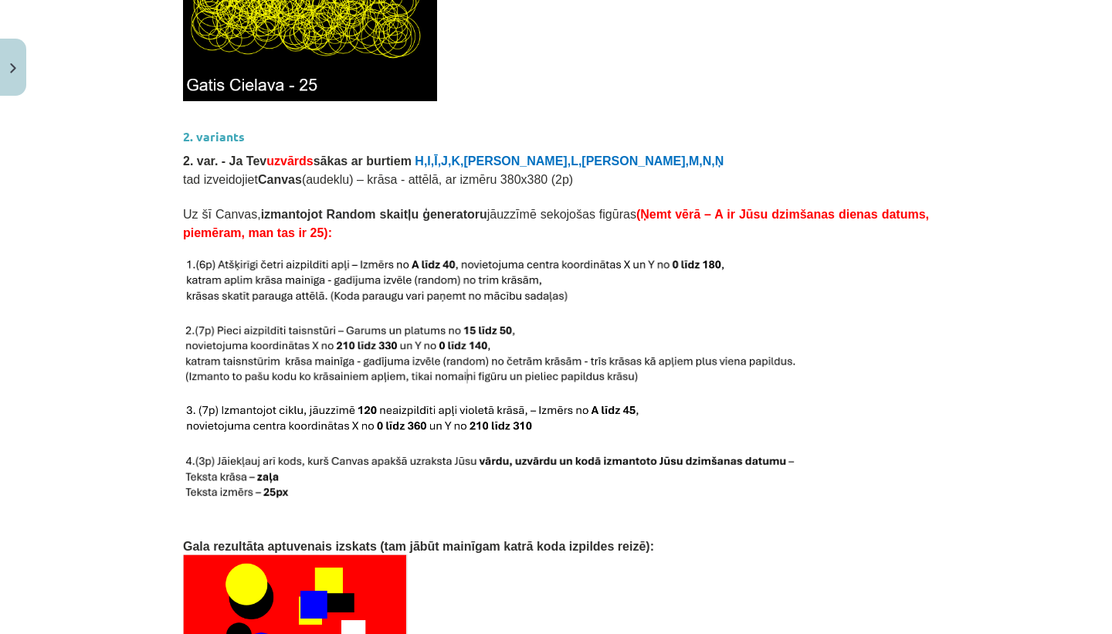
scroll to position [2224, 0]
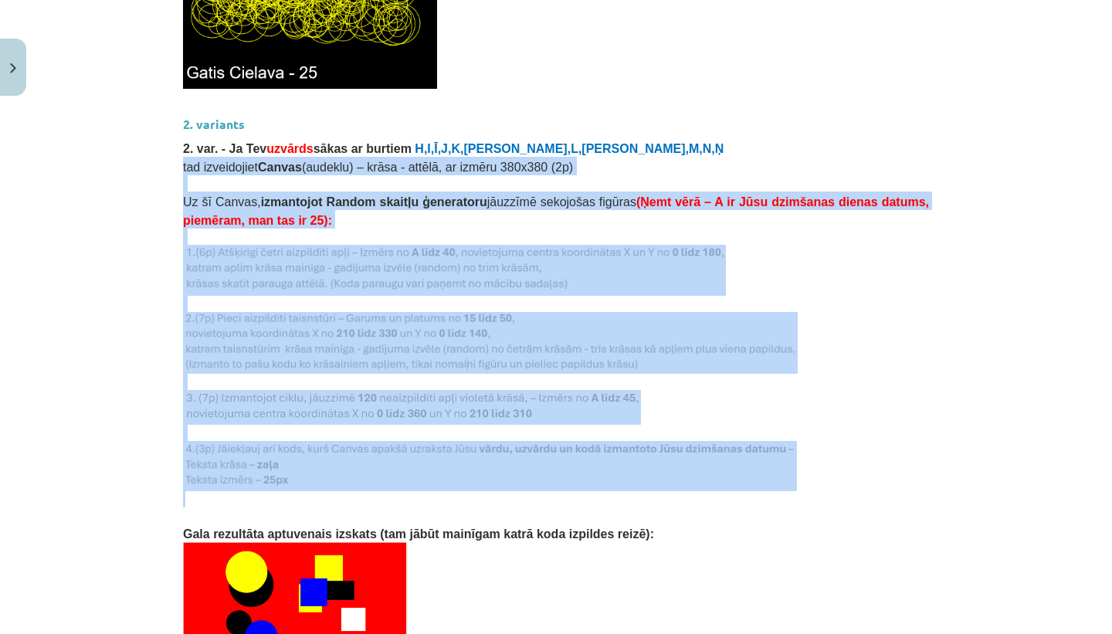
drag, startPoint x: 181, startPoint y: 161, endPoint x: 351, endPoint y: 493, distance: 372.7
copy div "tad izveidojiet Canvas (audeklu) – krāsa - attēlā, ar izmēru 380x380 (2p) Uz šī…"
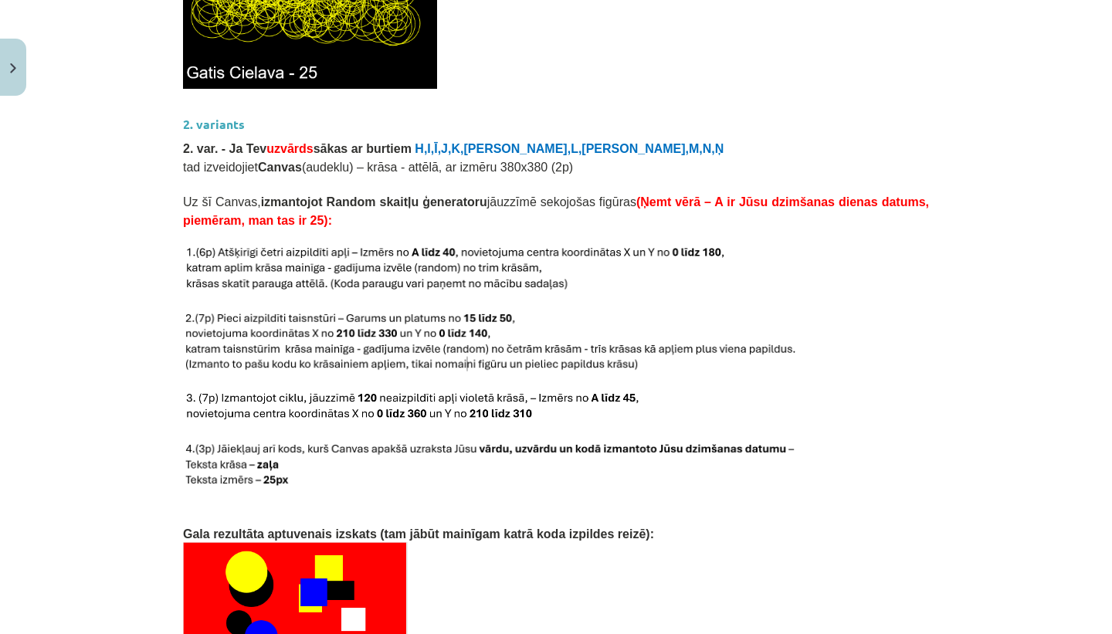
click at [149, 517] on div "Mācību tēma: Datorikas 9. klases 1. ieskaites mācību materiāls #6 Mājas darbs N…" at bounding box center [556, 317] width 1112 height 634
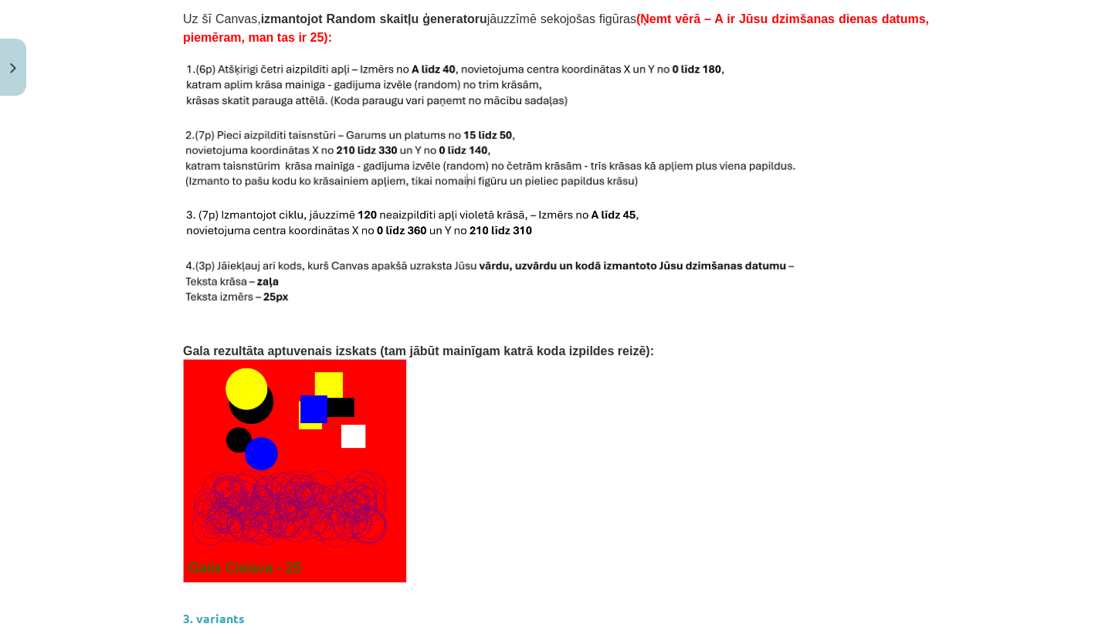
scroll to position [2397, 0]
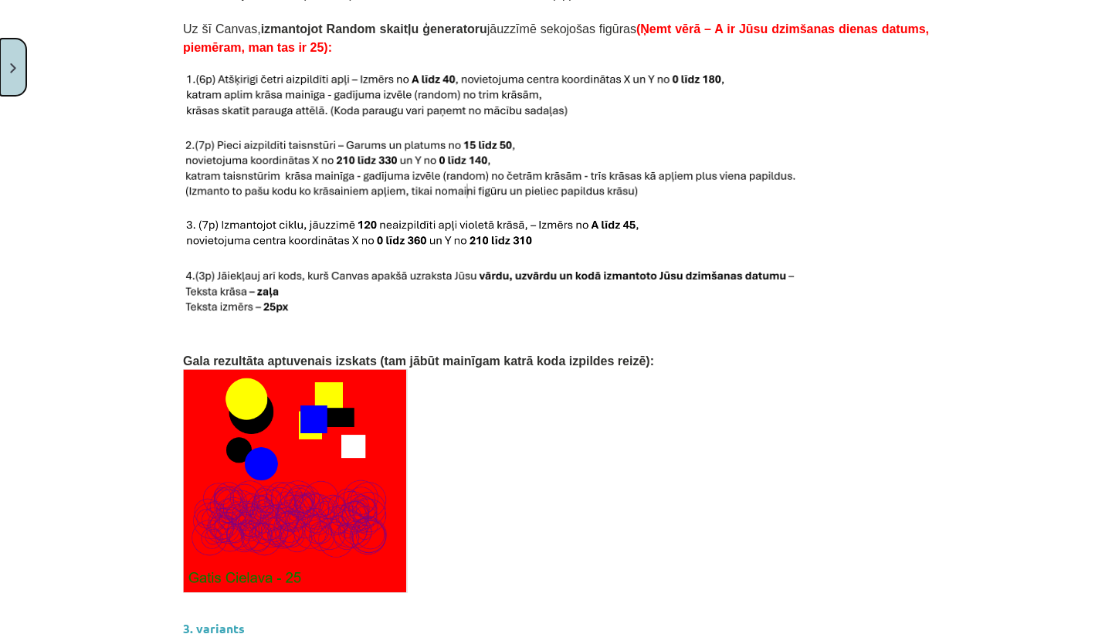
click at [15, 75] on button "Close" at bounding box center [13, 67] width 26 height 57
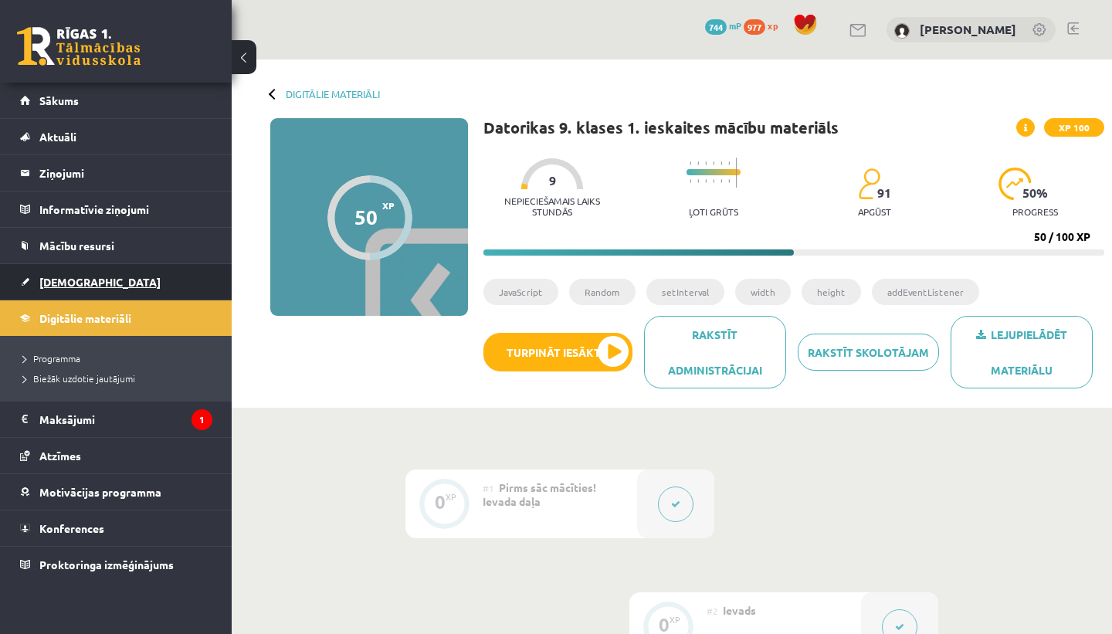
click at [86, 291] on link "[DEMOGRAPHIC_DATA]" at bounding box center [116, 282] width 192 height 36
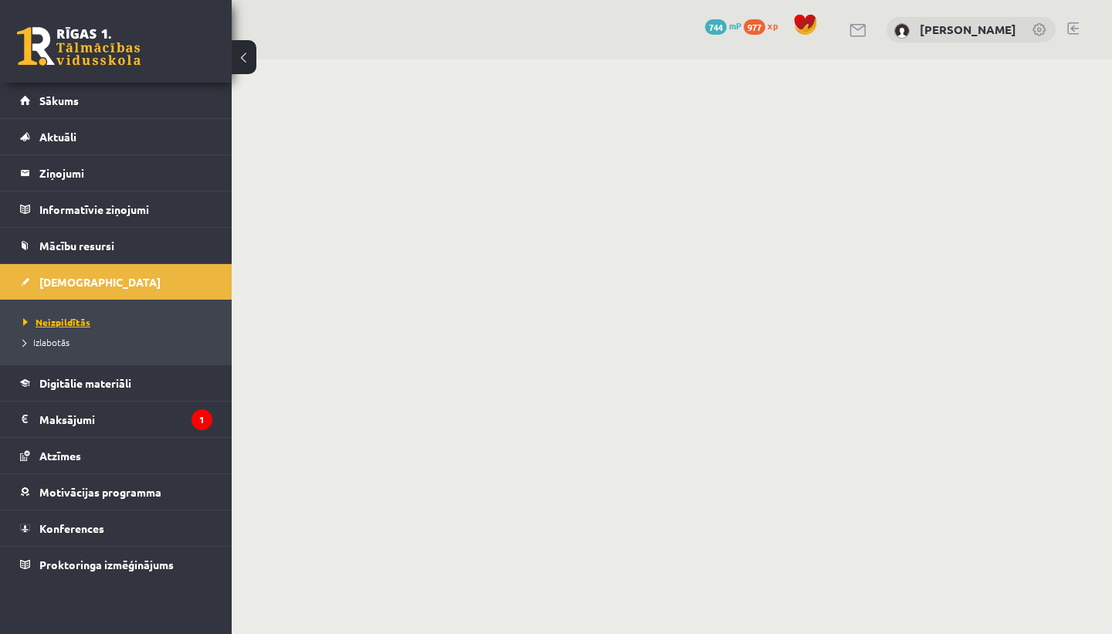
click at [74, 321] on span "Neizpildītās" at bounding box center [56, 322] width 67 height 12
click at [161, 101] on link "Sākums" at bounding box center [116, 101] width 192 height 36
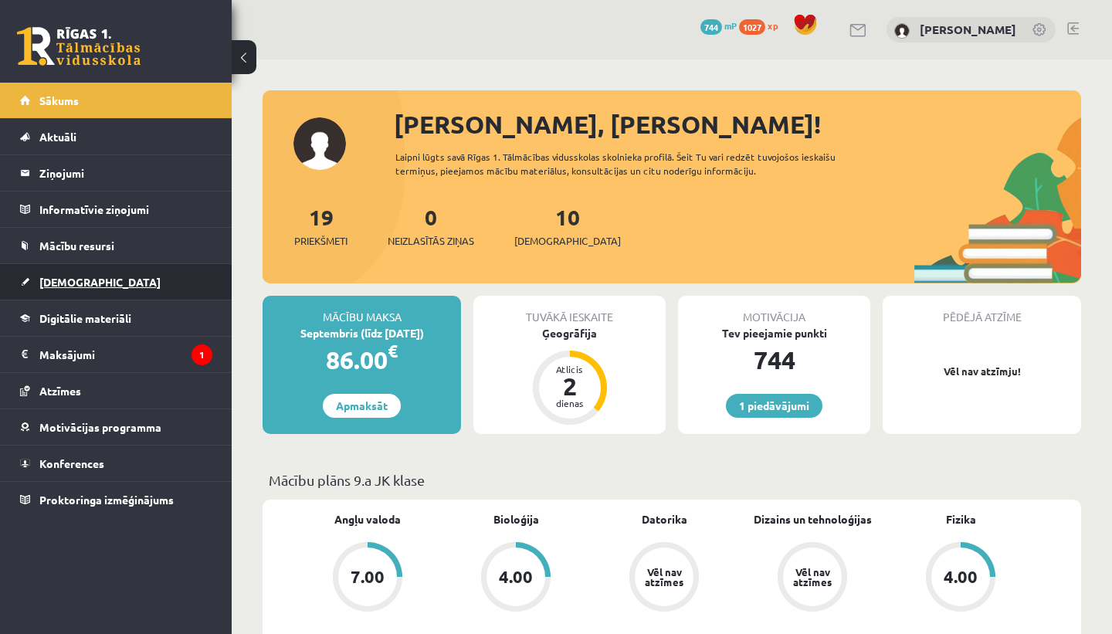
click at [103, 277] on link "[DEMOGRAPHIC_DATA]" at bounding box center [116, 282] width 192 height 36
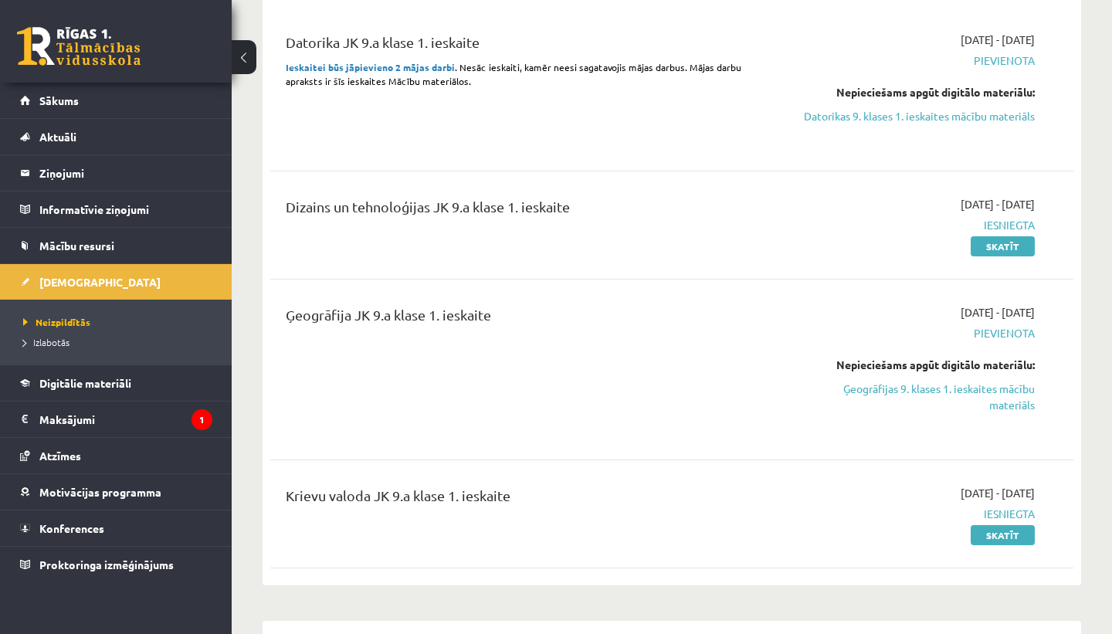
scroll to position [192, 0]
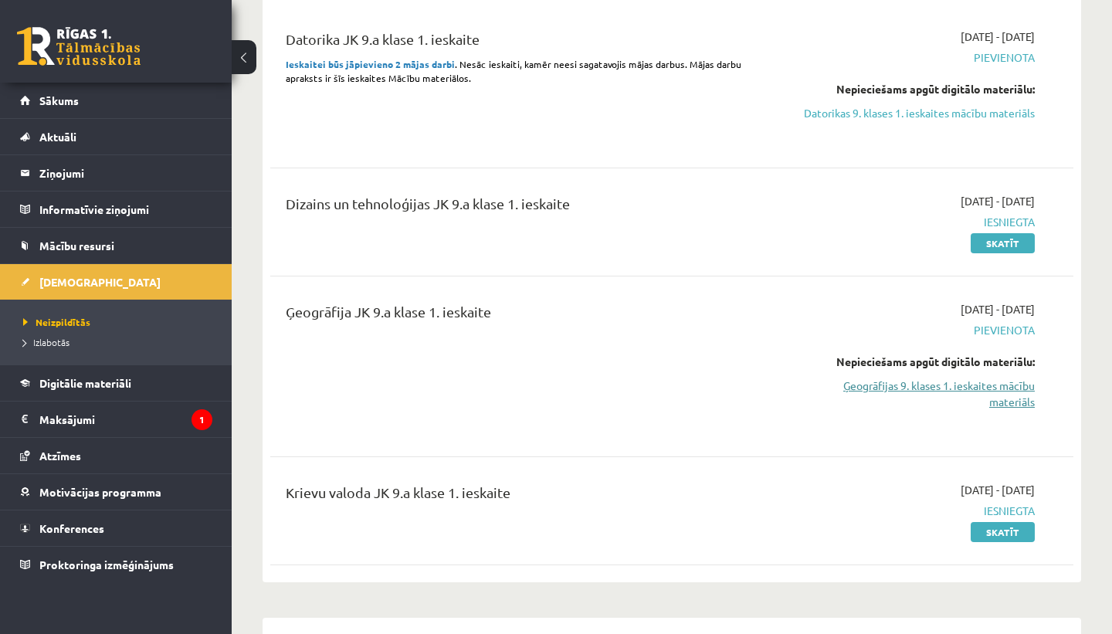
click at [1019, 397] on link "Ģeogrāfijas 9. klases 1. ieskaites mācību materiāls" at bounding box center [918, 394] width 234 height 32
